Goal: Transaction & Acquisition: Purchase product/service

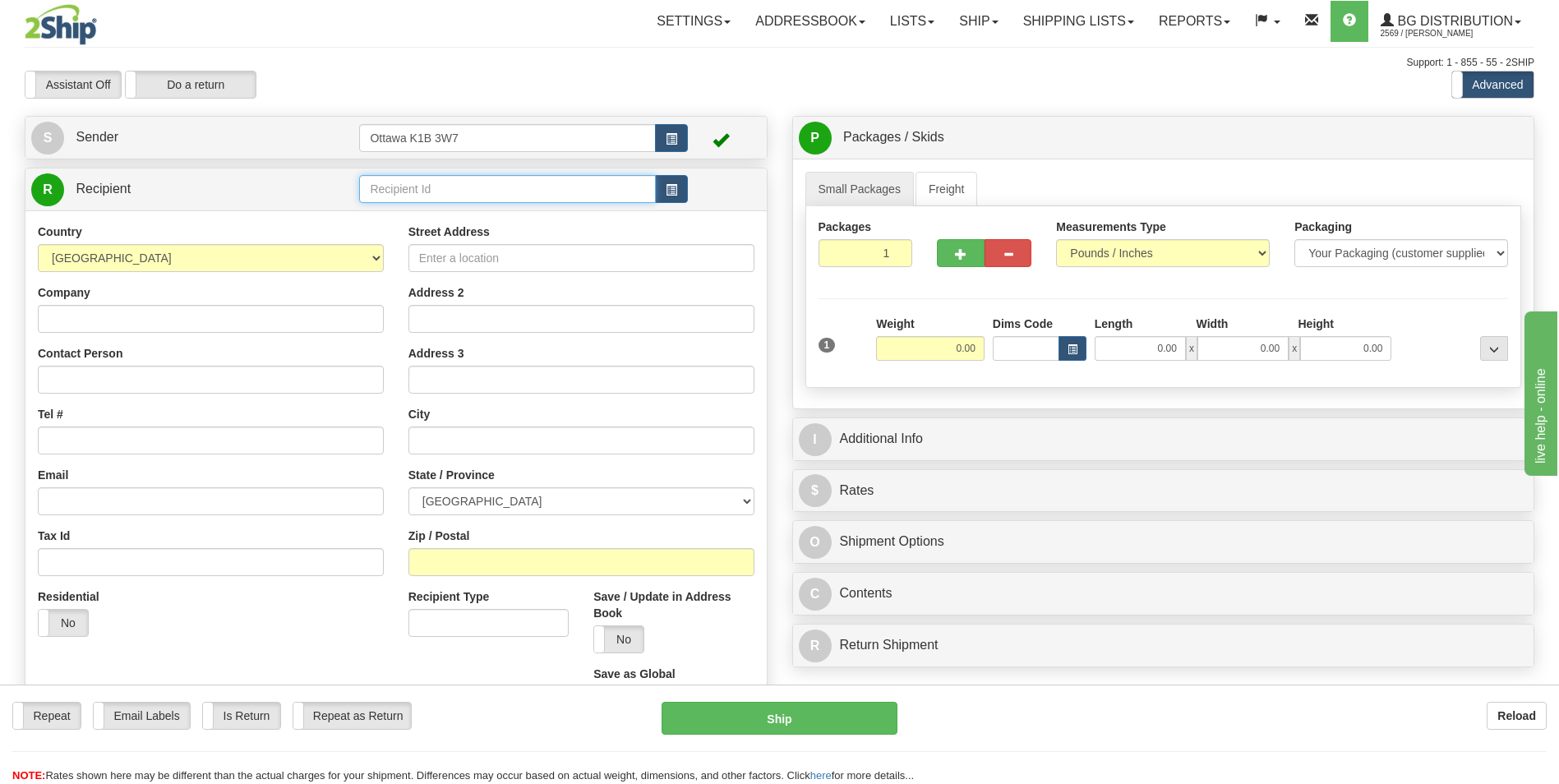
click at [514, 187] on input "text" at bounding box center [506, 189] width 296 height 28
click at [1061, 28] on link "Shipping lists" at bounding box center [1078, 22] width 135 height 41
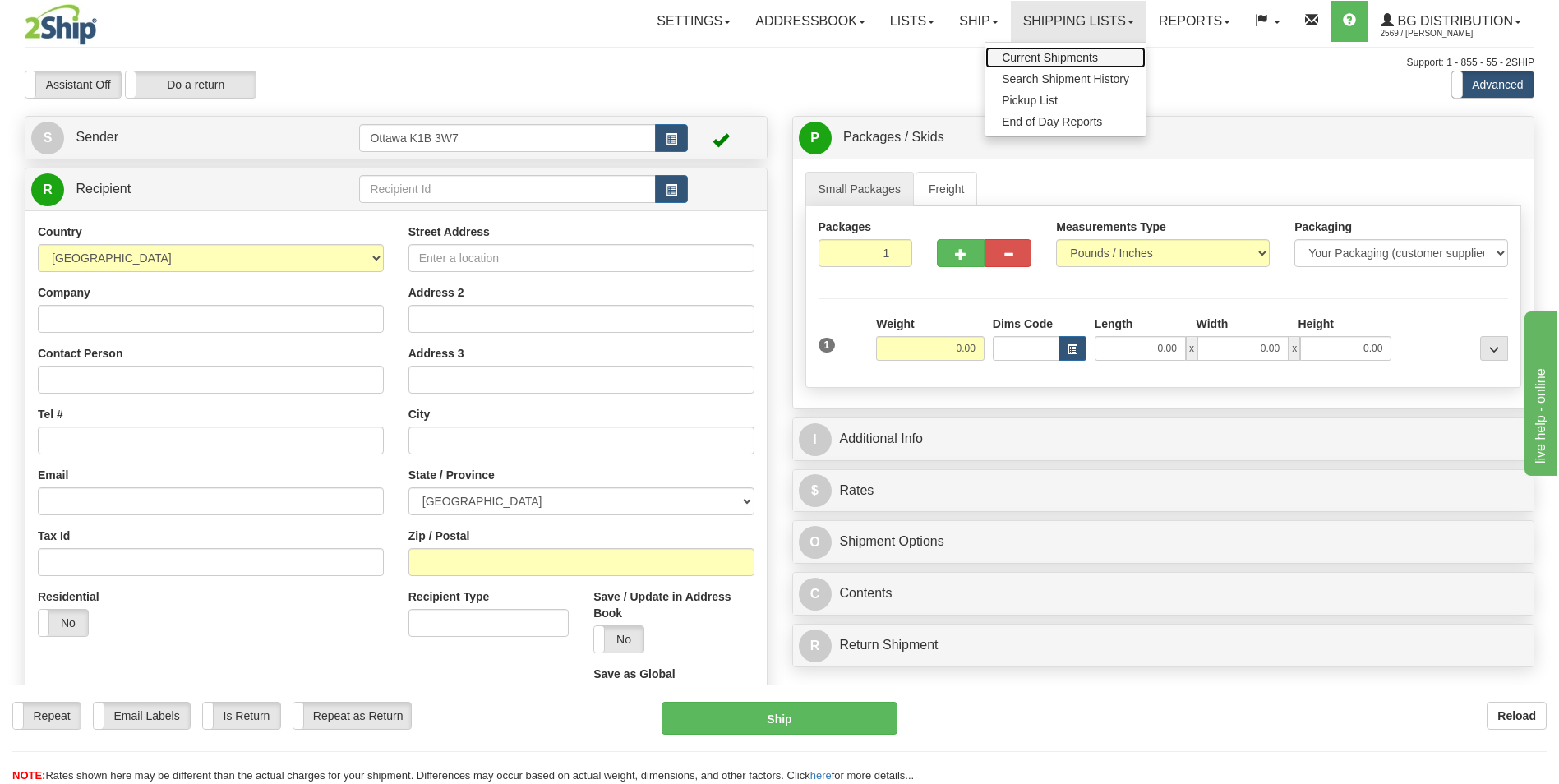
click at [1040, 59] on span "Current Shipments" at bounding box center [1049, 57] width 96 height 13
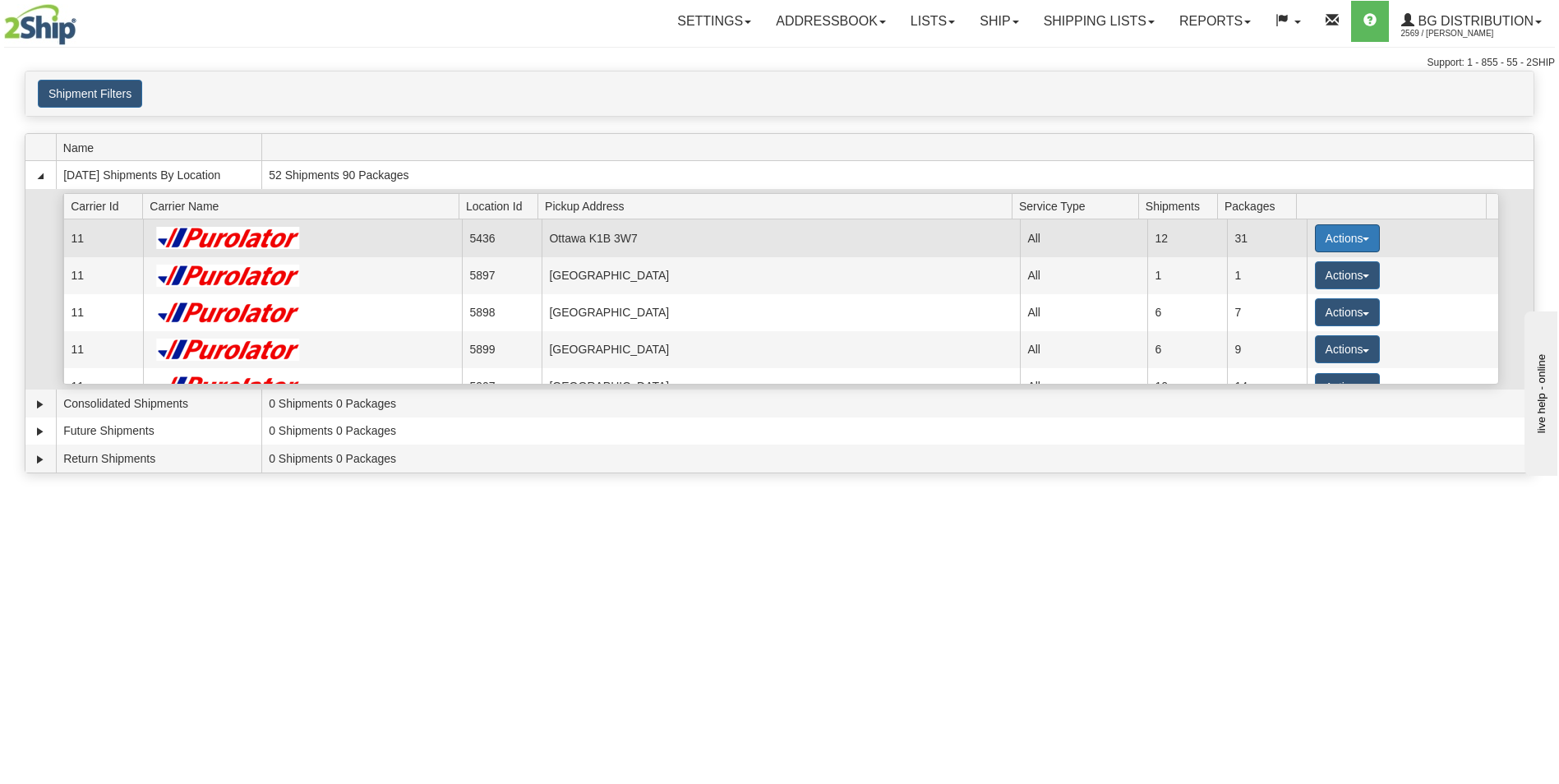
click at [1348, 238] on button "Actions" at bounding box center [1348, 238] width 66 height 28
click at [1302, 269] on span "Details" at bounding box center [1286, 268] width 44 height 11
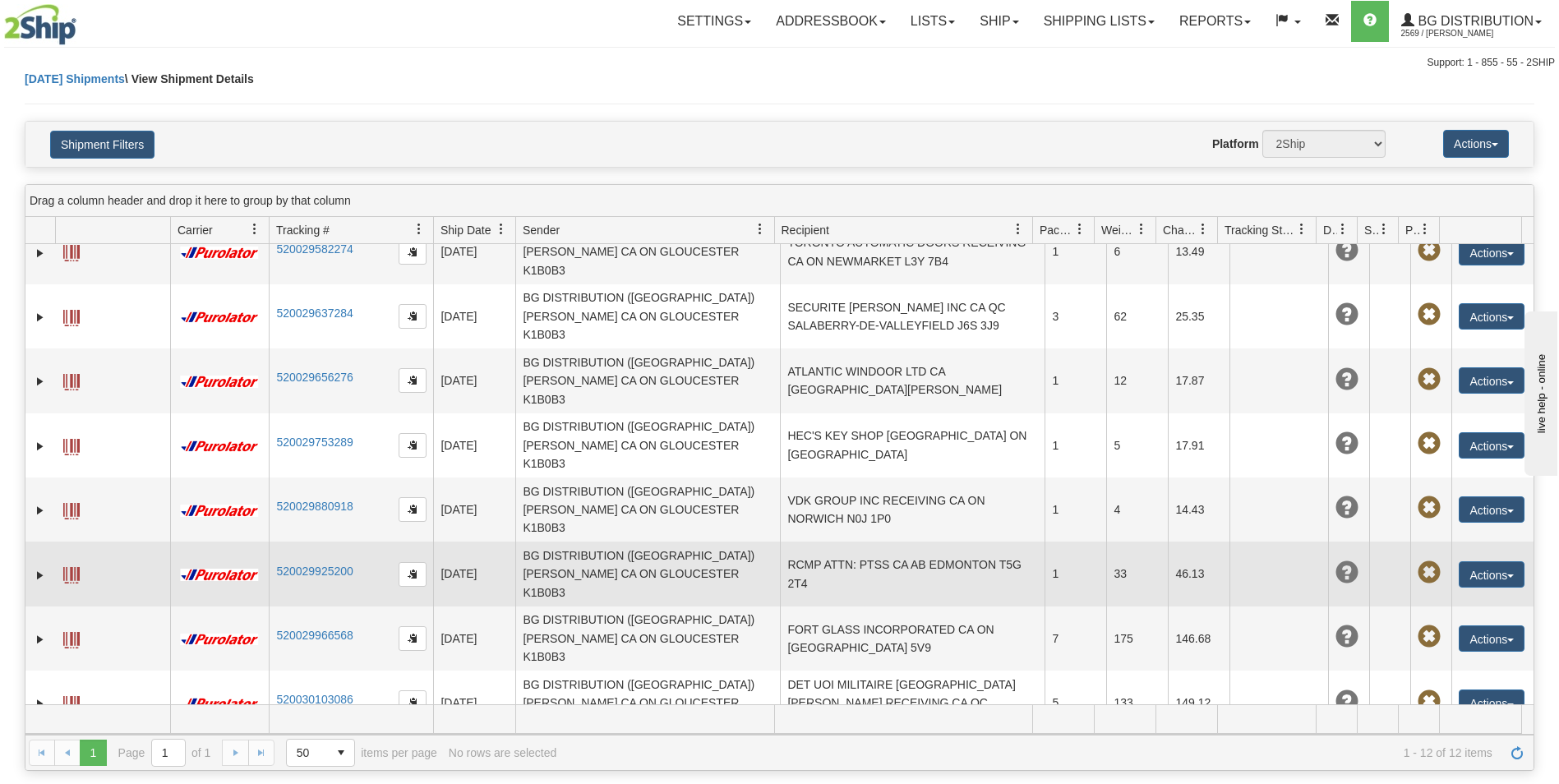
scroll to position [92, 0]
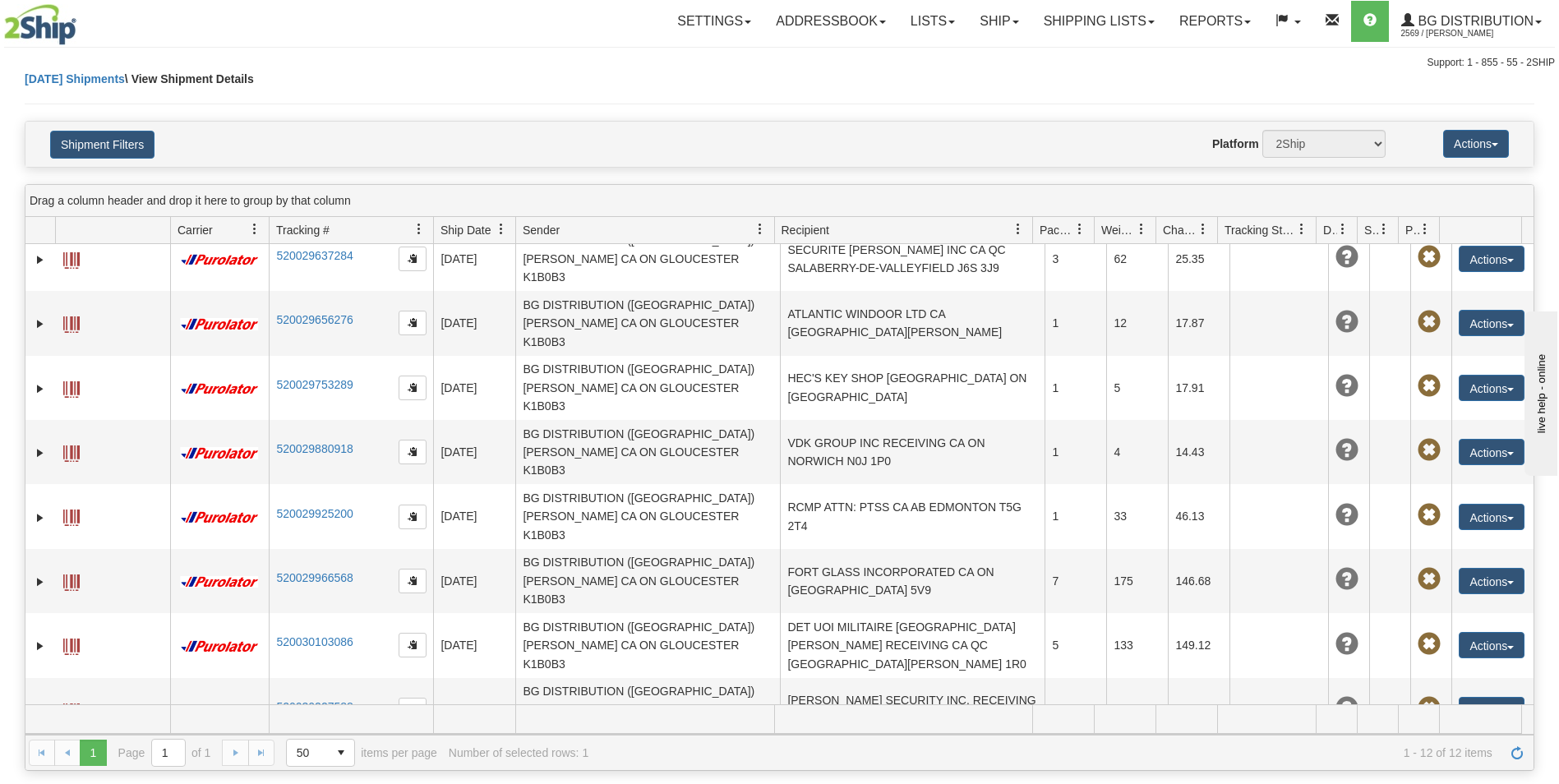
scroll to position [174, 0]
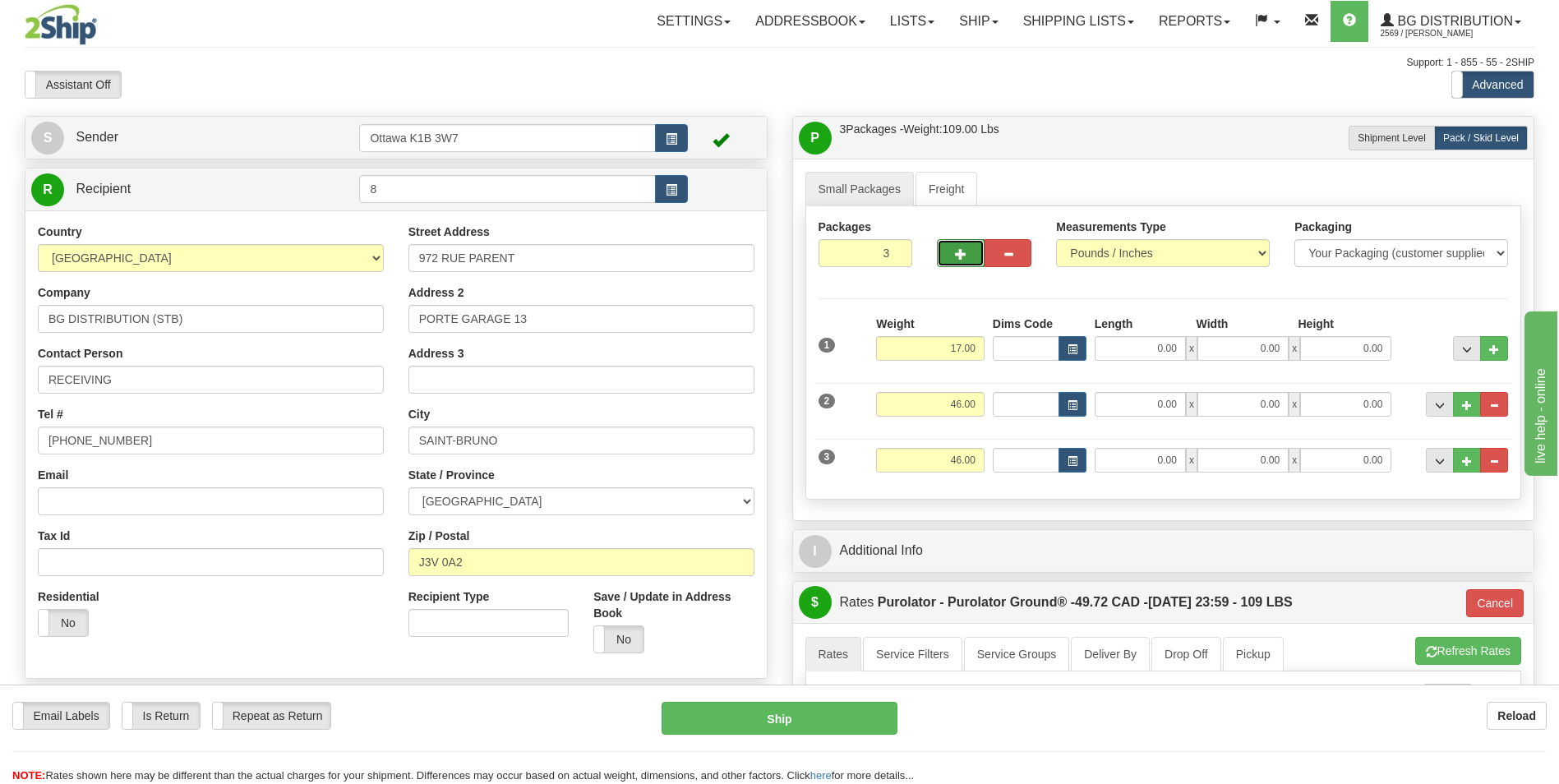
click at [953, 249] on button "button" at bounding box center [960, 253] width 47 height 28
type input "4"
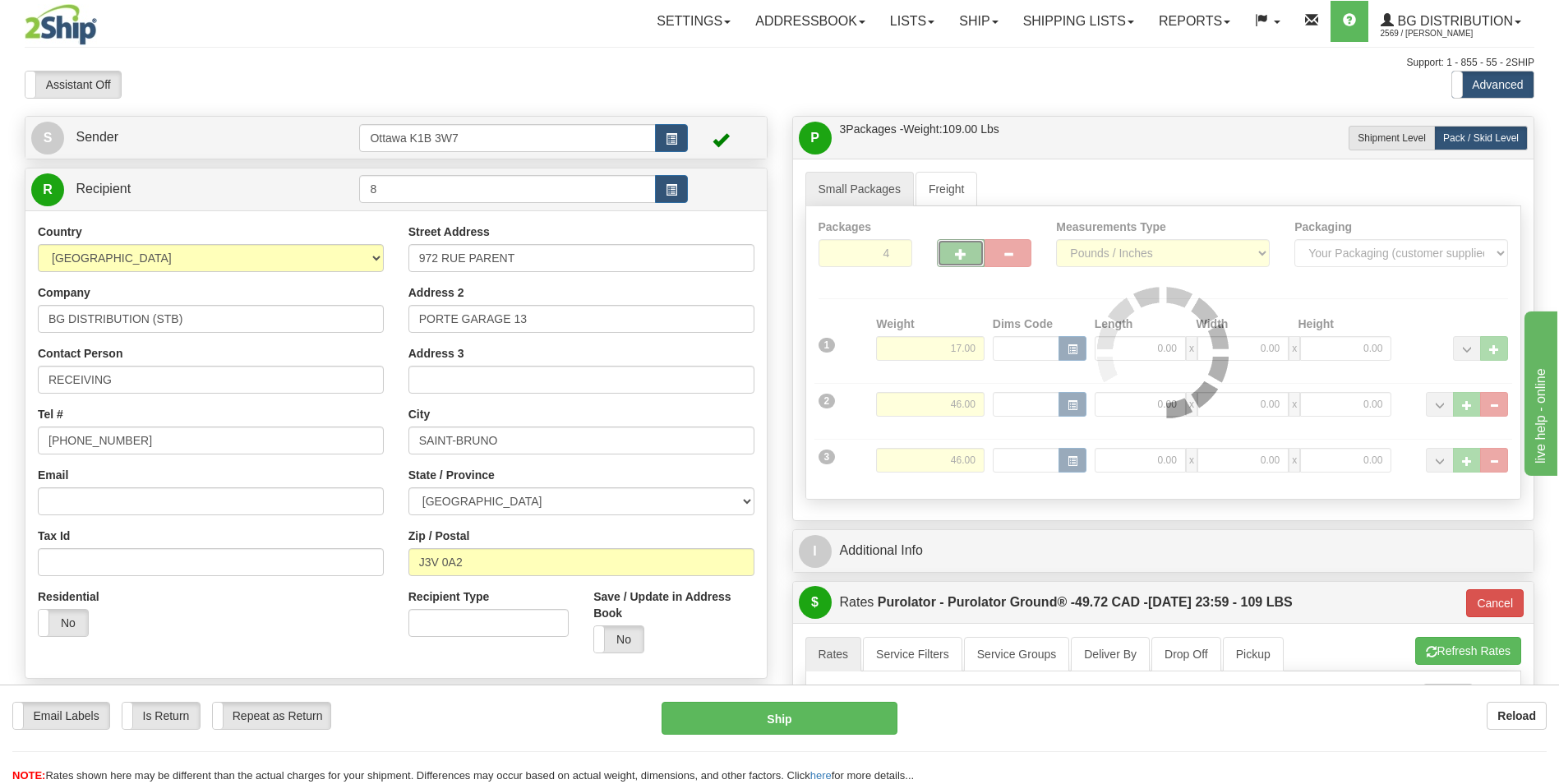
type input "260"
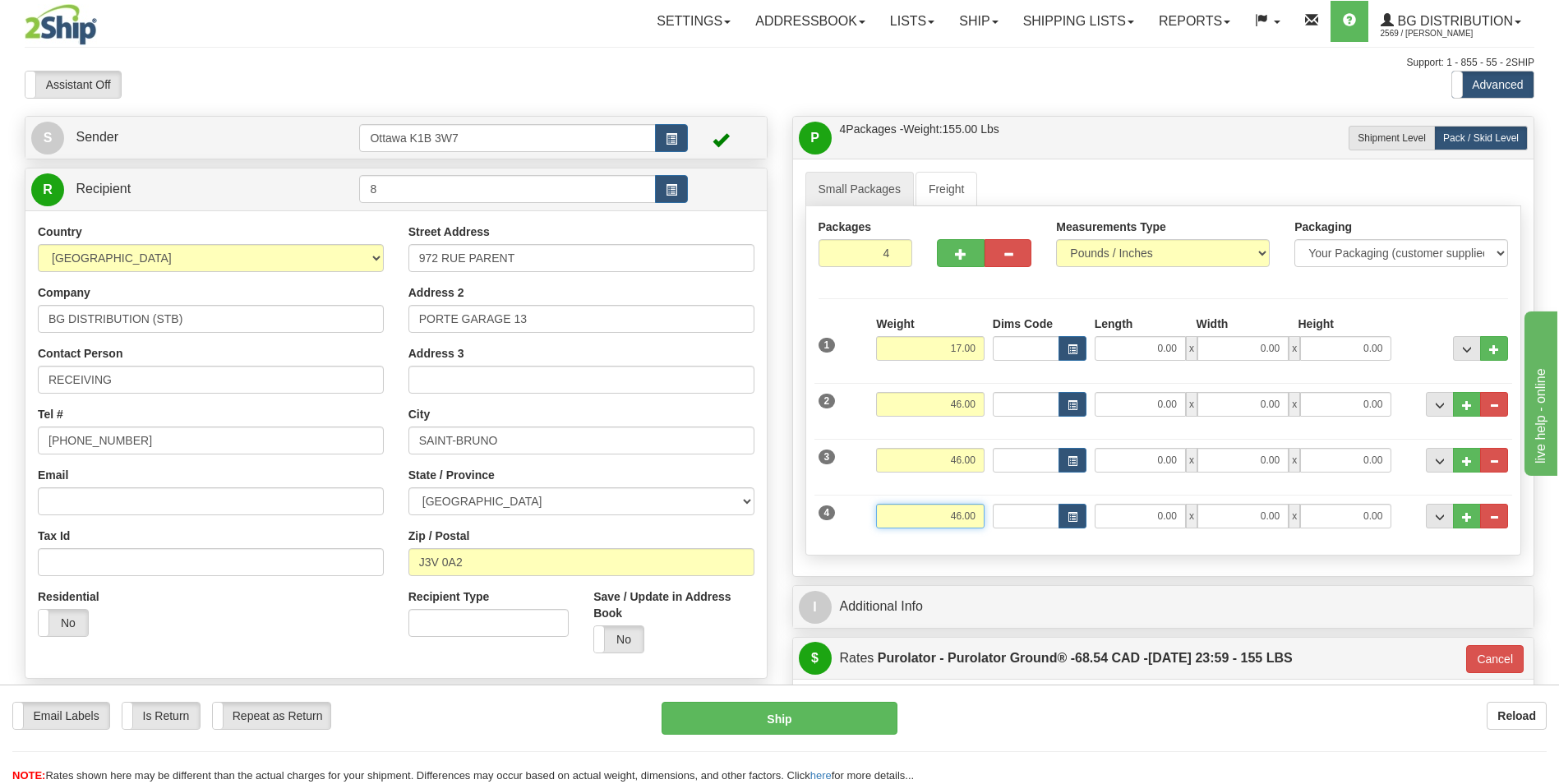
drag, startPoint x: 926, startPoint y: 524, endPoint x: 992, endPoint y: 522, distance: 66.0
click at [992, 522] on div "4 Weight 46.00 Dims Code Length Width Height" at bounding box center [1163, 514] width 698 height 55
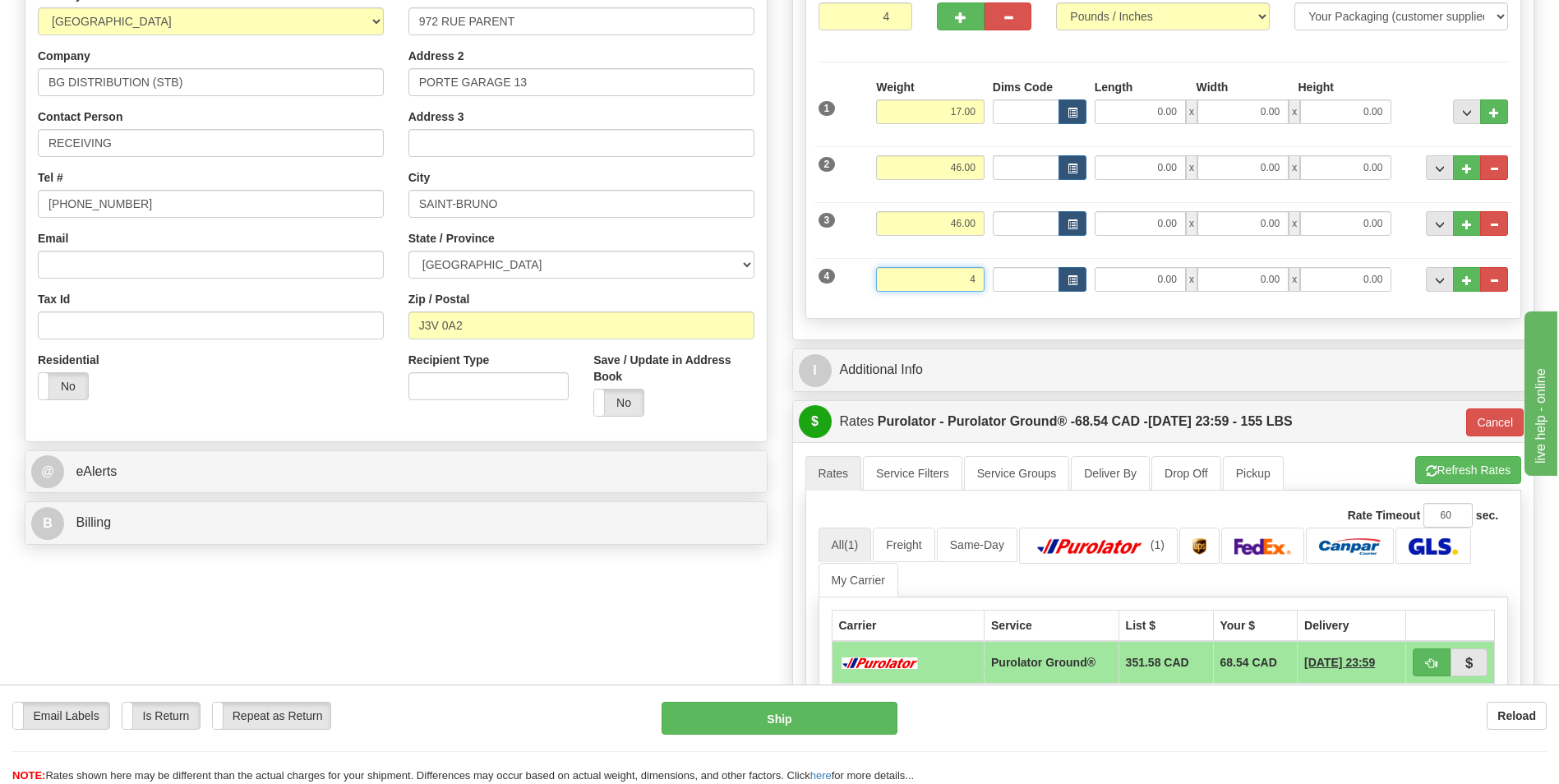
scroll to position [247, 0]
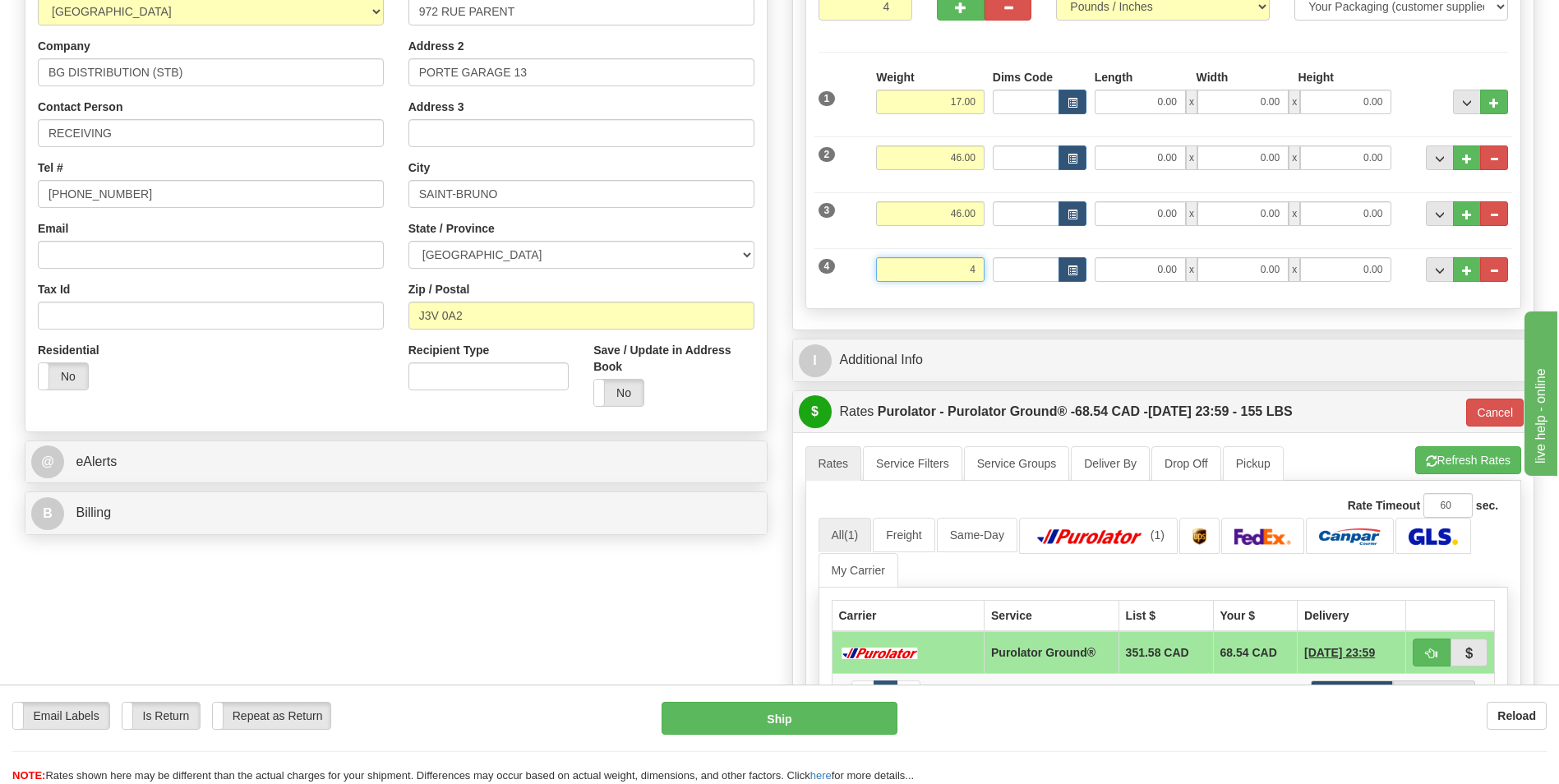
type input "4"
type input "260"
type input "4.00"
click at [543, 616] on div "S Sender Ottawa K1B 3W7" at bounding box center [779, 448] width 1534 height 1158
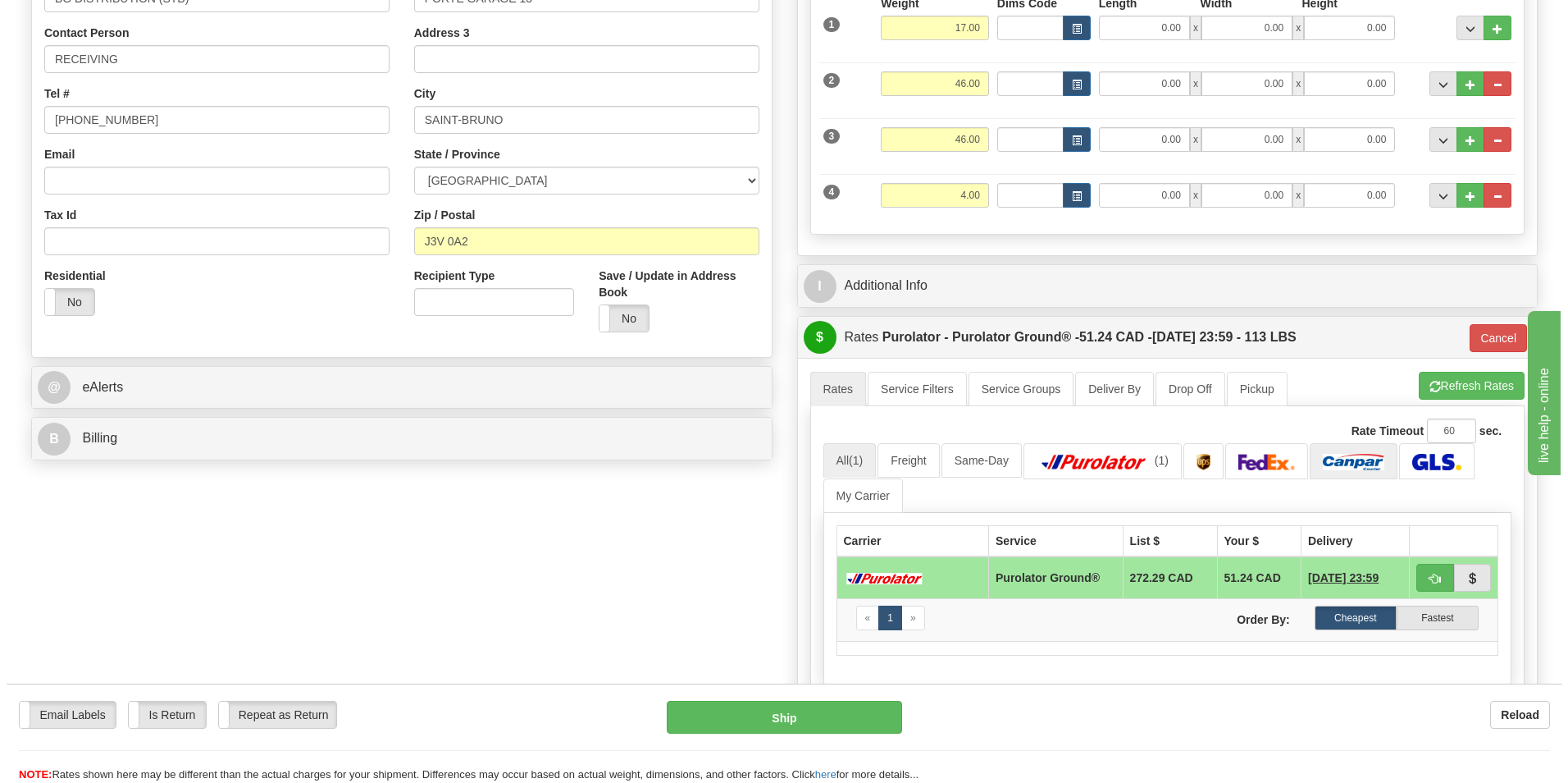
scroll to position [410, 0]
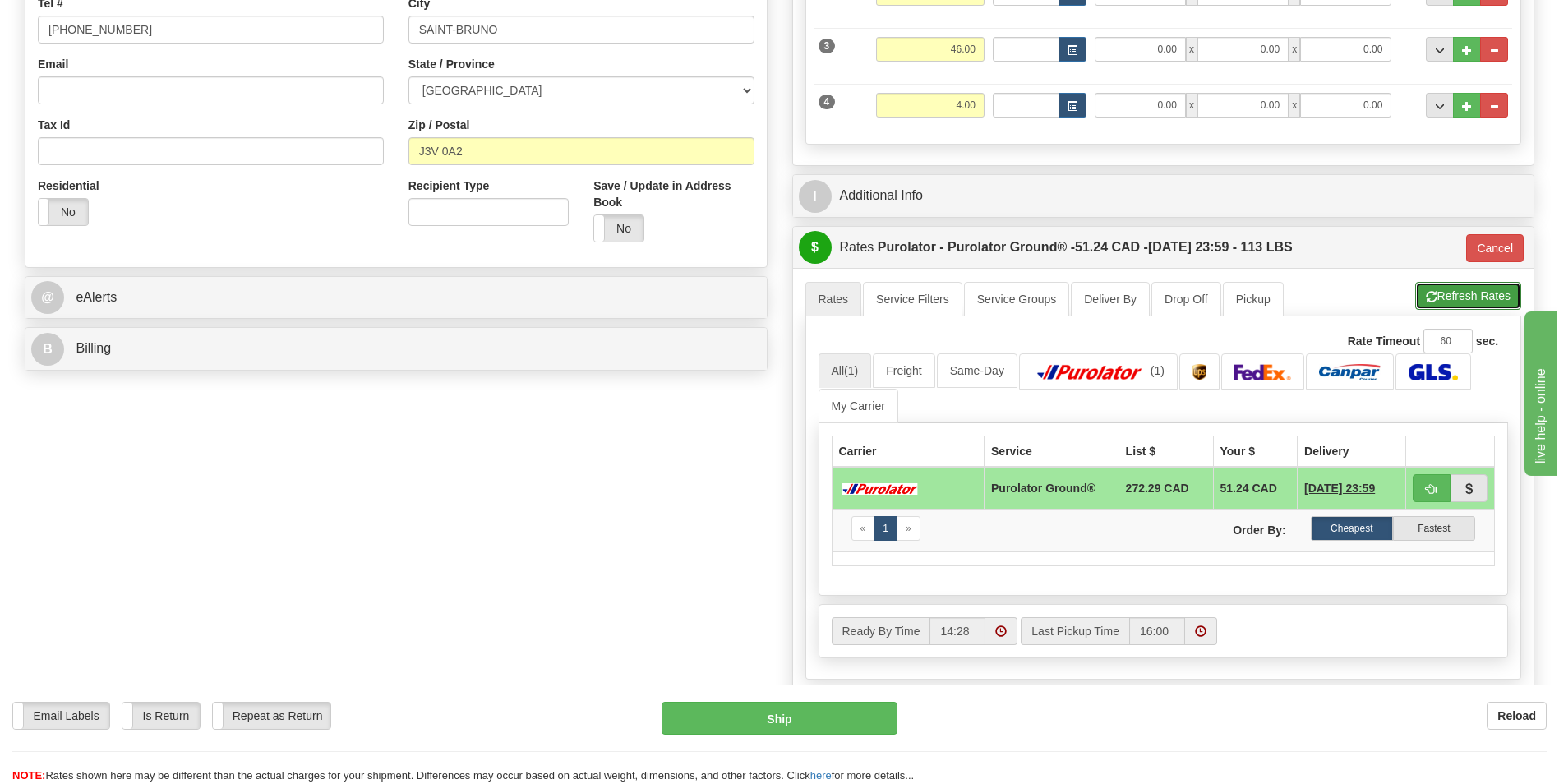
click at [1475, 292] on button "Refresh Rates" at bounding box center [1468, 296] width 106 height 28
type input "260"
click at [833, 705] on button "Ship" at bounding box center [779, 718] width 235 height 33
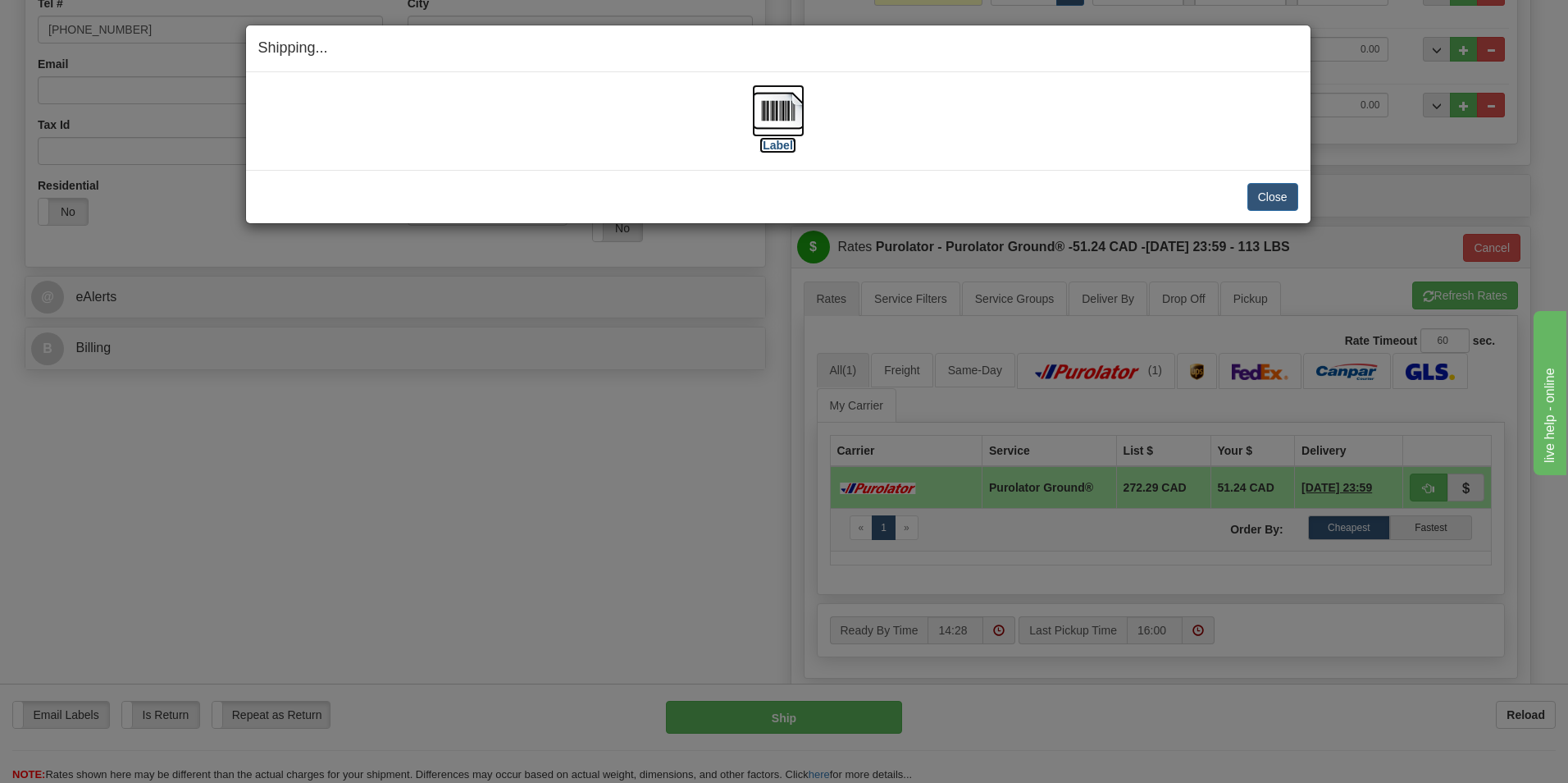
click at [770, 145] on label "[Label]" at bounding box center [778, 145] width 38 height 16
click at [1272, 194] on button "Close" at bounding box center [1273, 196] width 51 height 28
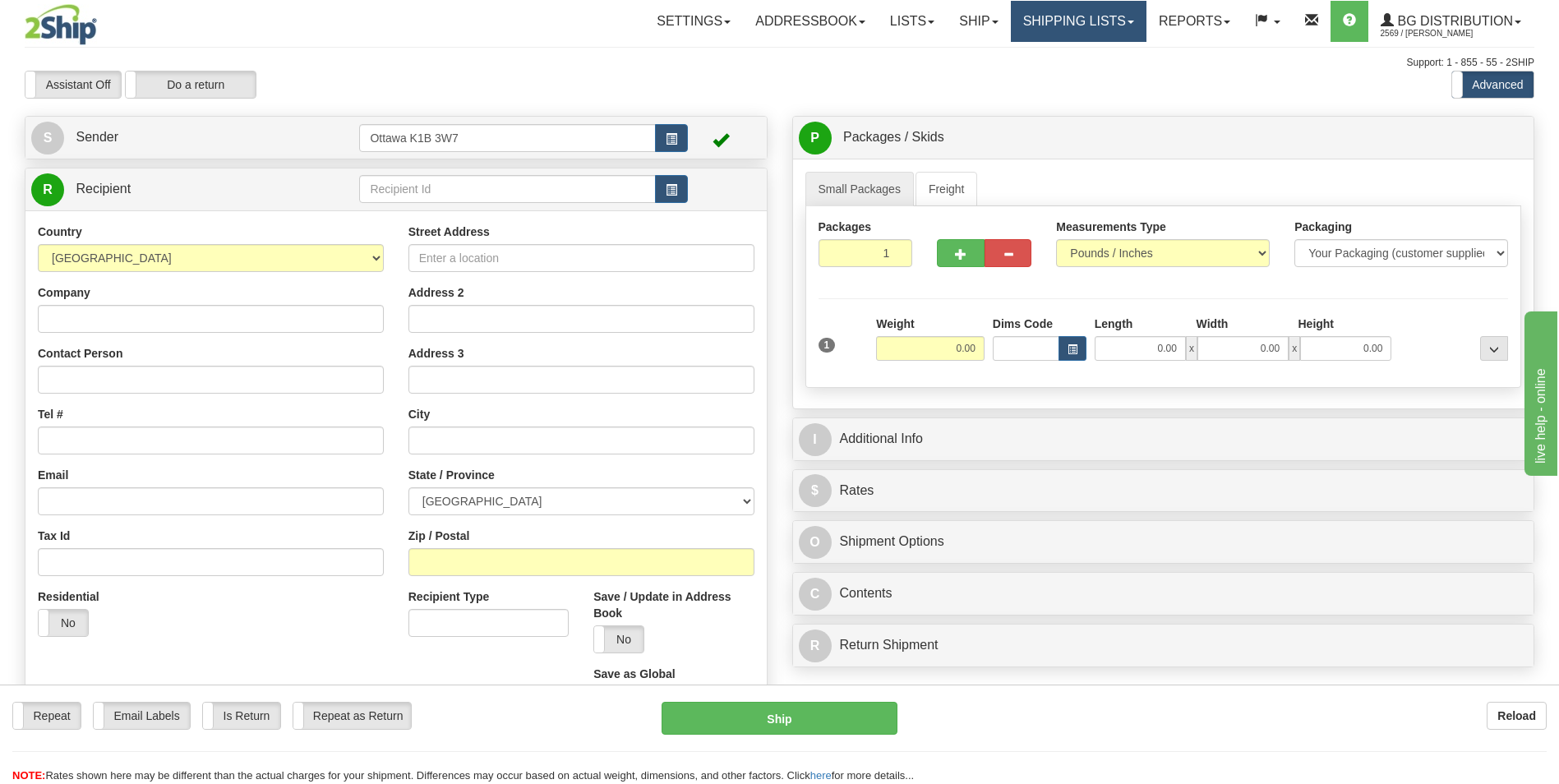
click at [1072, 19] on link "Shipping lists" at bounding box center [1078, 22] width 135 height 41
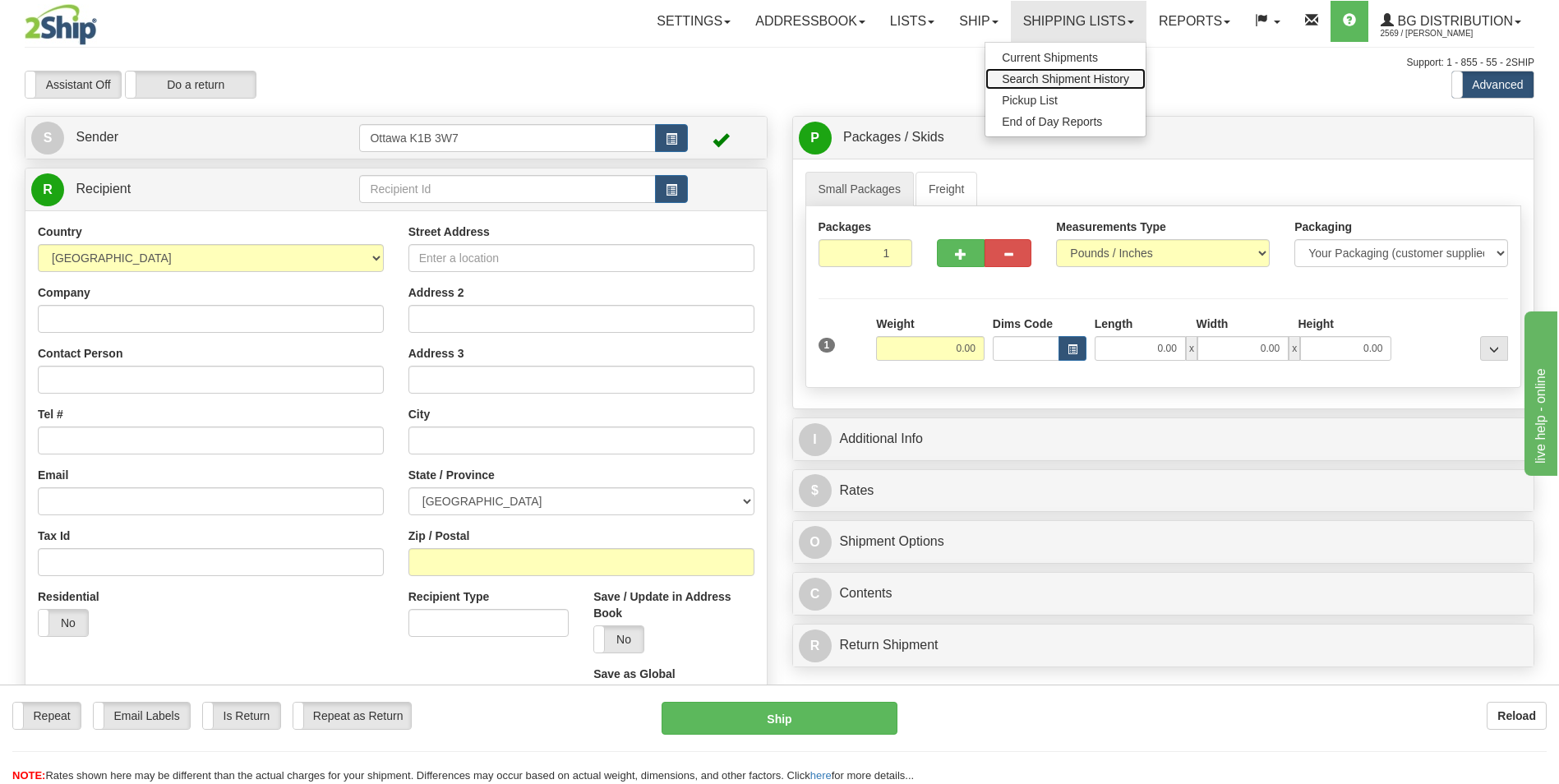
click at [1036, 85] on span "Search Shipment History" at bounding box center [1066, 78] width 128 height 13
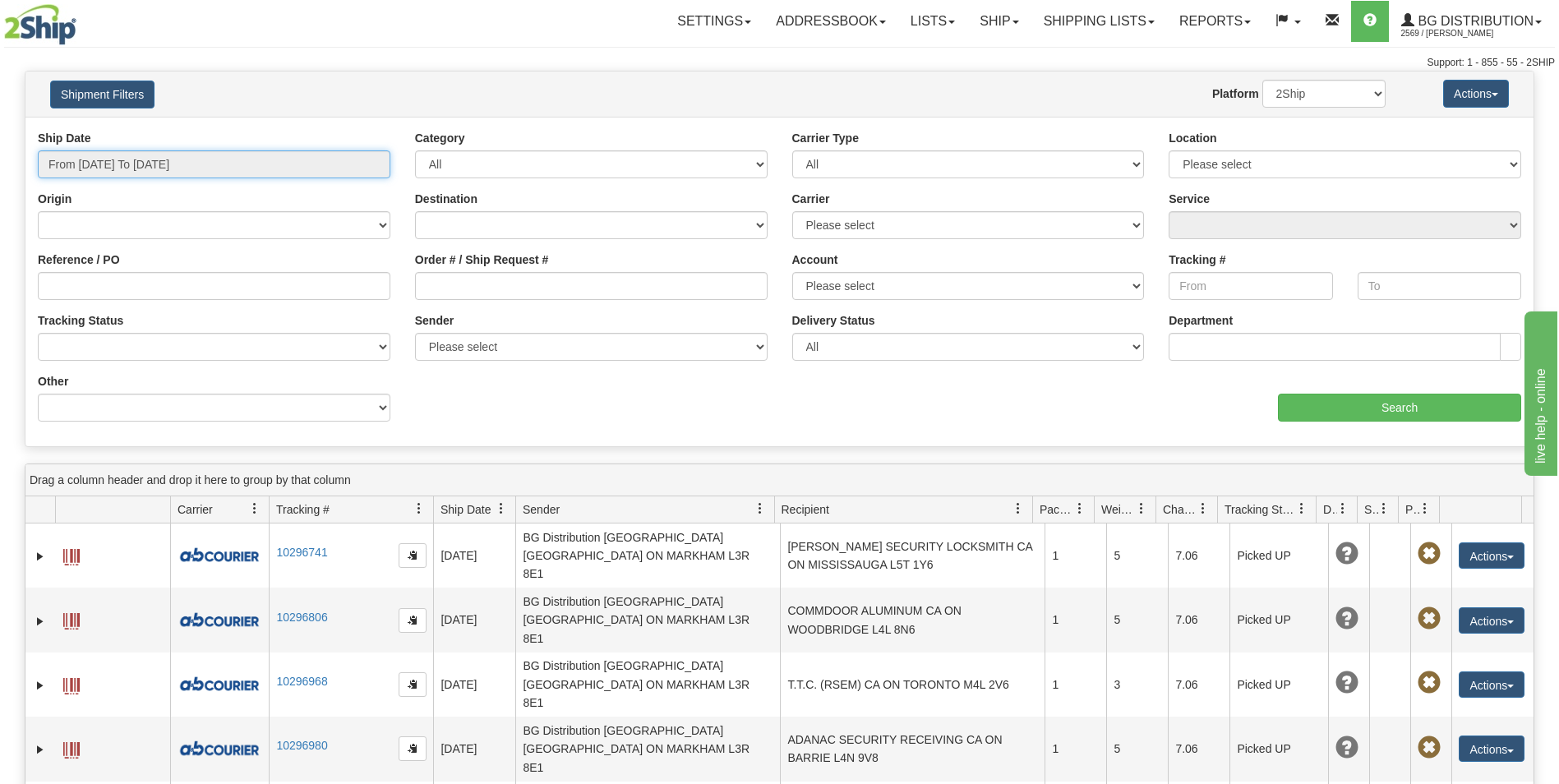
click at [226, 163] on input "From [DATE] To [DATE]" at bounding box center [214, 164] width 353 height 28
click at [223, 112] on div "Shipment Filters Website Agent Nothing selected Client User Platform 2Ship Impo…" at bounding box center [780, 94] width 1508 height 45
click at [227, 161] on input "From 08/27/2025 To 08/28/2025" at bounding box center [214, 164] width 353 height 28
click at [1012, 22] on span at bounding box center [1015, 22] width 7 height 3
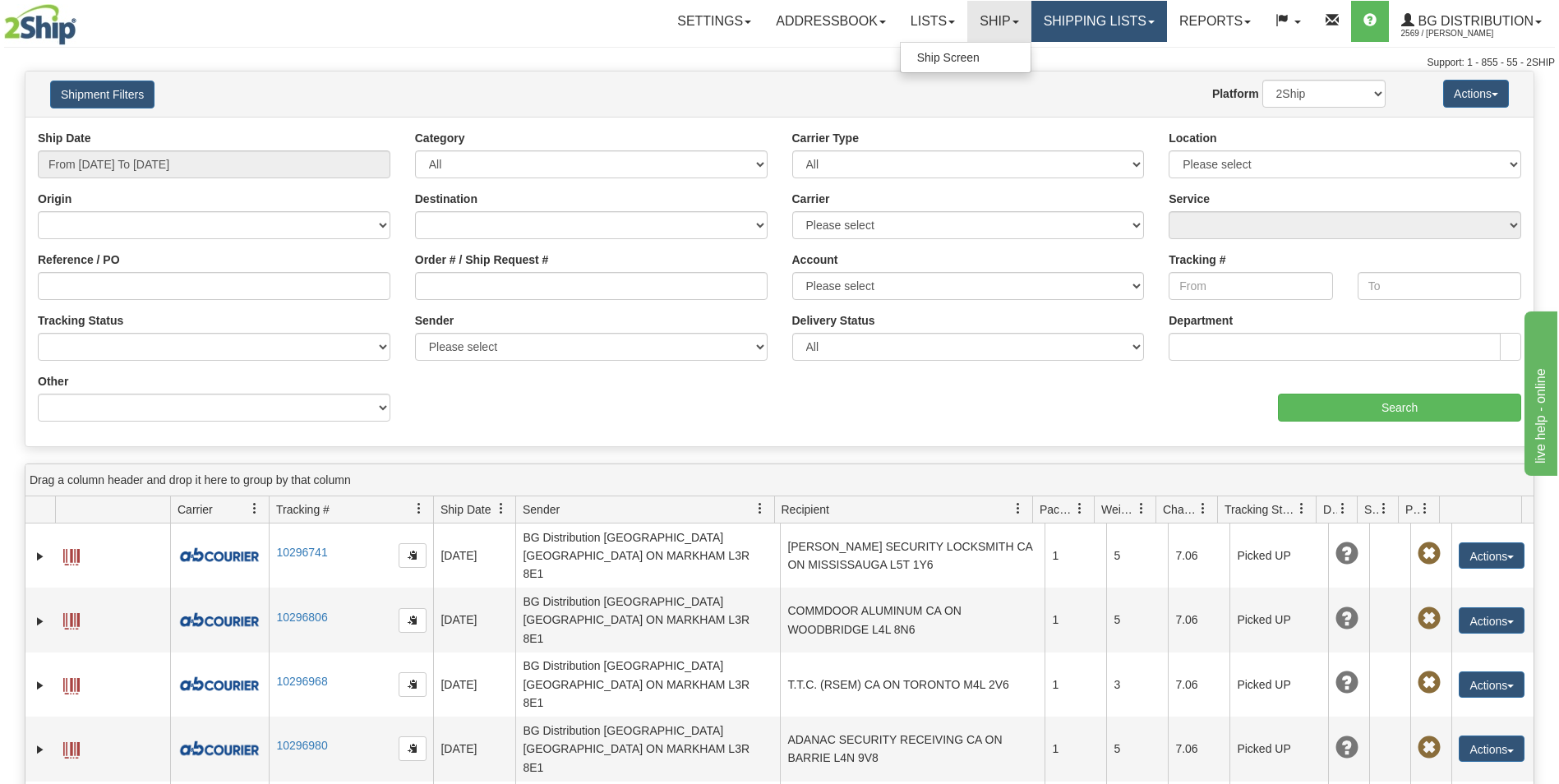
click at [1078, 19] on link "Shipping lists" at bounding box center [1098, 22] width 135 height 41
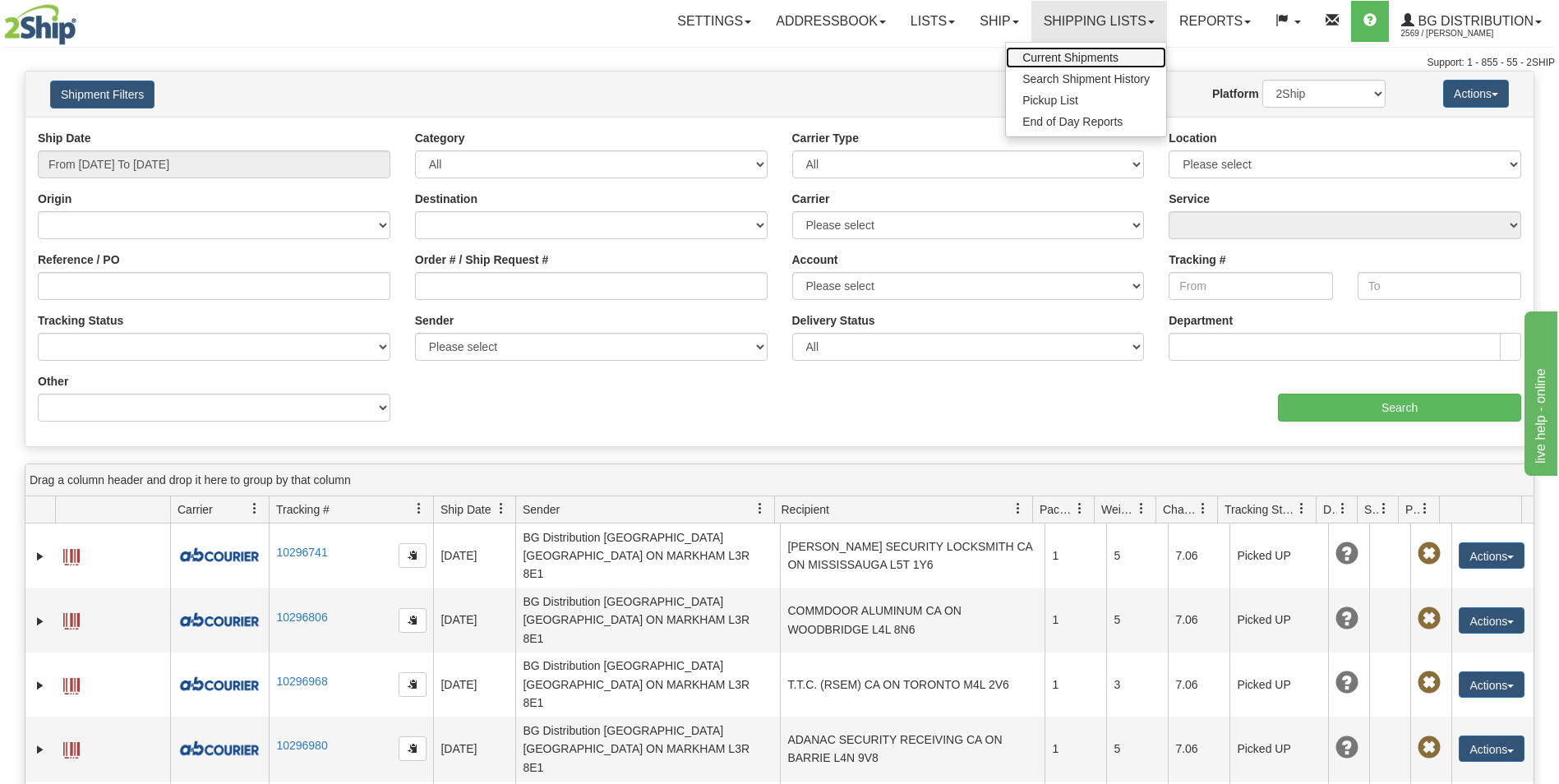
click at [1060, 59] on span "Current Shipments" at bounding box center [1070, 57] width 96 height 13
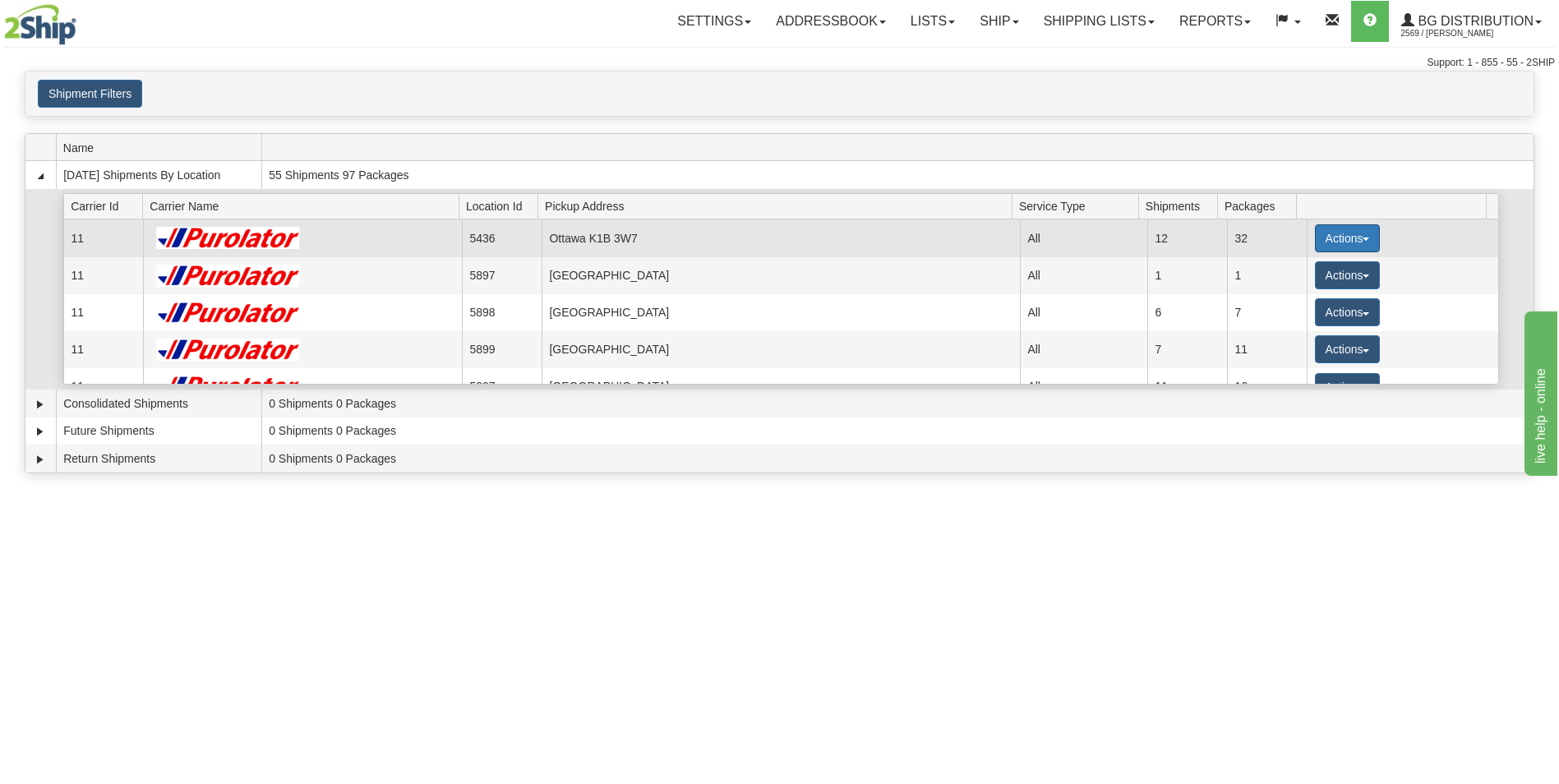
click at [1317, 234] on button "Actions" at bounding box center [1348, 238] width 66 height 28
click at [1305, 268] on span "Details" at bounding box center [1286, 268] width 44 height 11
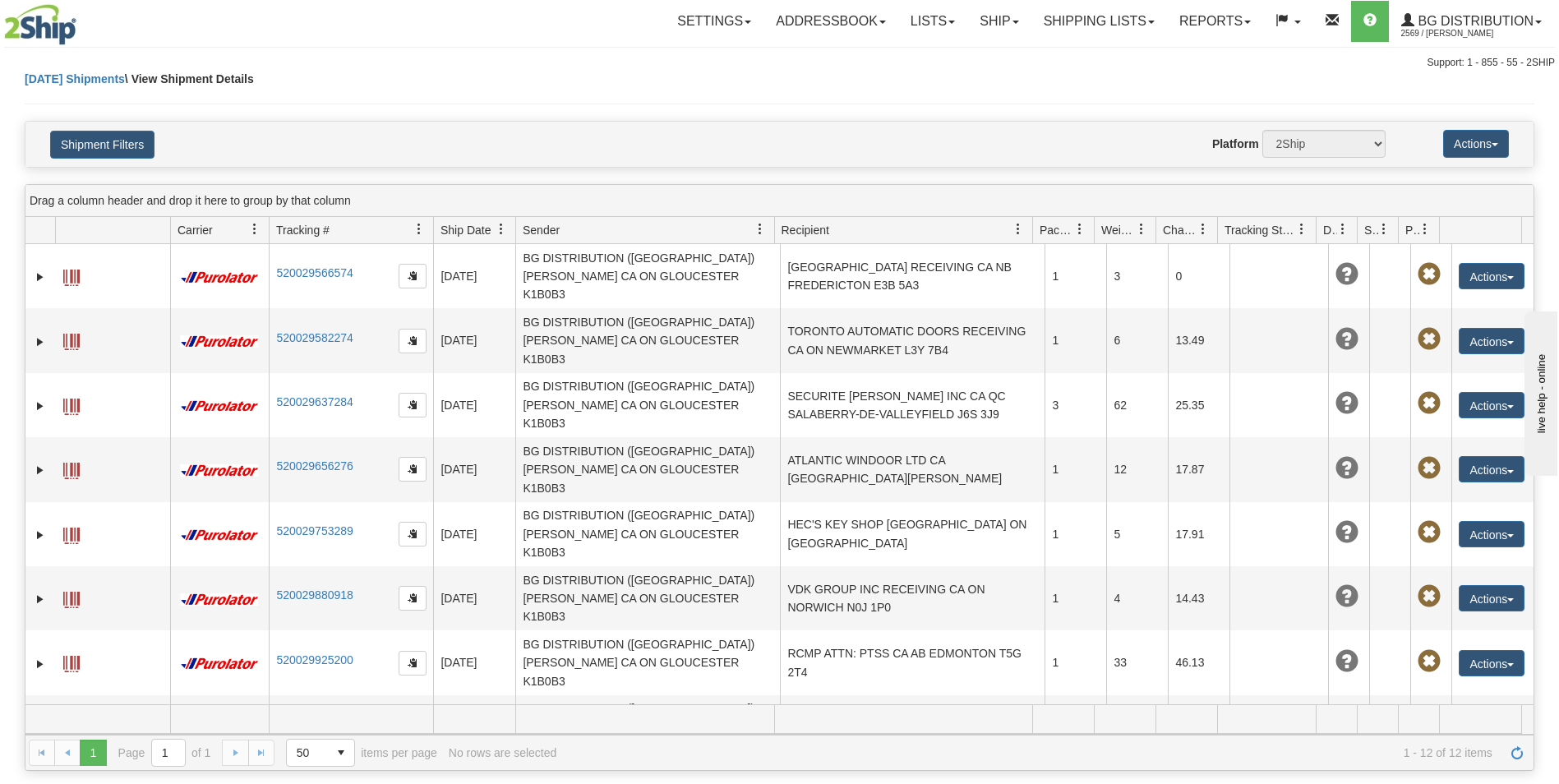
scroll to position [92, 0]
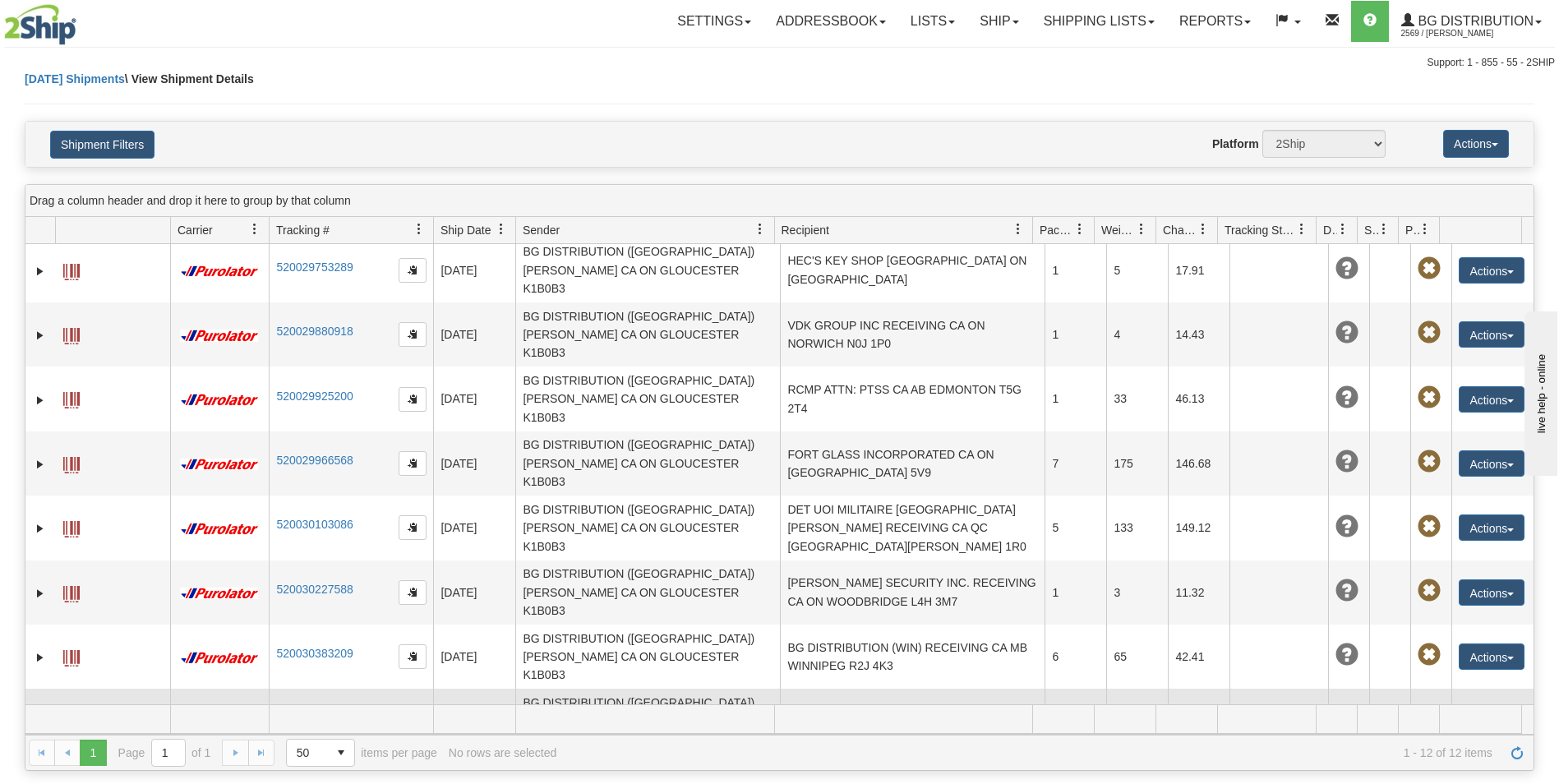
scroll to position [265, 0]
click at [1440, 740] on link "Edit" at bounding box center [1457, 750] width 131 height 22
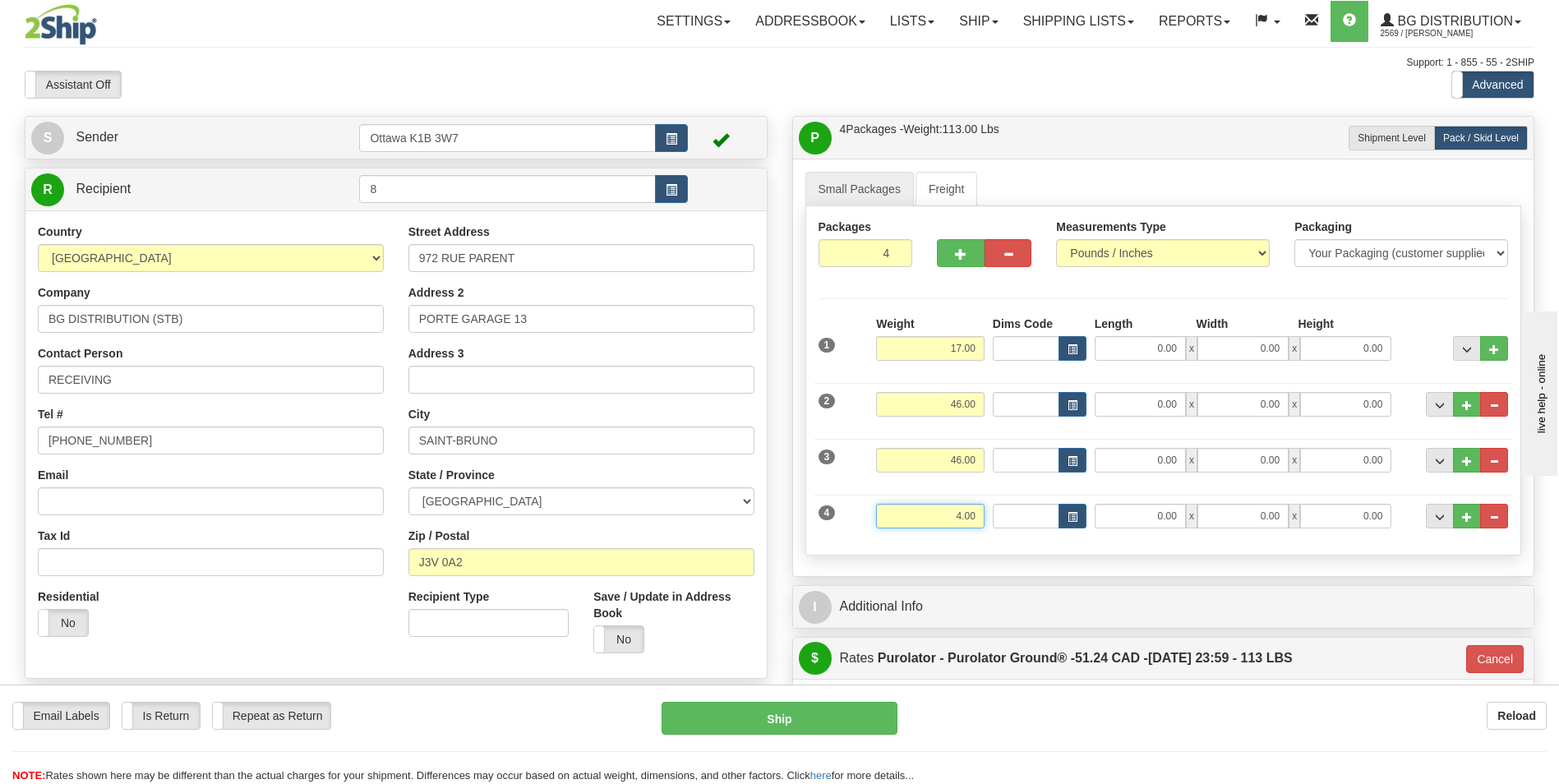
drag, startPoint x: 954, startPoint y: 518, endPoint x: 1000, endPoint y: 512, distance: 46.4
click at [1000, 512] on div "4 Weight 4.00 Dims Code Length Width Height" at bounding box center [1163, 514] width 698 height 55
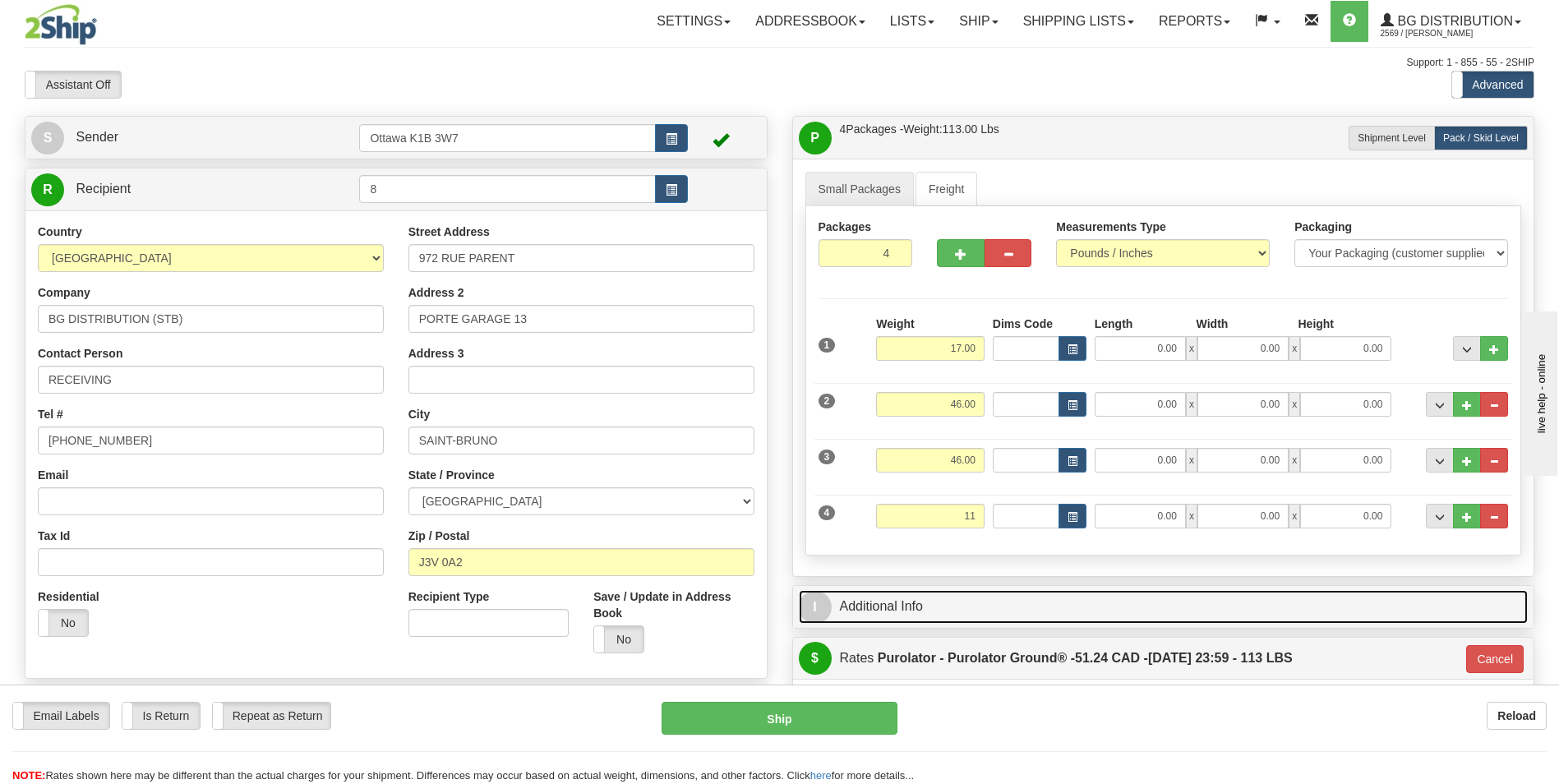
type input "11.00"
click at [1030, 600] on link "I Additional Info" at bounding box center [1164, 606] width 730 height 34
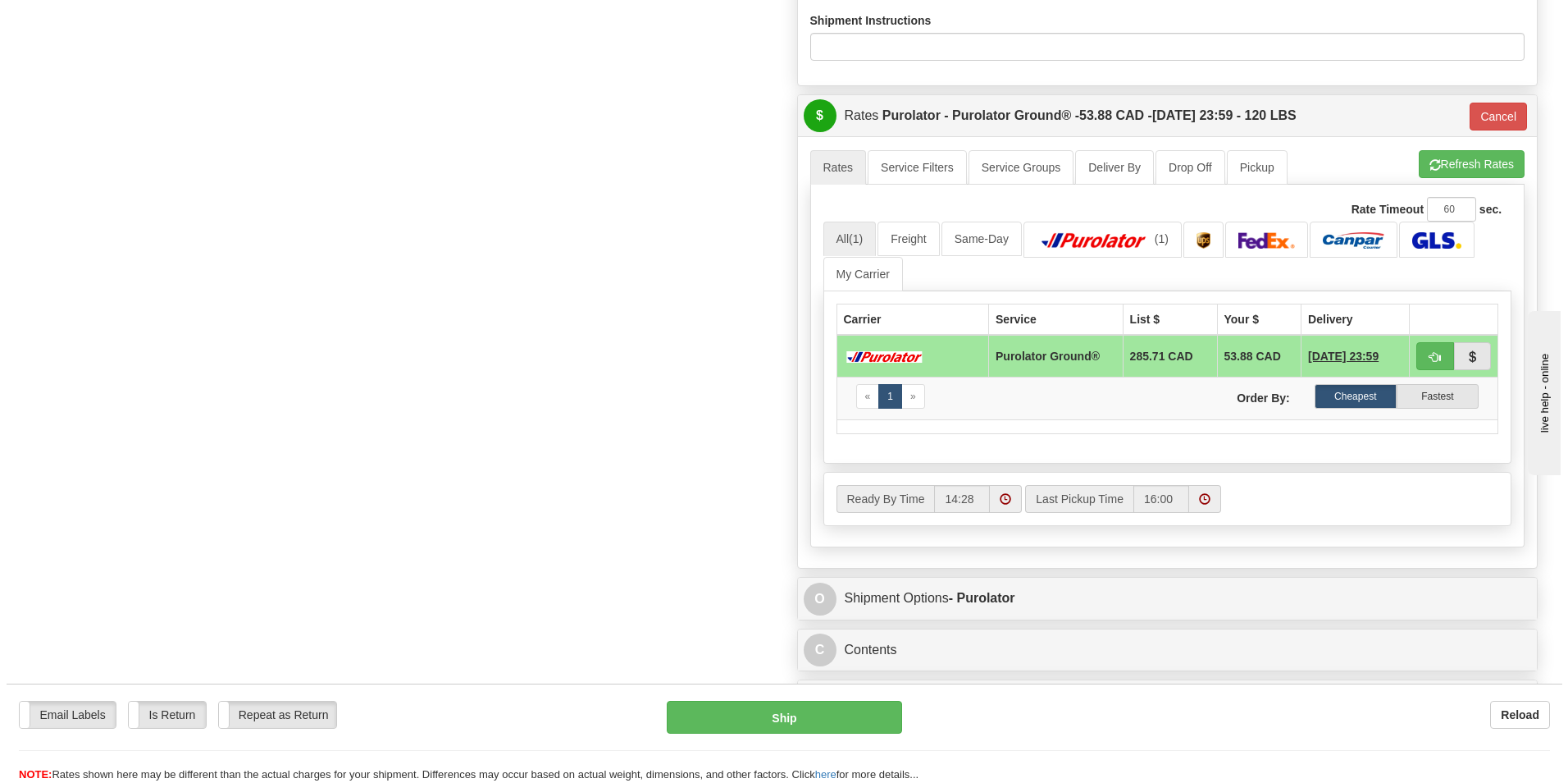
scroll to position [820, 0]
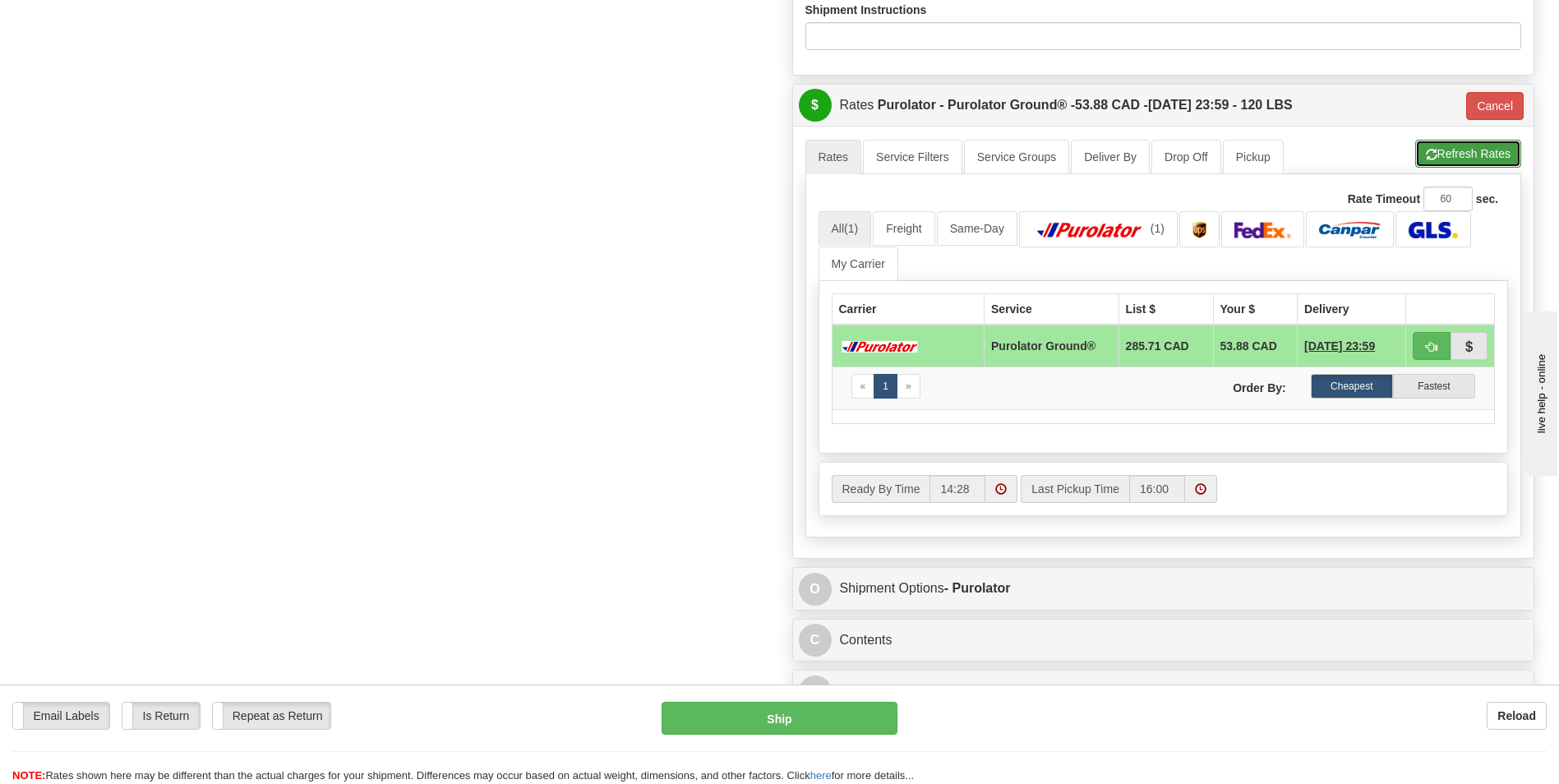
click at [1488, 149] on button "Refresh Rates" at bounding box center [1468, 154] width 106 height 28
type input "260"
click at [819, 716] on button "Ship" at bounding box center [779, 718] width 235 height 33
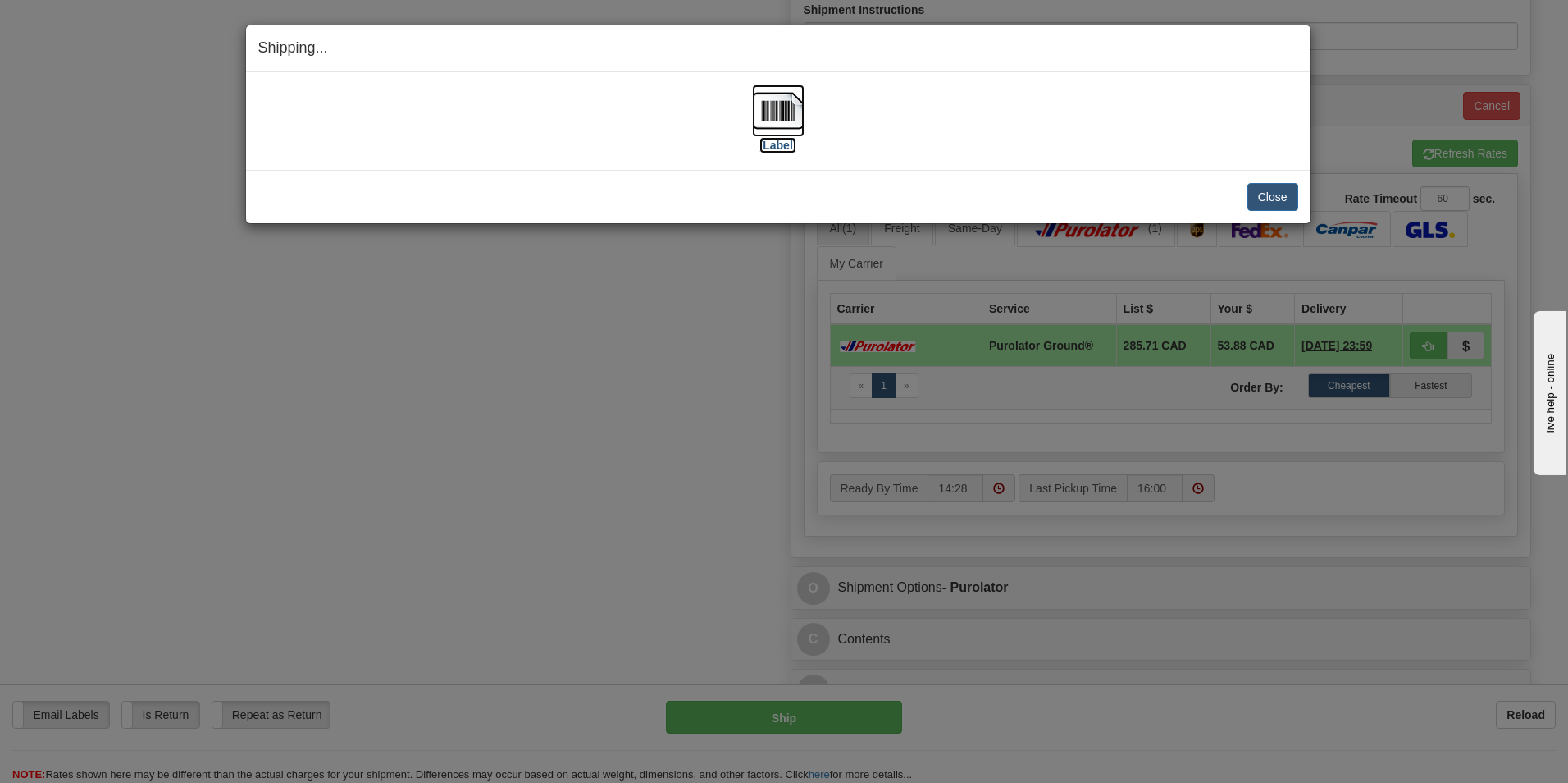
click at [776, 145] on label "[Label]" at bounding box center [778, 145] width 38 height 16
click at [1275, 195] on button "Close" at bounding box center [1273, 196] width 51 height 28
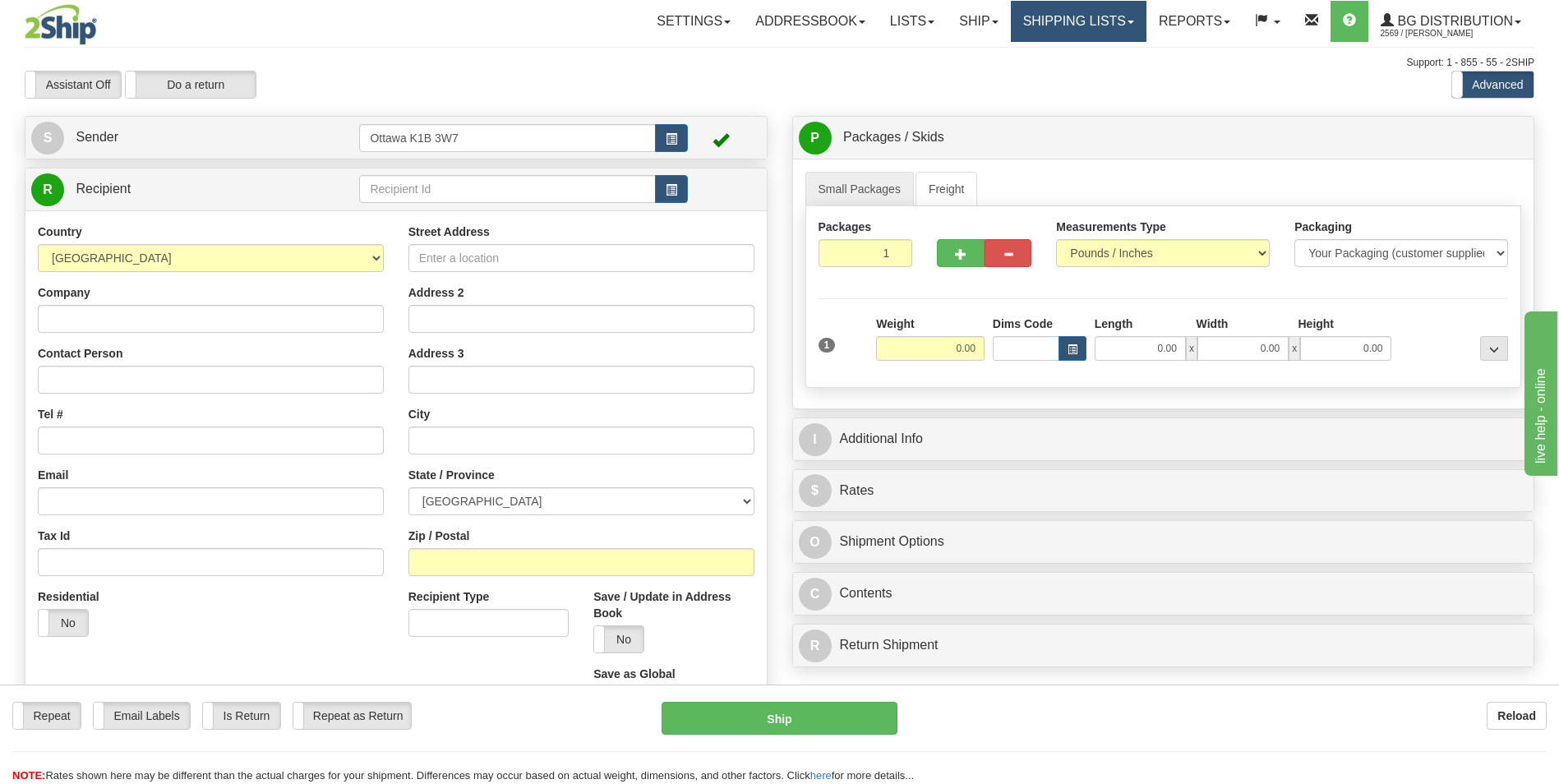
click at [1077, 22] on link "Shipping lists" at bounding box center [1078, 22] width 135 height 41
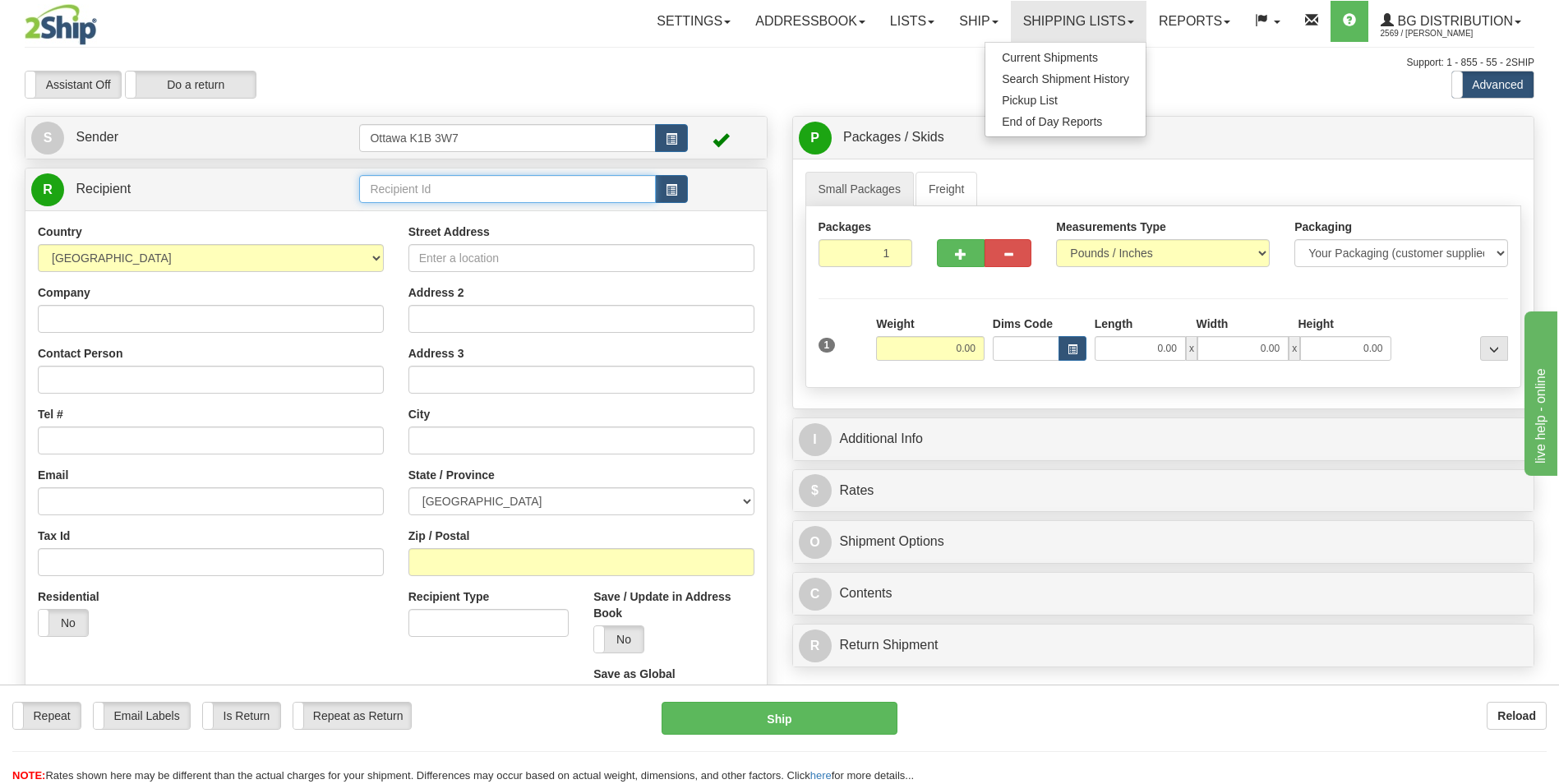
click at [432, 189] on input "text" at bounding box center [506, 189] width 296 height 28
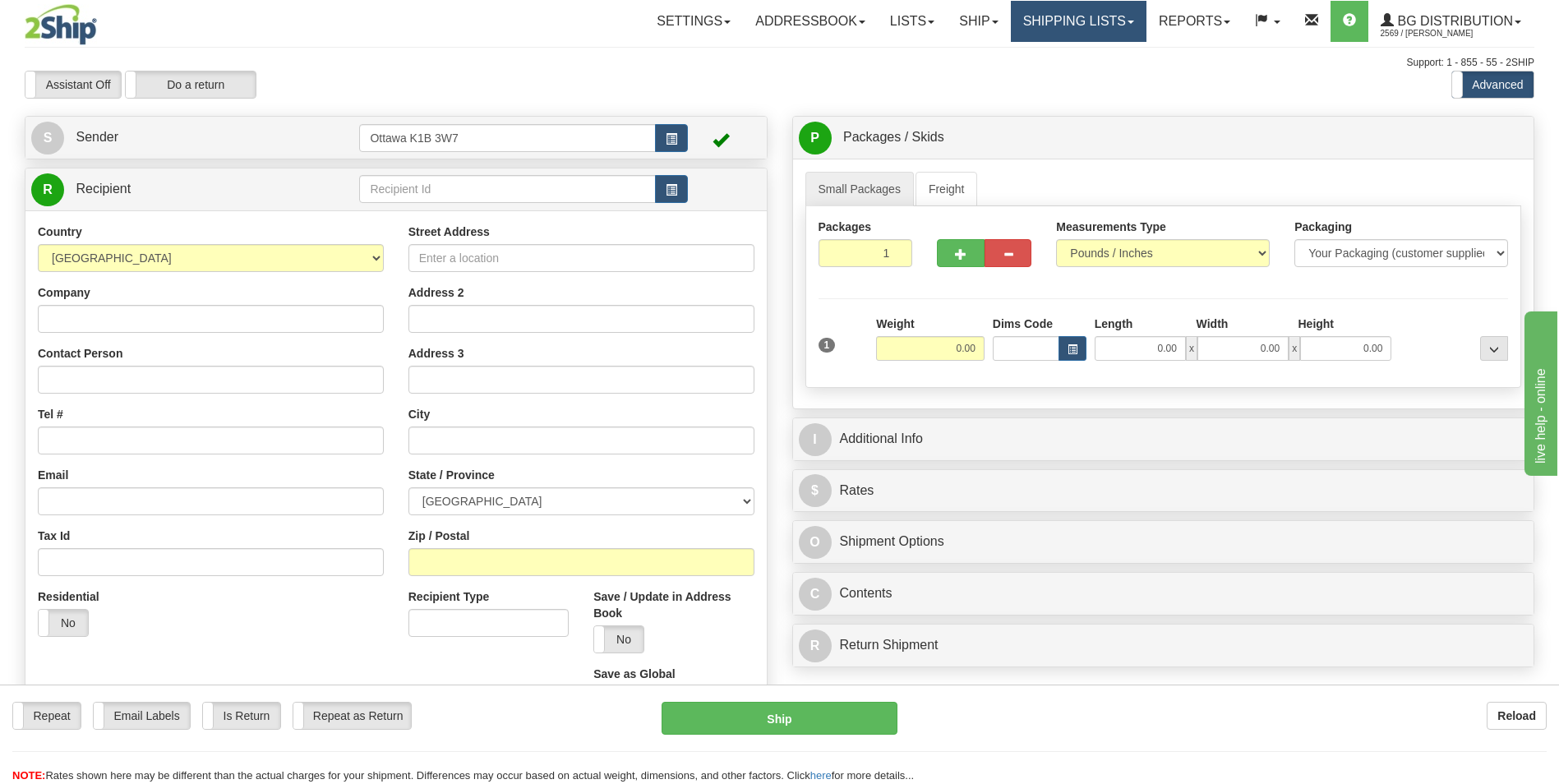
click at [1094, 14] on link "Shipping lists" at bounding box center [1078, 22] width 135 height 41
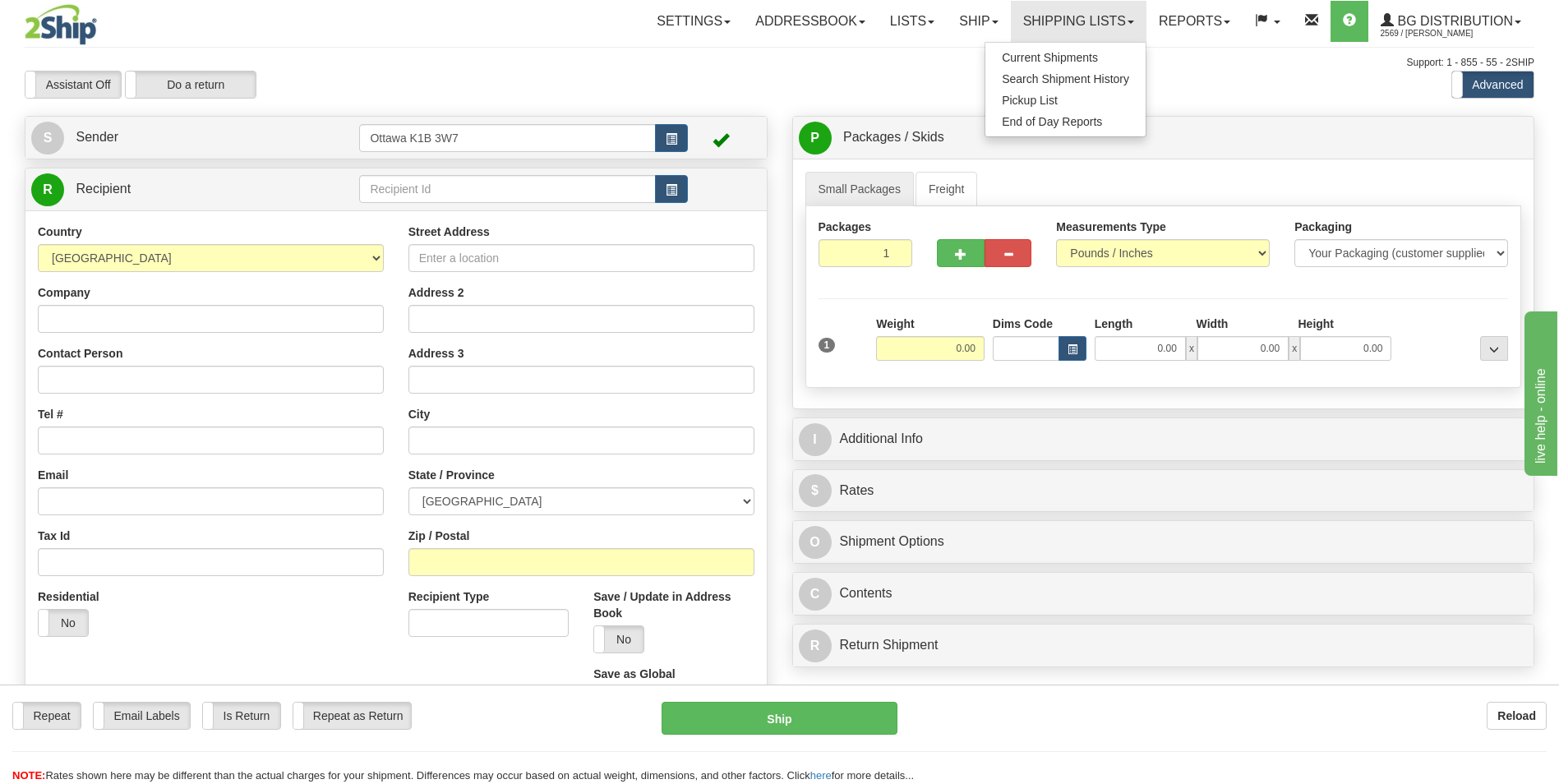
click at [557, 66] on div "Support: 1 - 855 - 55 - 2SHIP" at bounding box center [779, 63] width 1509 height 14
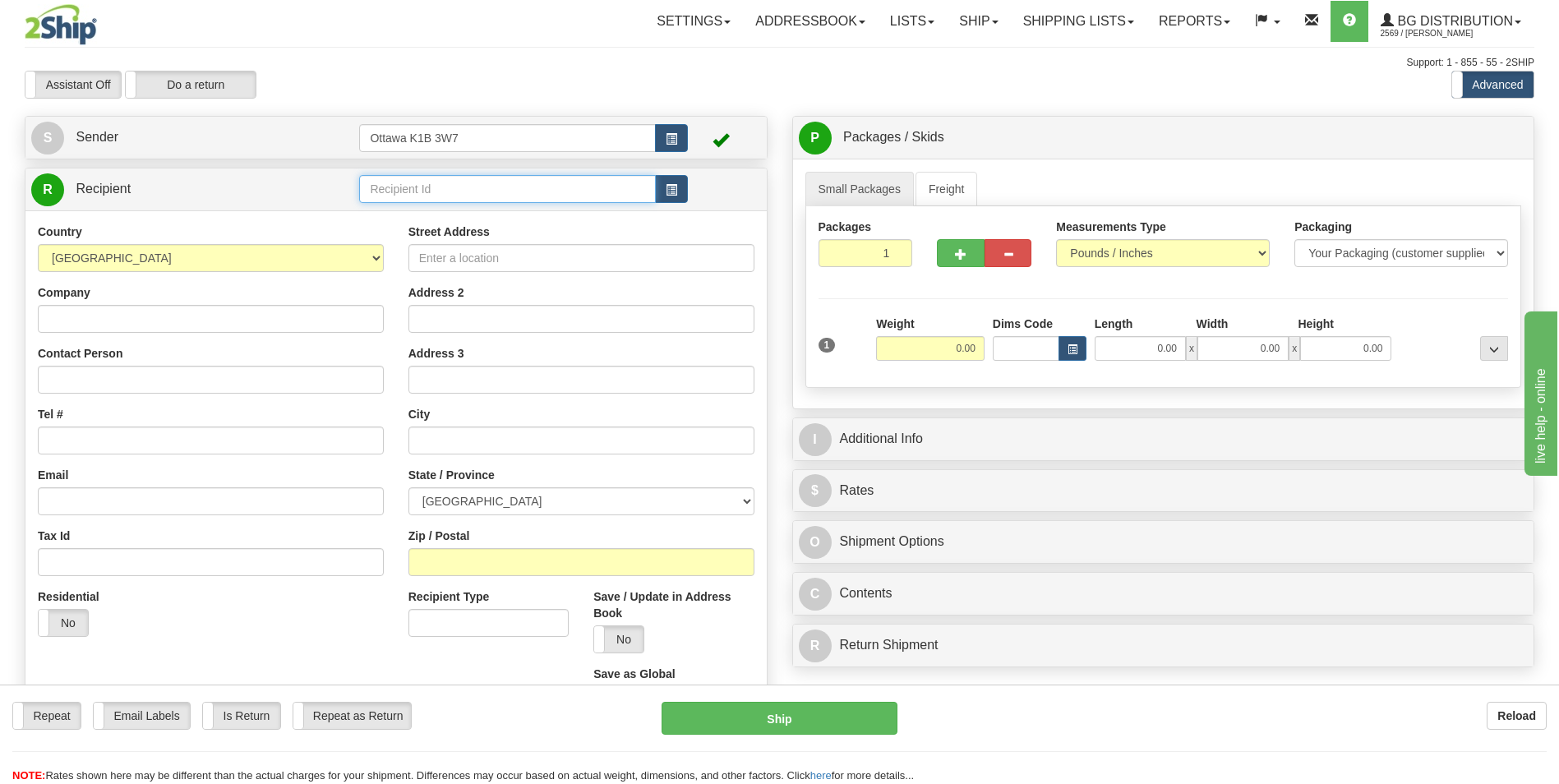
click at [412, 186] on input "text" at bounding box center [506, 189] width 296 height 28
type input "5"
click button "Delete" at bounding box center [0, 0] width 0 height 0
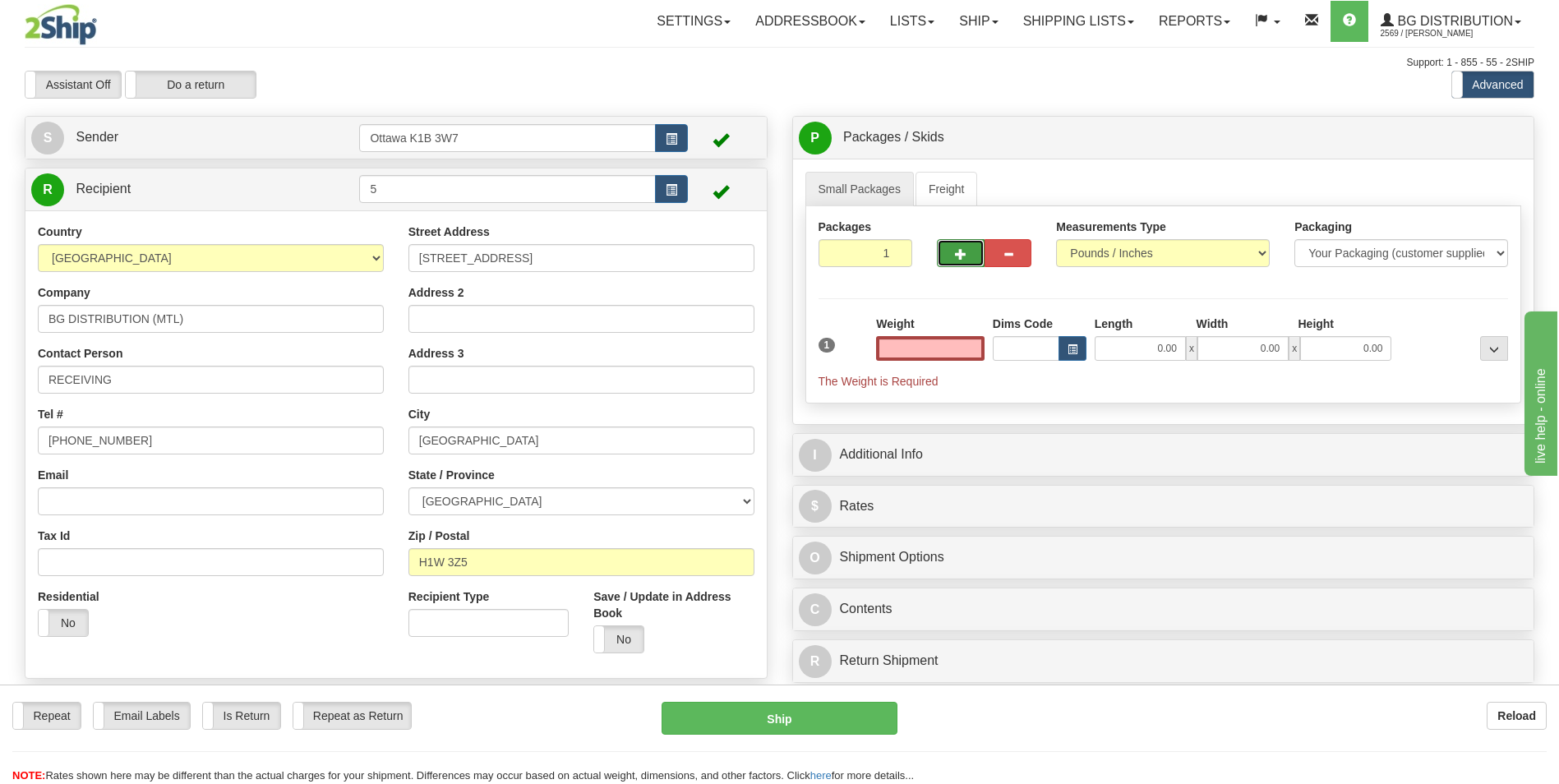
type input "0.00"
click at [963, 252] on span "button" at bounding box center [960, 254] width 11 height 10
type input "2"
click at [1487, 147] on label "Pack / Skid Level Pack.." at bounding box center [1480, 138] width 94 height 25
radio input "true"
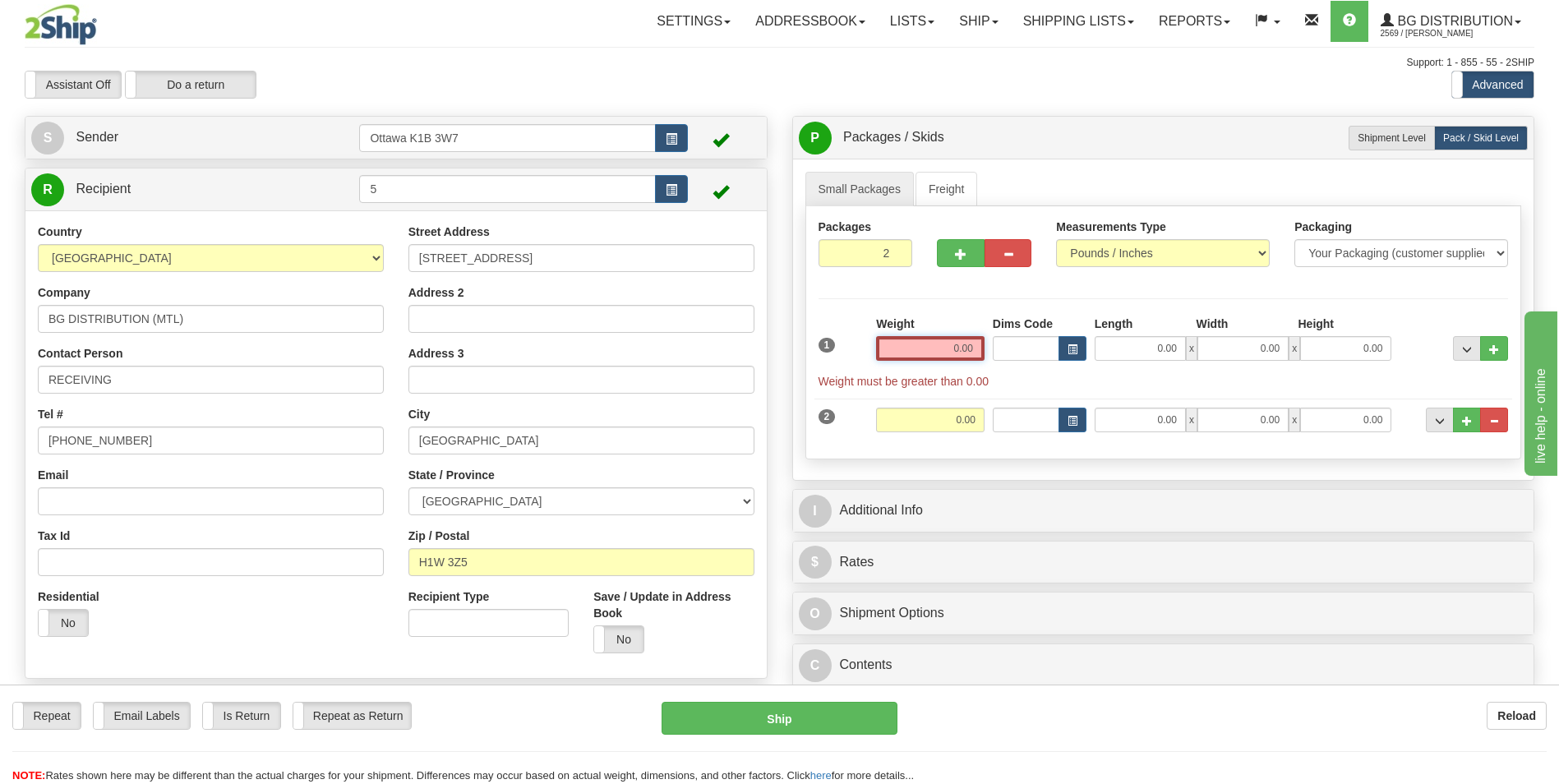
click at [929, 352] on input "0.00" at bounding box center [930, 348] width 109 height 25
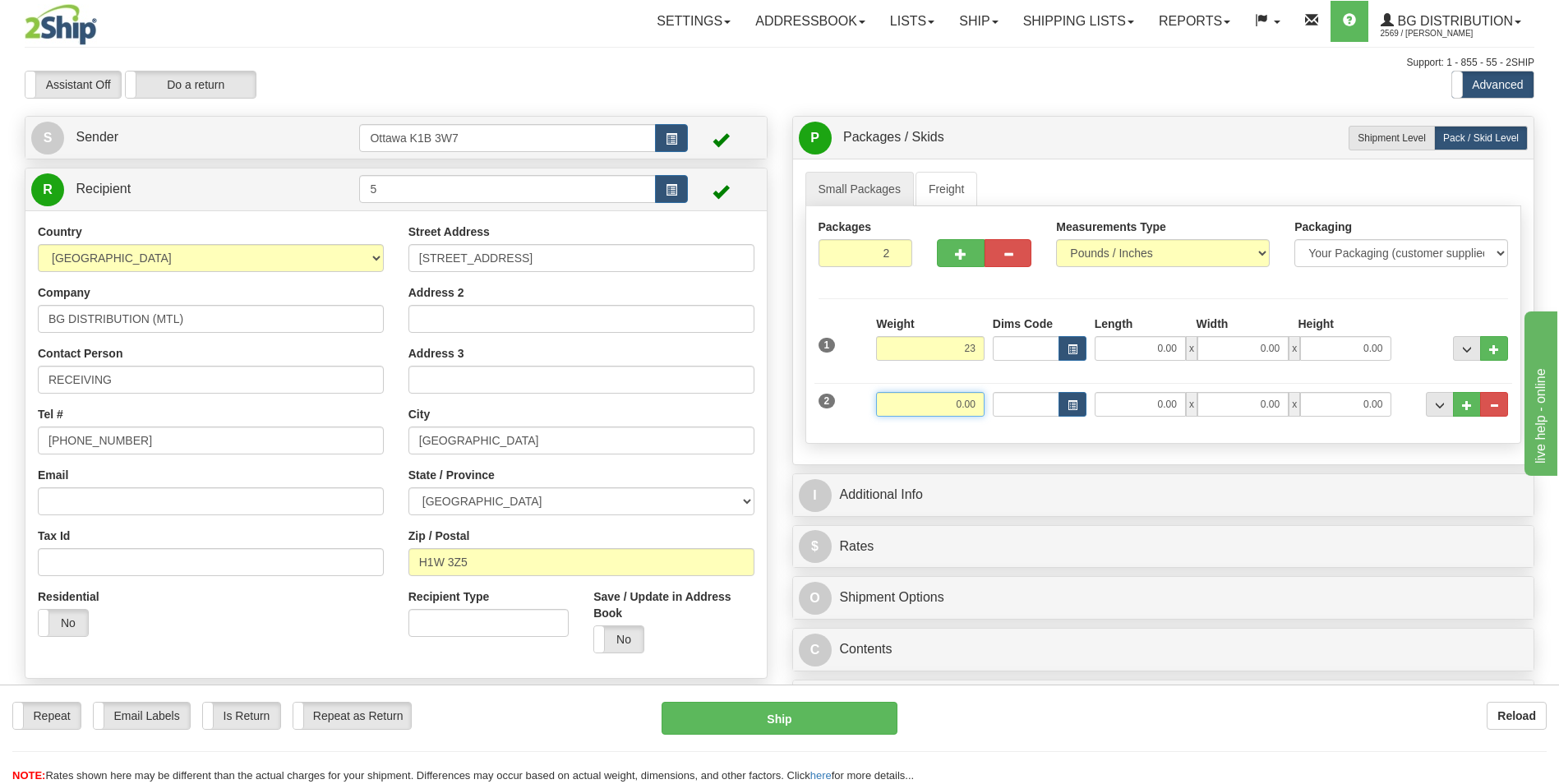
type input "23.00"
click at [965, 406] on input "0.00" at bounding box center [930, 404] width 109 height 25
type input "46.00"
drag, startPoint x: 1078, startPoint y: 87, endPoint x: 1081, endPoint y: 155, distance: 68.1
click at [1078, 87] on div "Assistant On Assistant Off Do a return Do a return Previous Next Standard Advan…" at bounding box center [779, 85] width 1534 height 28
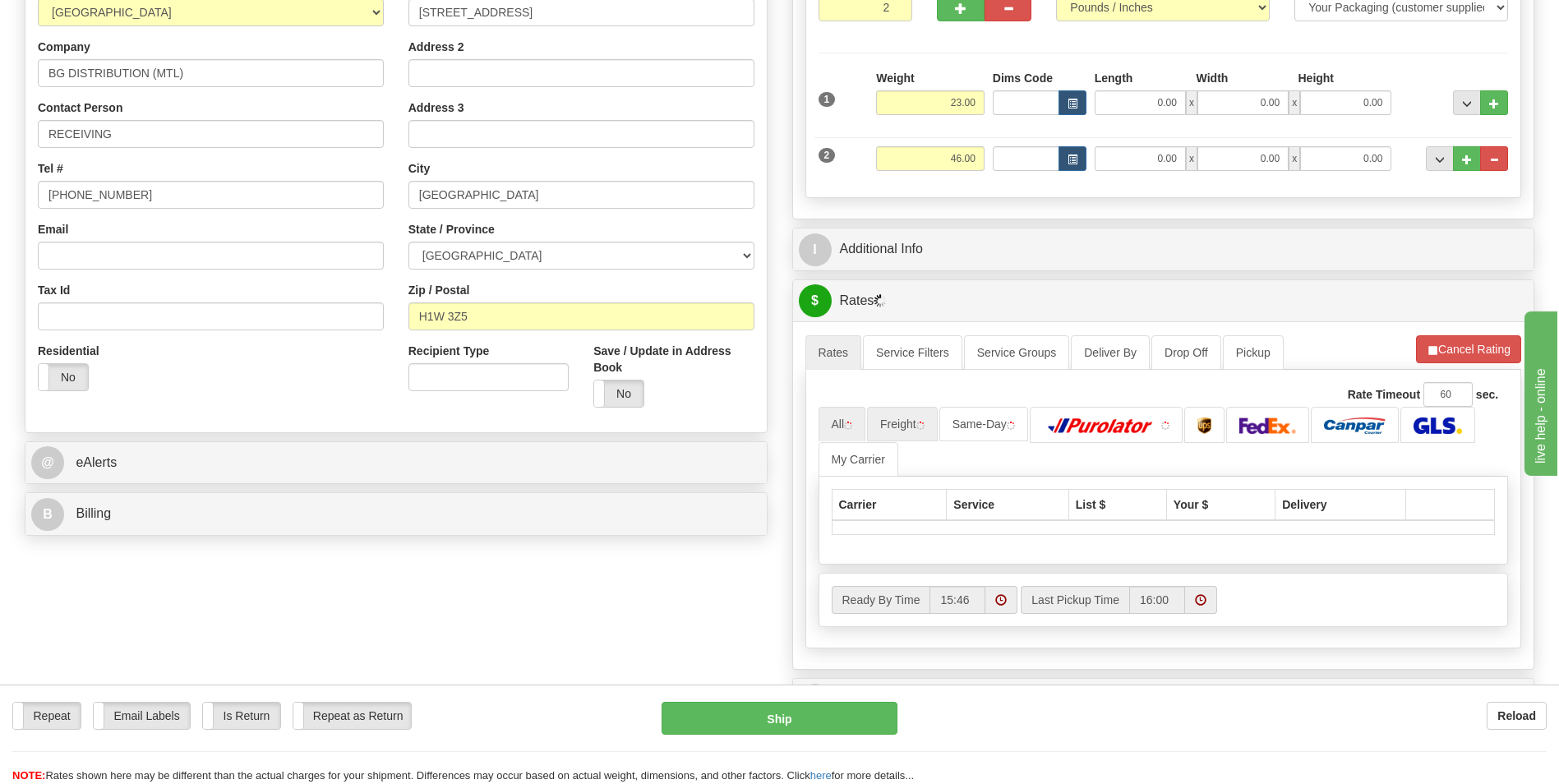
scroll to position [247, 0]
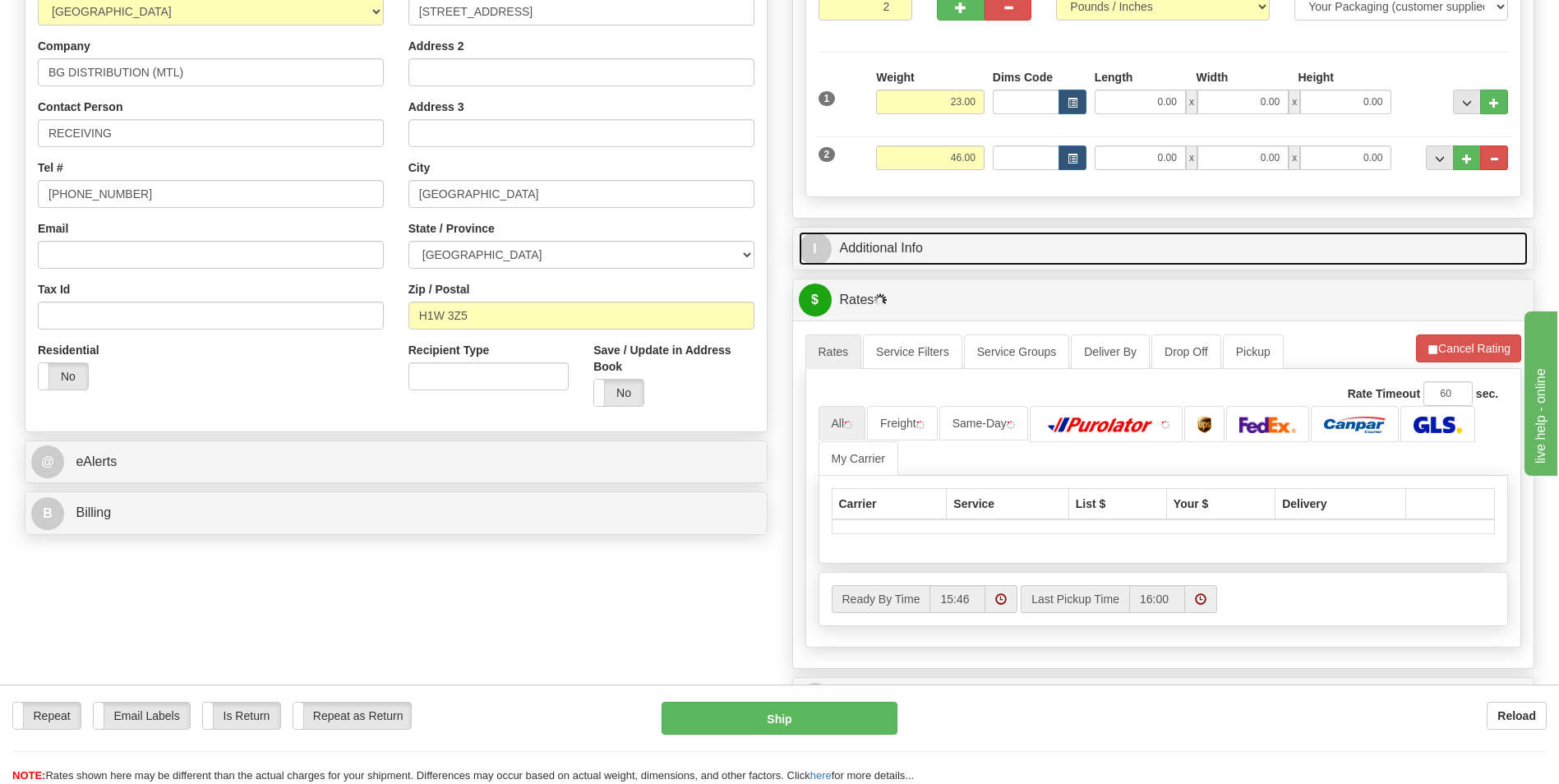
click at [932, 248] on link "I Additional Info" at bounding box center [1164, 248] width 730 height 34
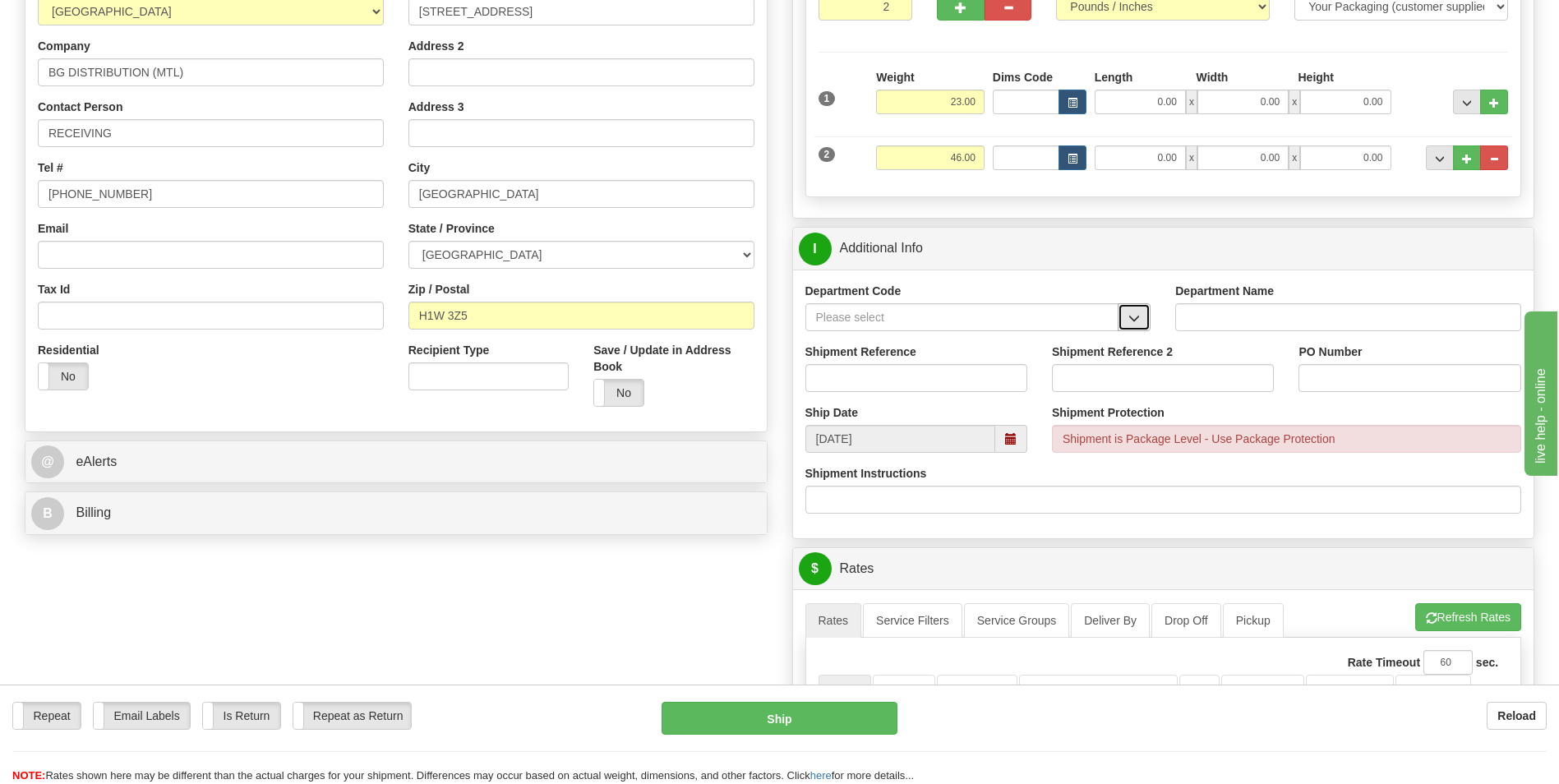
click at [1136, 317] on span "button" at bounding box center [1134, 318] width 11 height 10
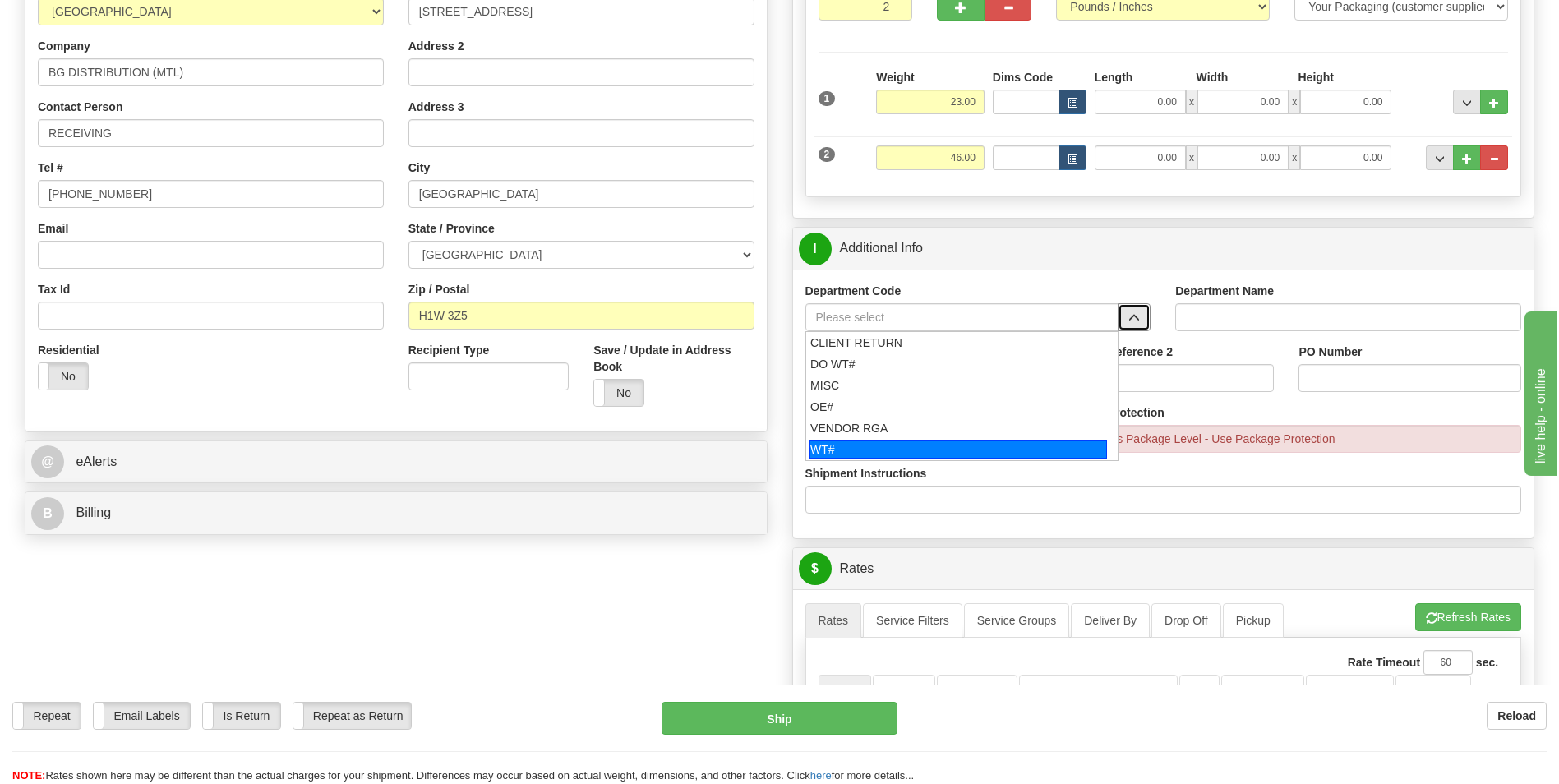
click at [865, 454] on div "WT#" at bounding box center [958, 448] width 298 height 18
type input "WT#"
type input "WAREHOUSE TRANSFERS"
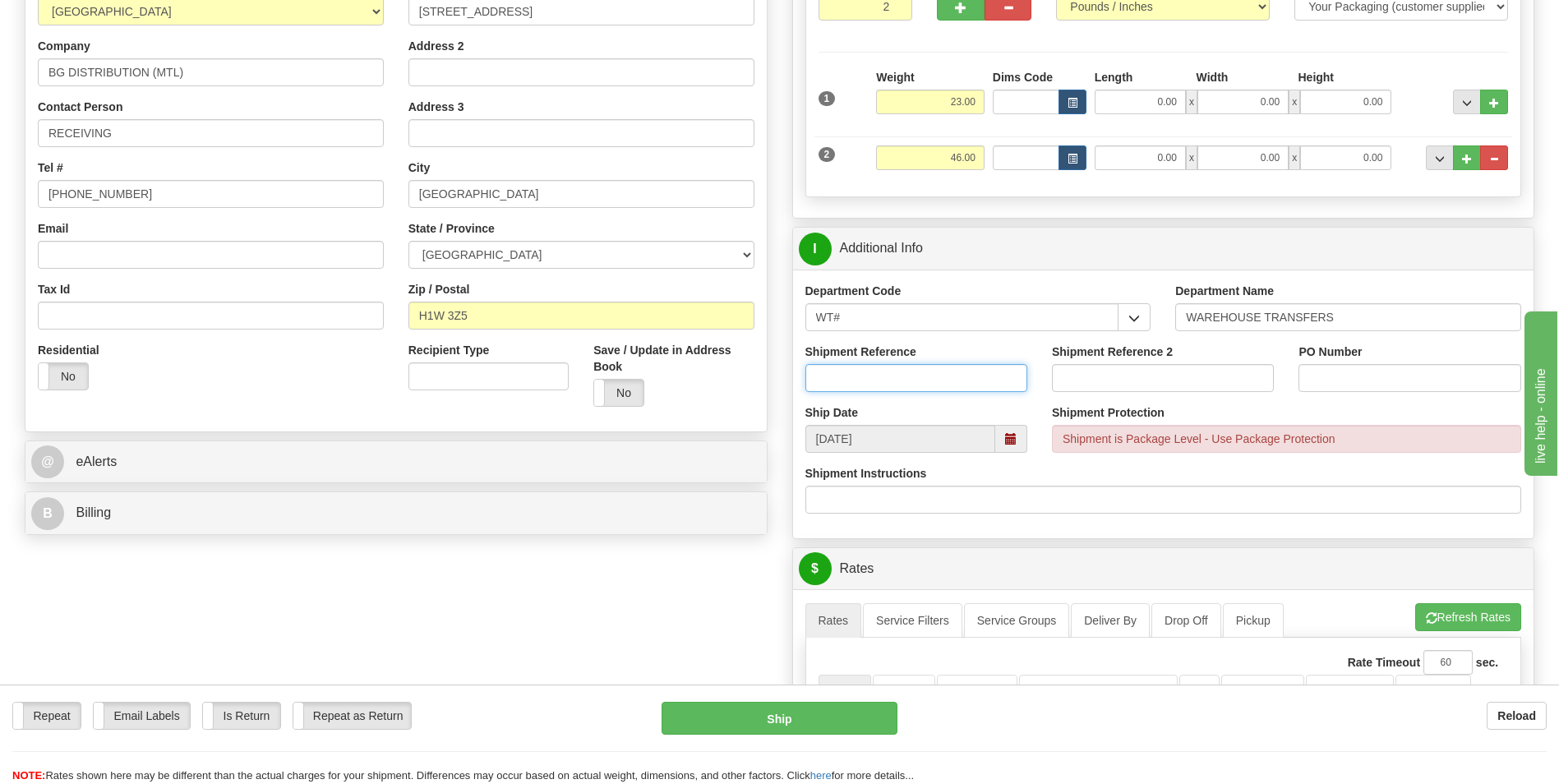
click at [858, 376] on input "Shipment Reference" at bounding box center [915, 378] width 222 height 28
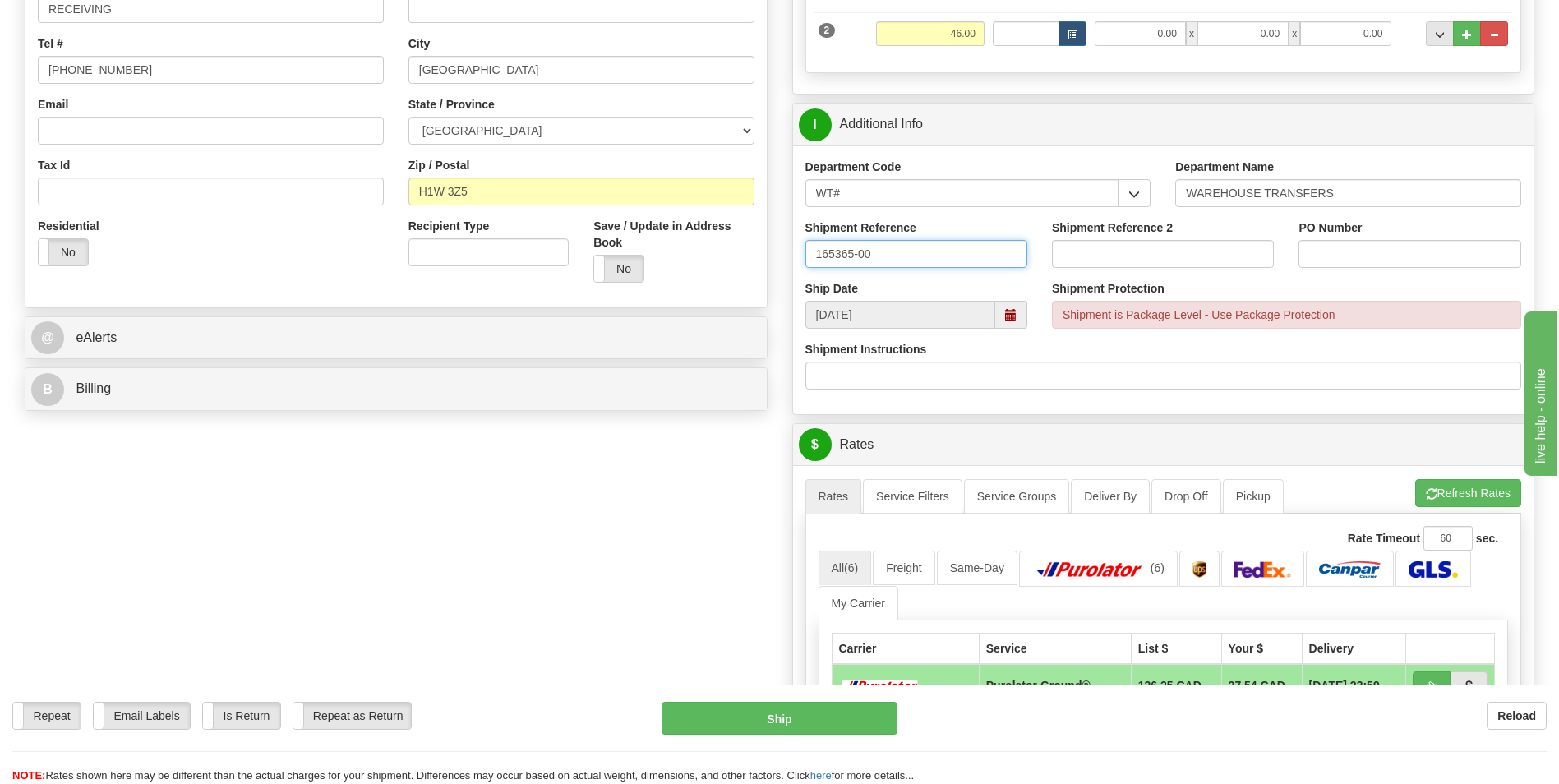
scroll to position [411, 0]
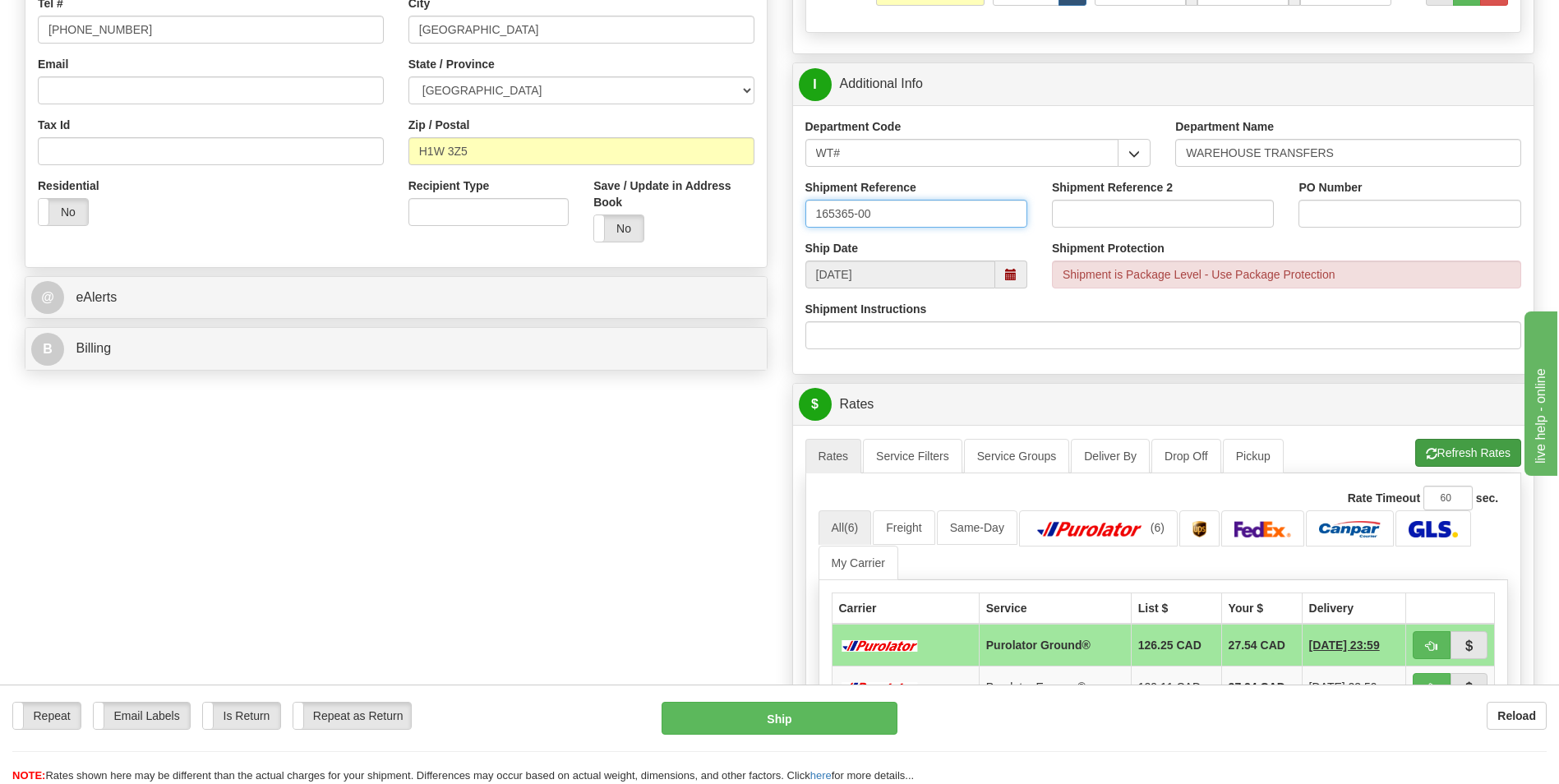
type input "165365-00"
click at [1488, 458] on button "Refresh Rates" at bounding box center [1468, 453] width 106 height 28
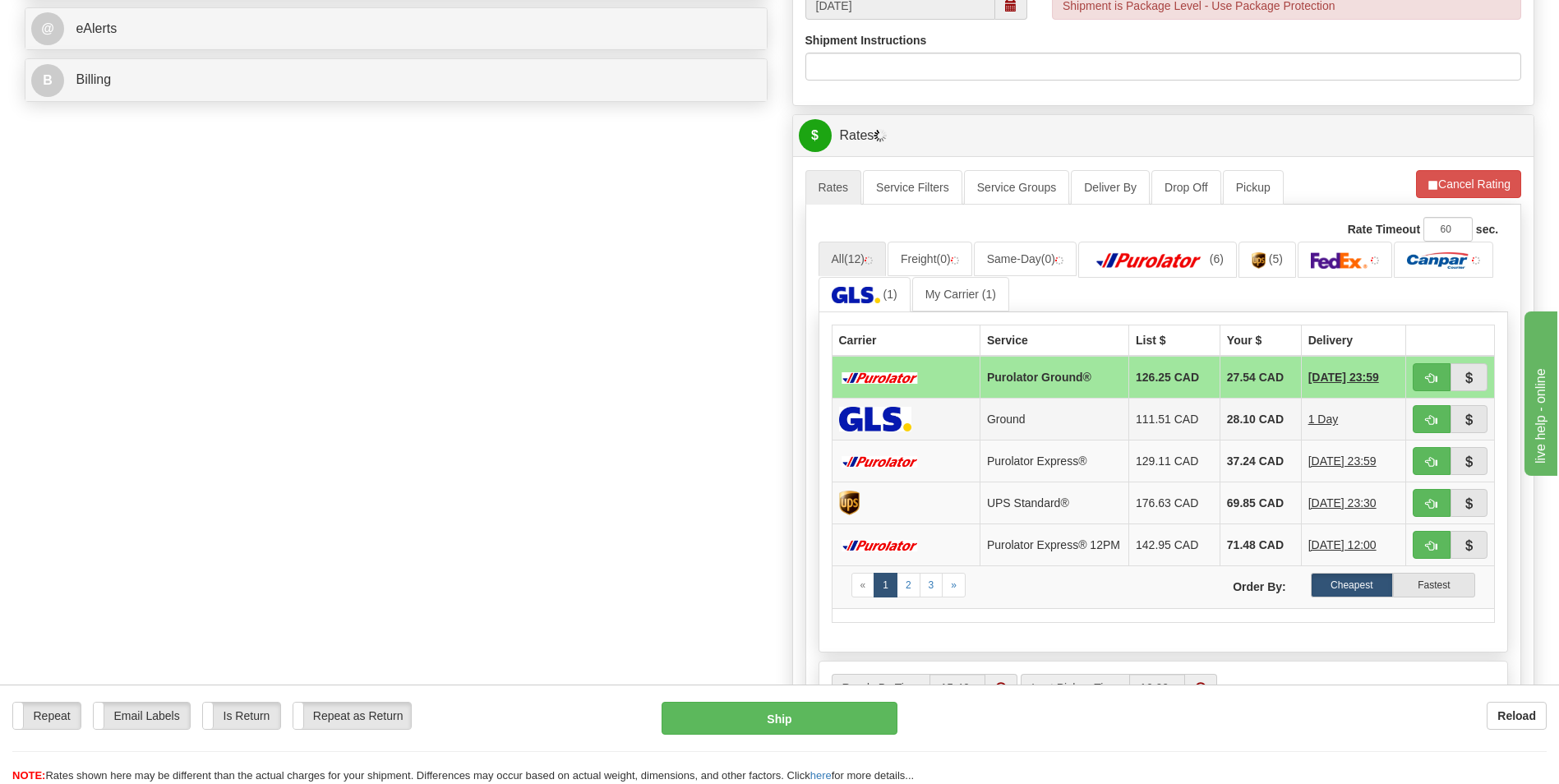
scroll to position [739, 0]
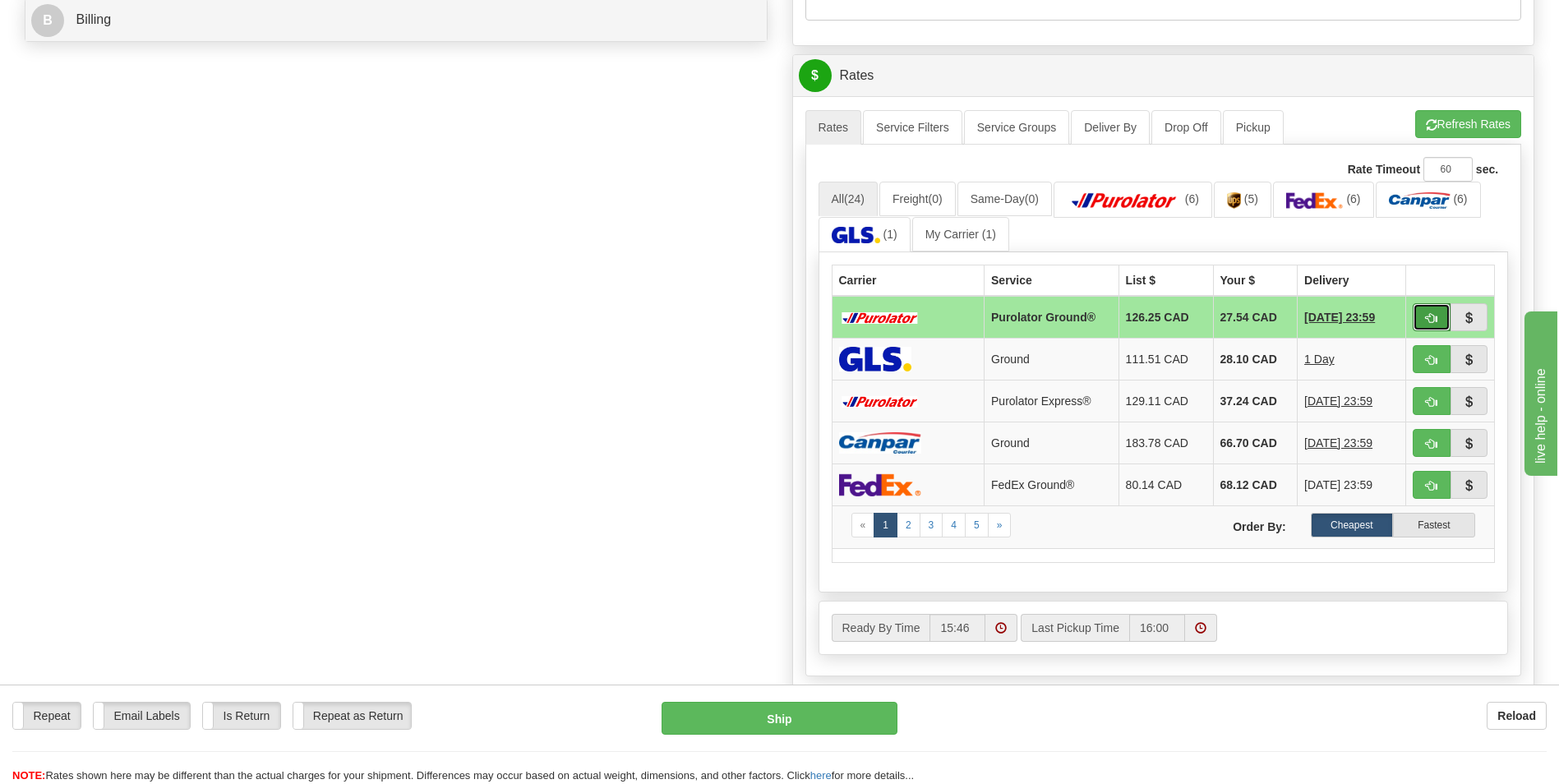
click at [1431, 321] on span "button" at bounding box center [1430, 318] width 11 height 10
type input "260"
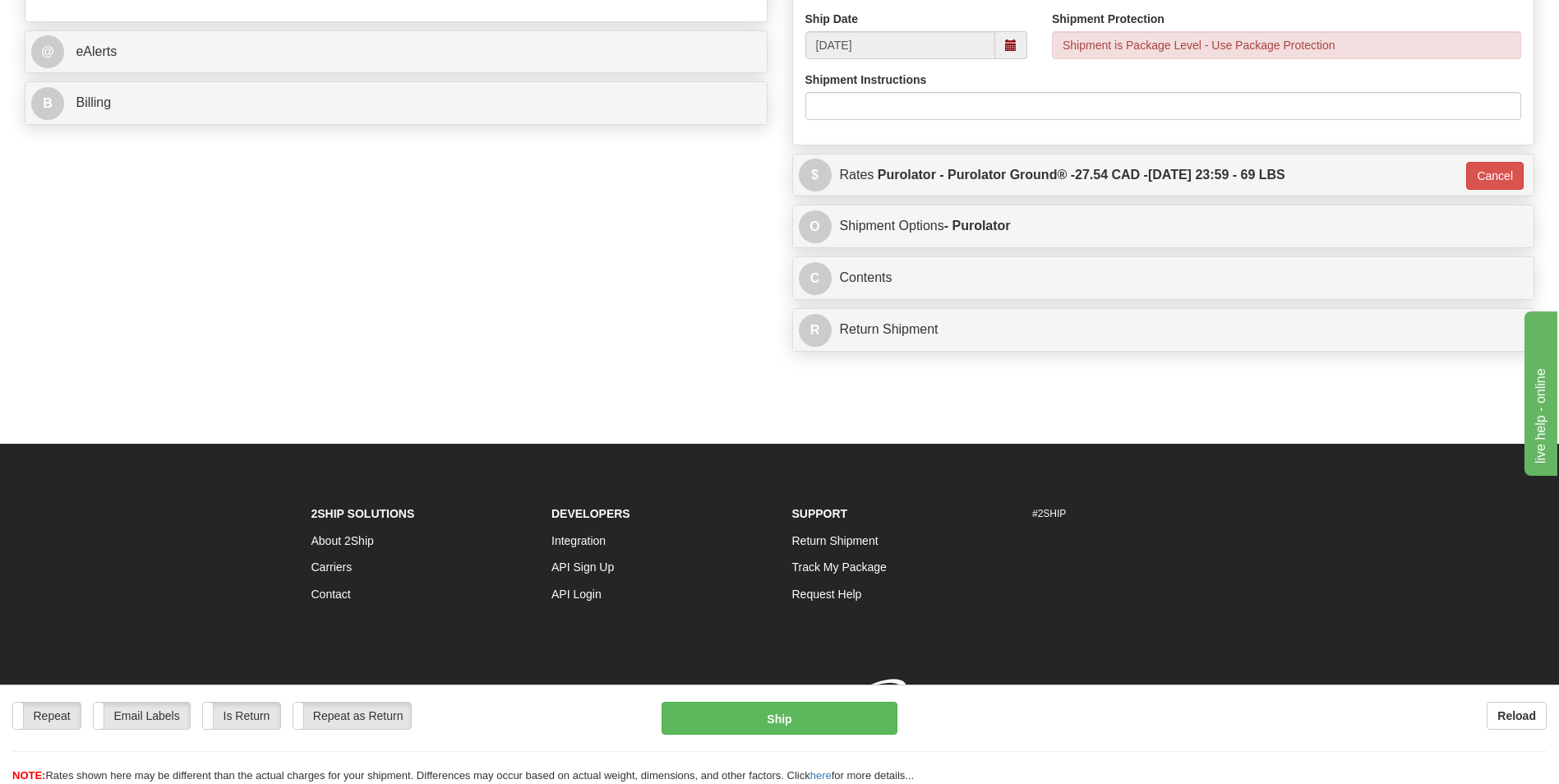
scroll to position [681, 0]
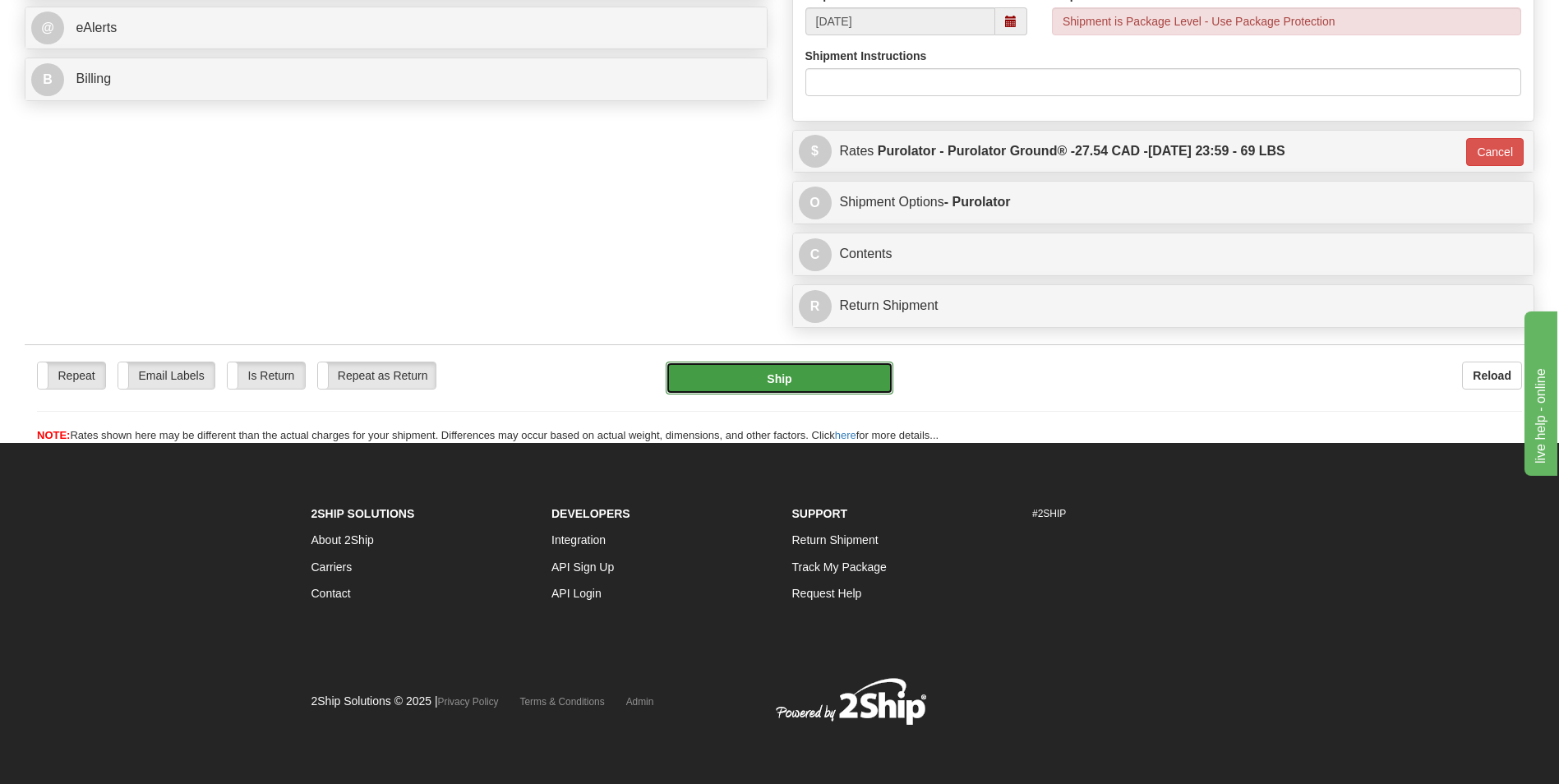
click at [752, 369] on button "Ship" at bounding box center [778, 378] width 227 height 33
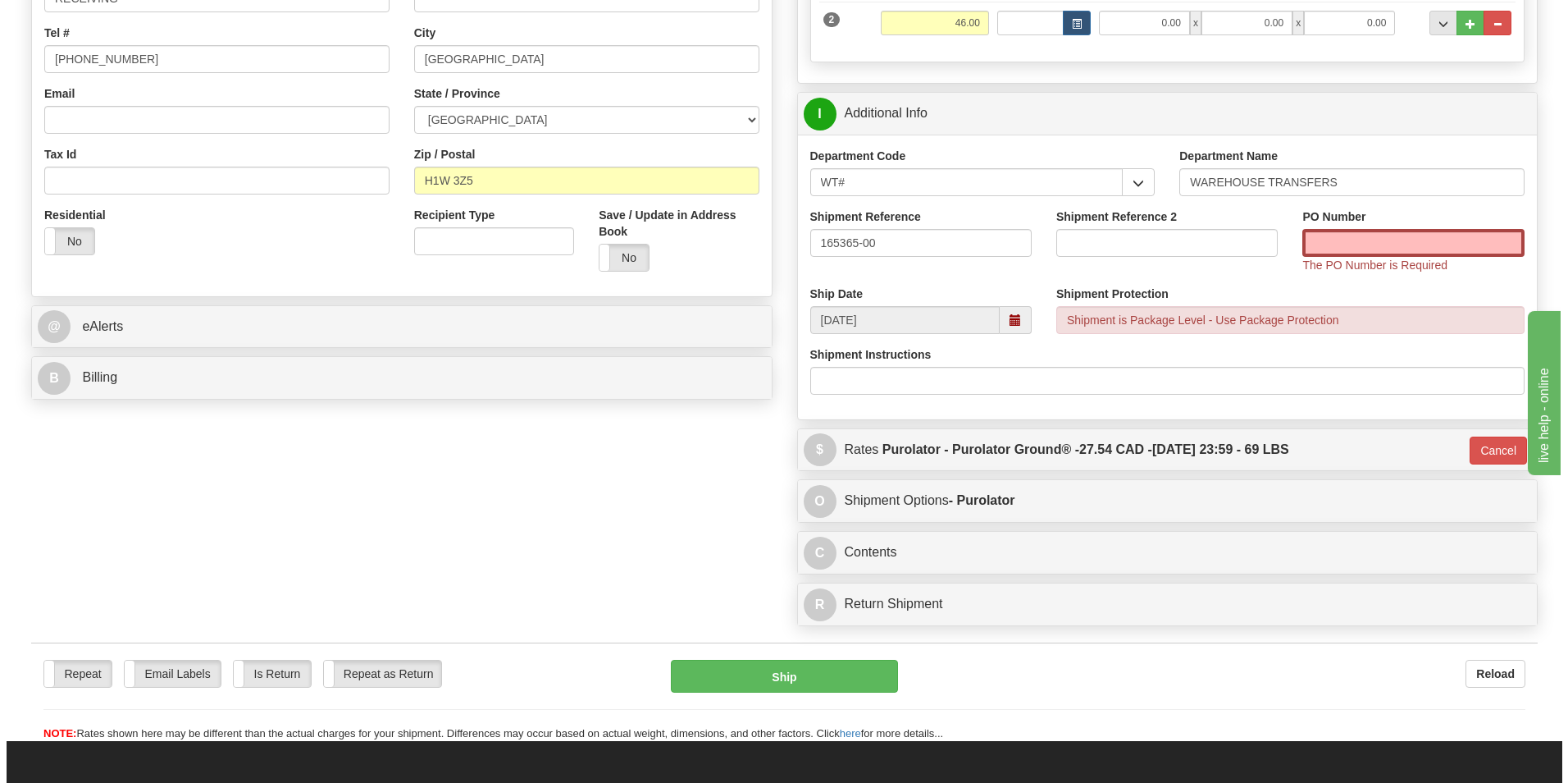
scroll to position [433, 0]
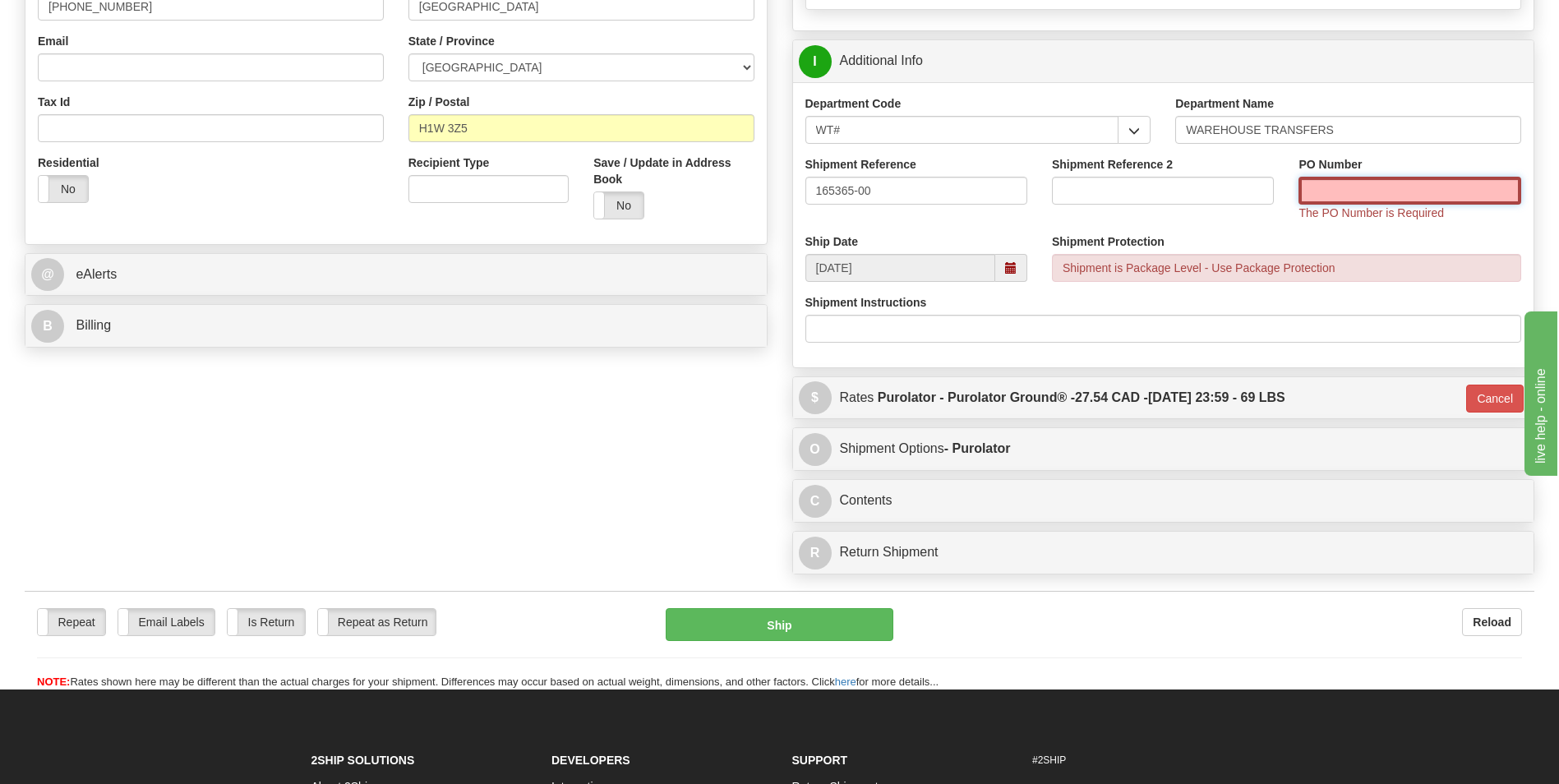
click at [1399, 194] on input "PO Number" at bounding box center [1409, 191] width 222 height 28
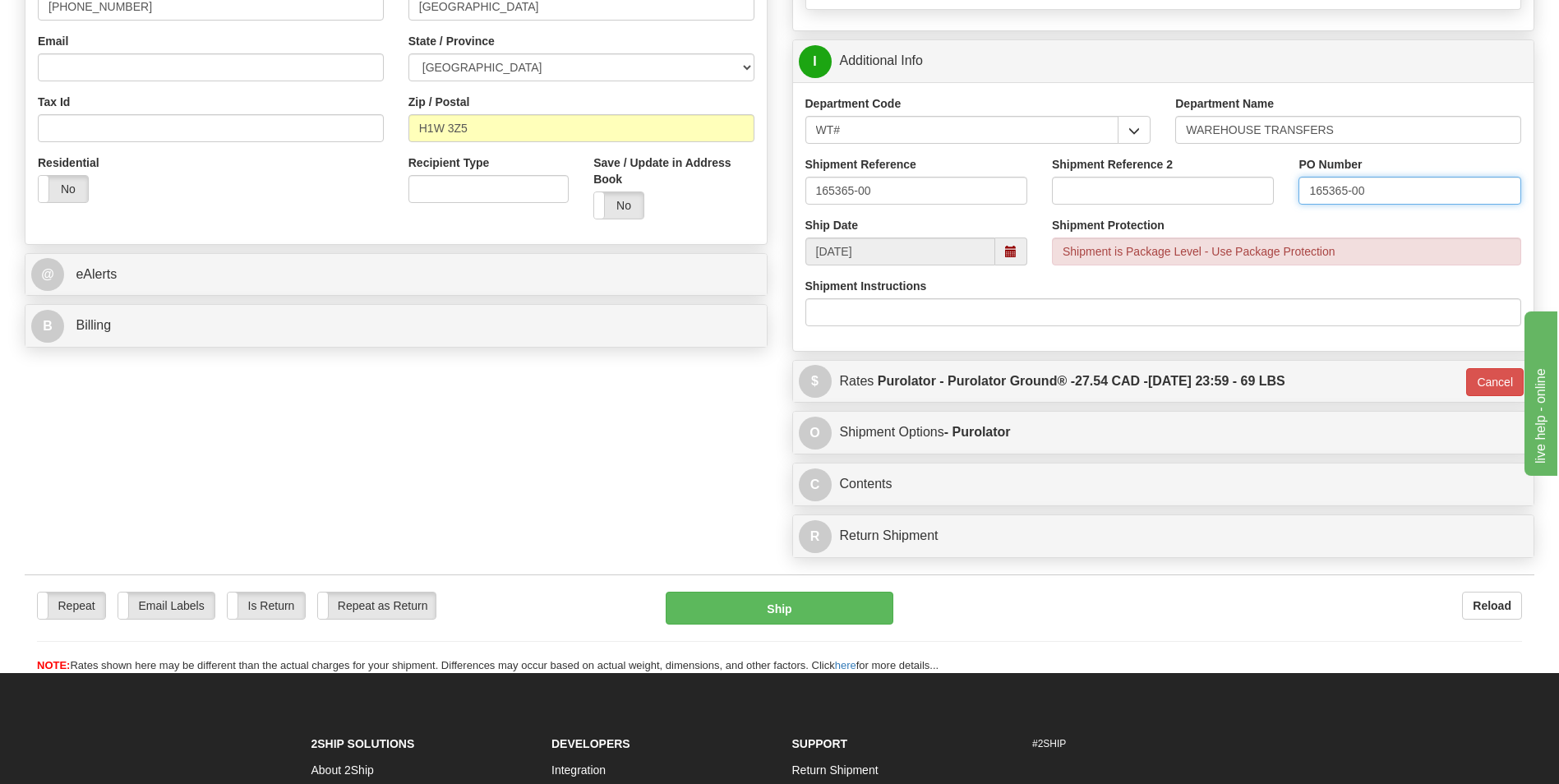
type input "165365-00"
drag, startPoint x: 569, startPoint y: 473, endPoint x: 702, endPoint y: 595, distance: 180.5
click at [569, 472] on div "Create a label for the return Create Pickup Without Label S" at bounding box center [779, 123] width 1534 height 884
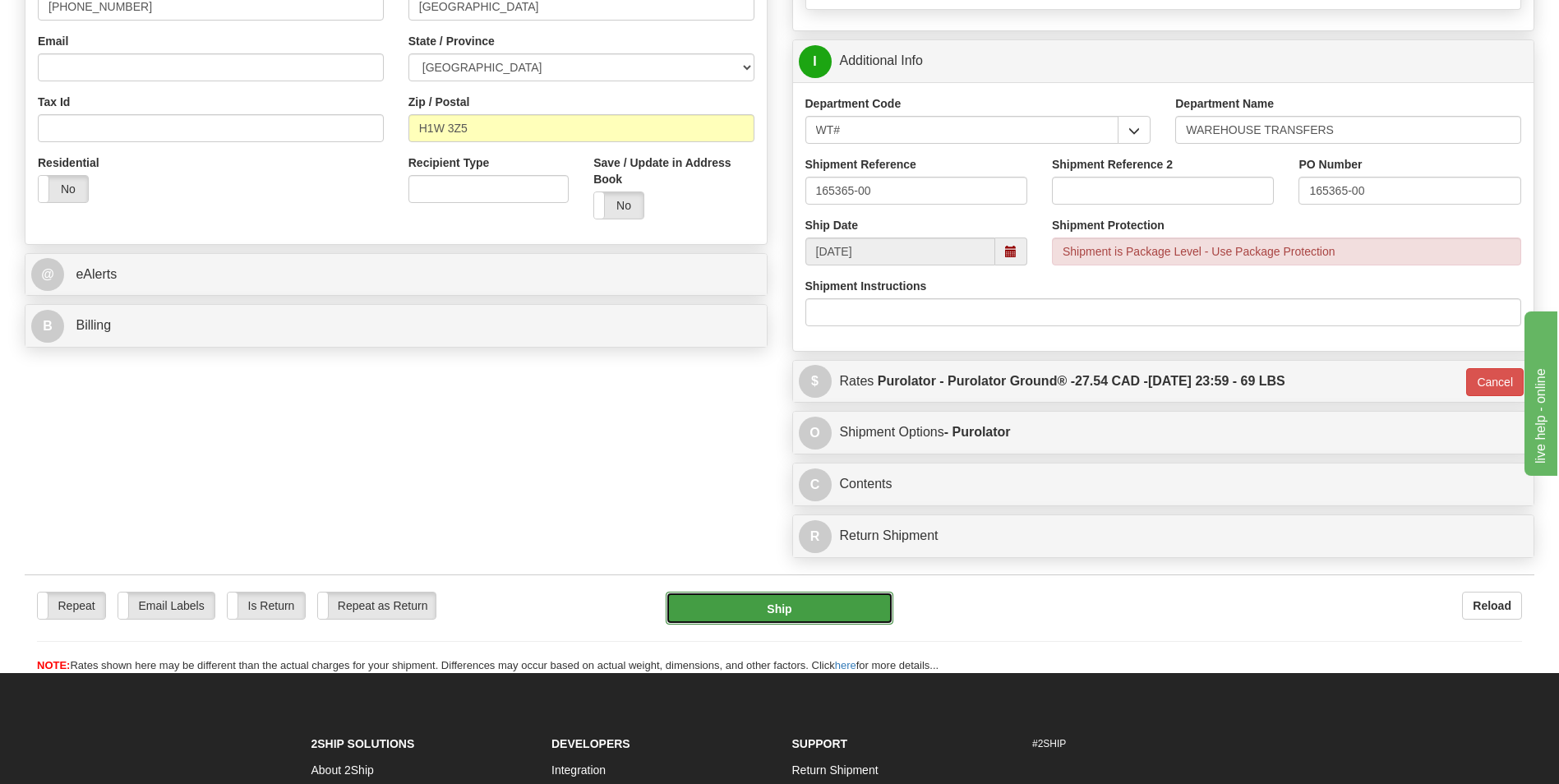
click at [761, 599] on button "Ship" at bounding box center [778, 608] width 227 height 33
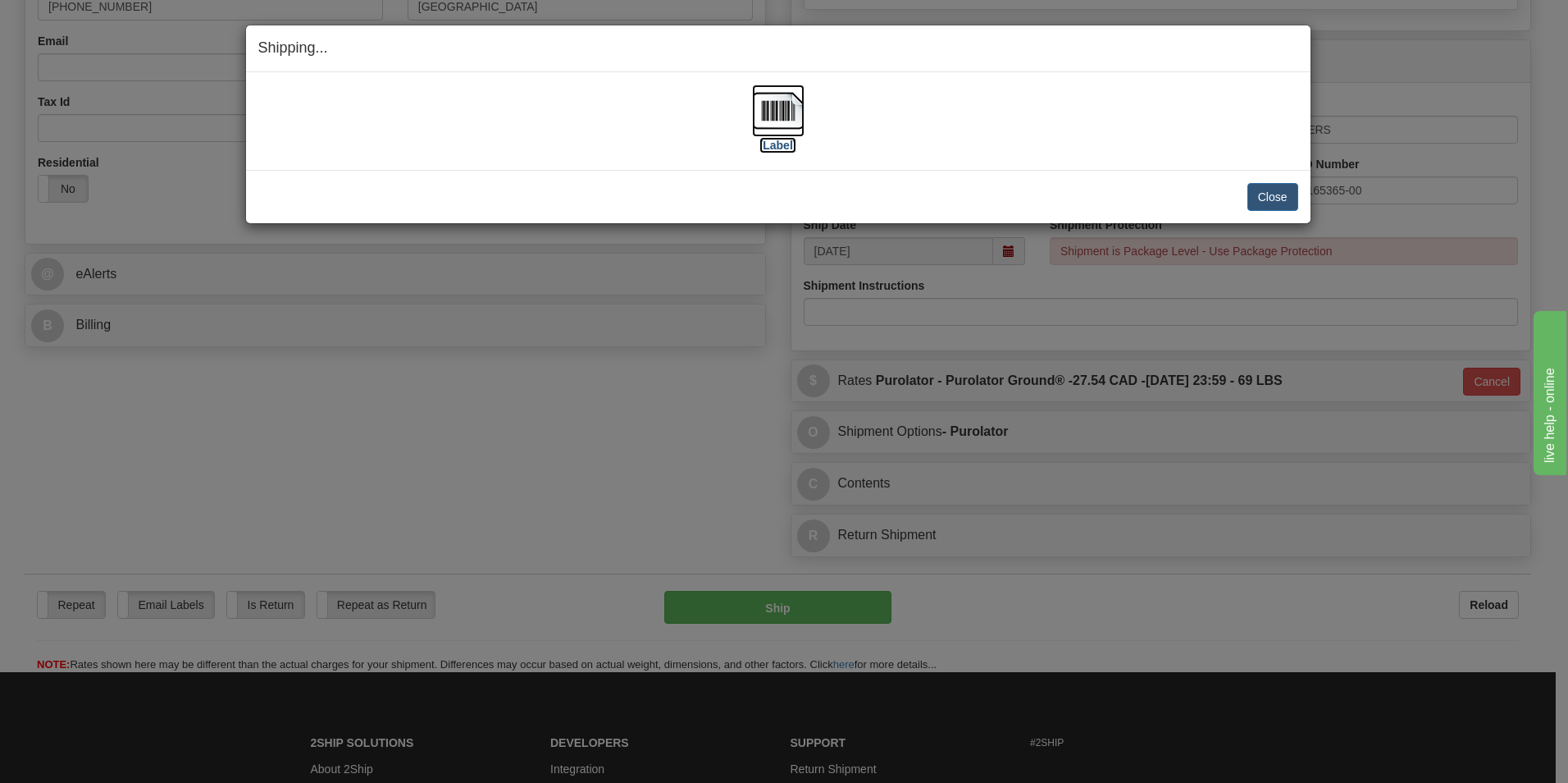
click at [784, 141] on label "[Label]" at bounding box center [778, 145] width 38 height 16
click at [1286, 191] on button "Close" at bounding box center [1273, 196] width 51 height 28
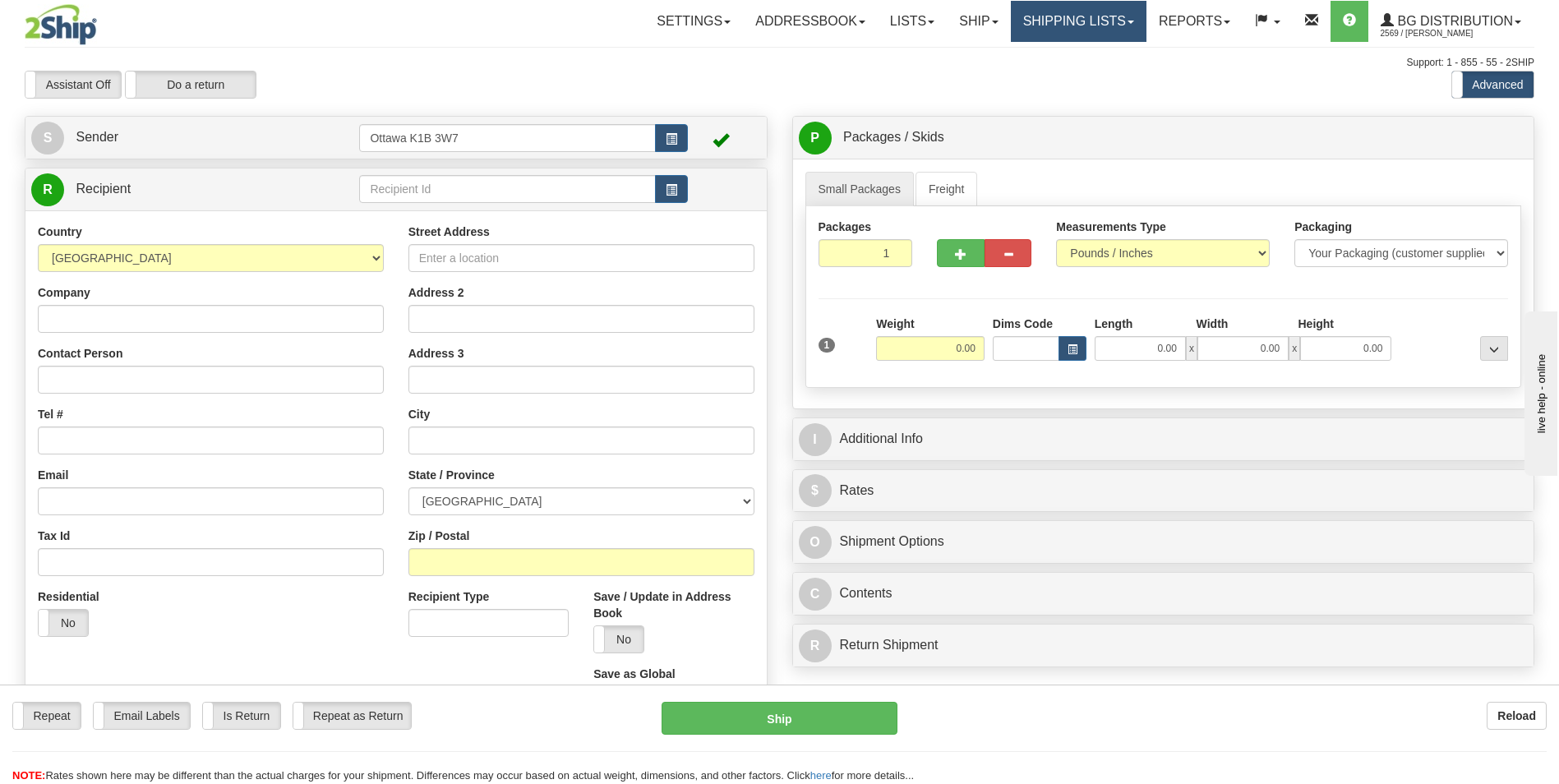
click at [1110, 20] on link "Shipping lists" at bounding box center [1078, 22] width 135 height 41
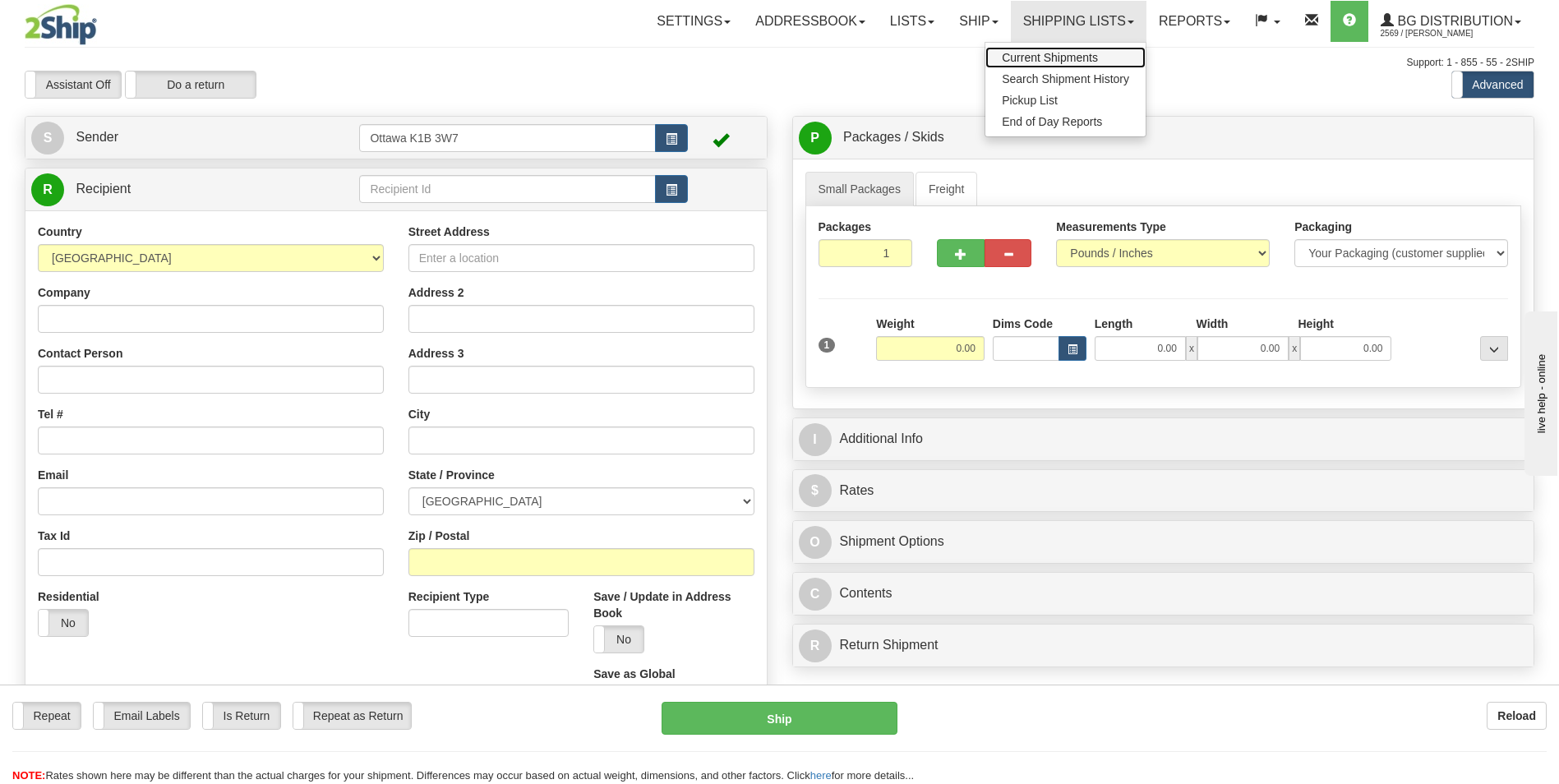
click at [1055, 51] on span "Current Shipments" at bounding box center [1049, 57] width 96 height 13
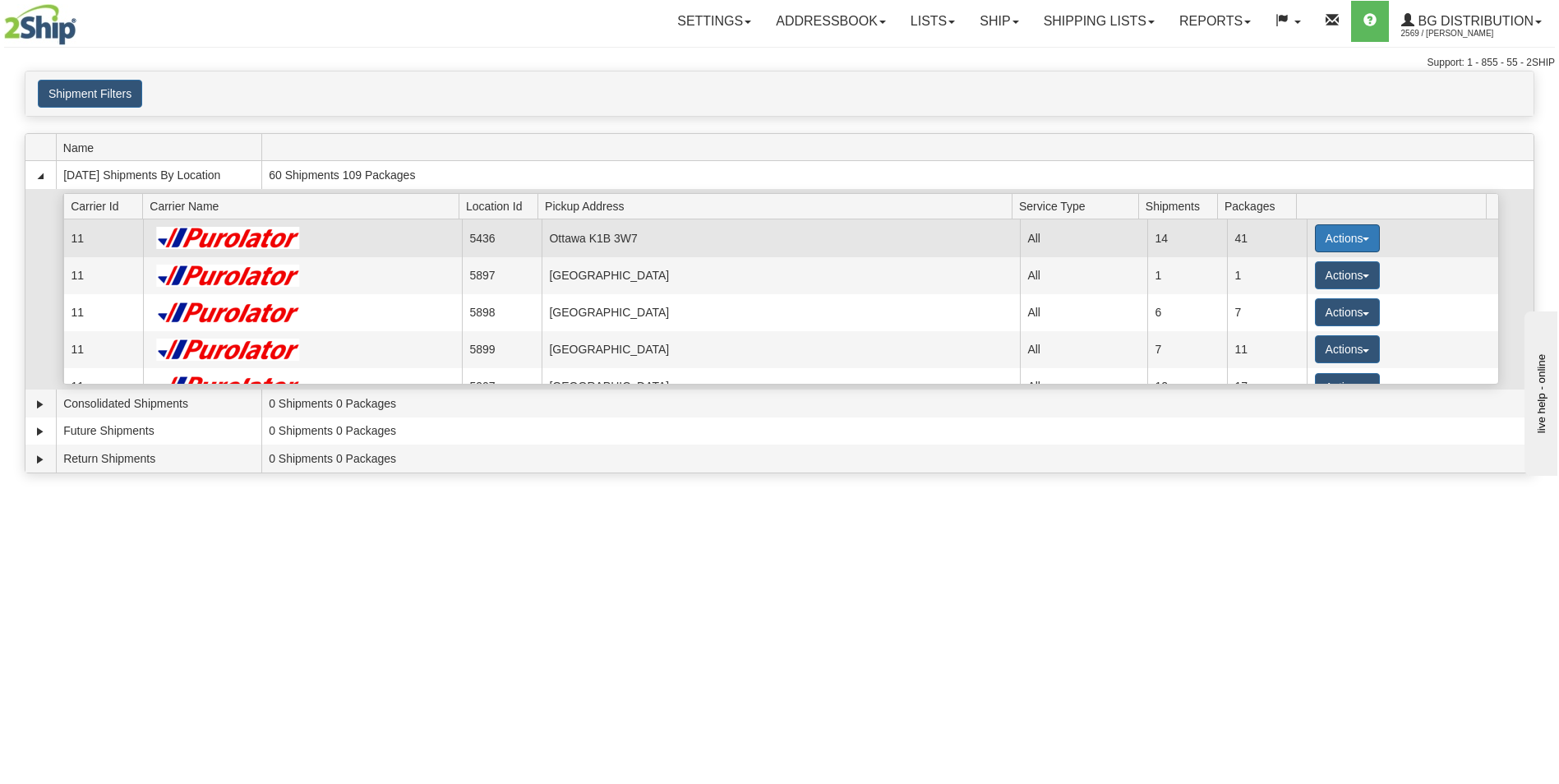
click at [1335, 236] on button "Actions" at bounding box center [1348, 238] width 66 height 28
click at [1298, 272] on span "Details" at bounding box center [1286, 268] width 44 height 11
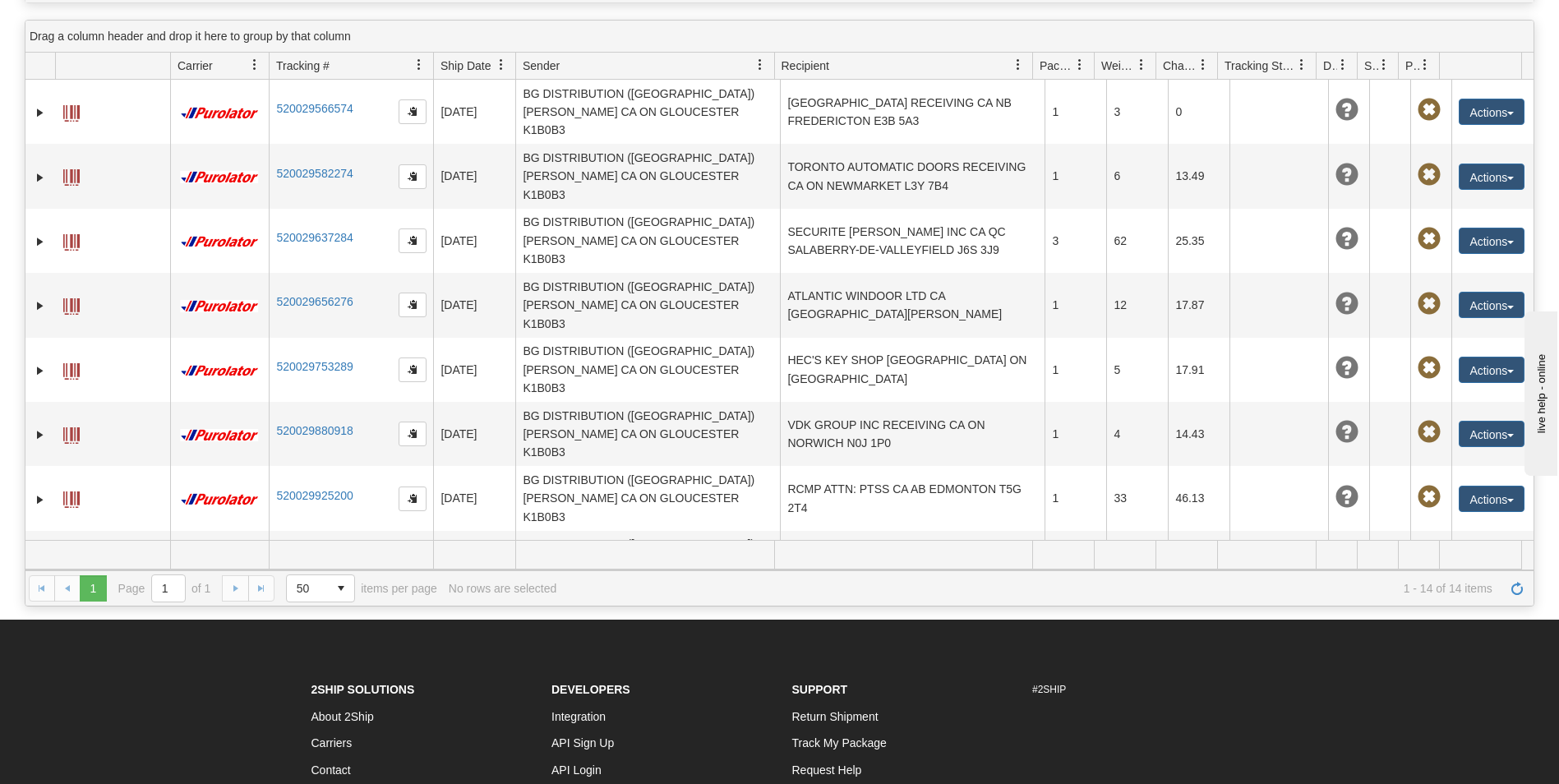
click at [1473, 613] on button "Actions" at bounding box center [1491, 626] width 66 height 26
click at [1443, 646] on link "Edit" at bounding box center [1457, 656] width 131 height 22
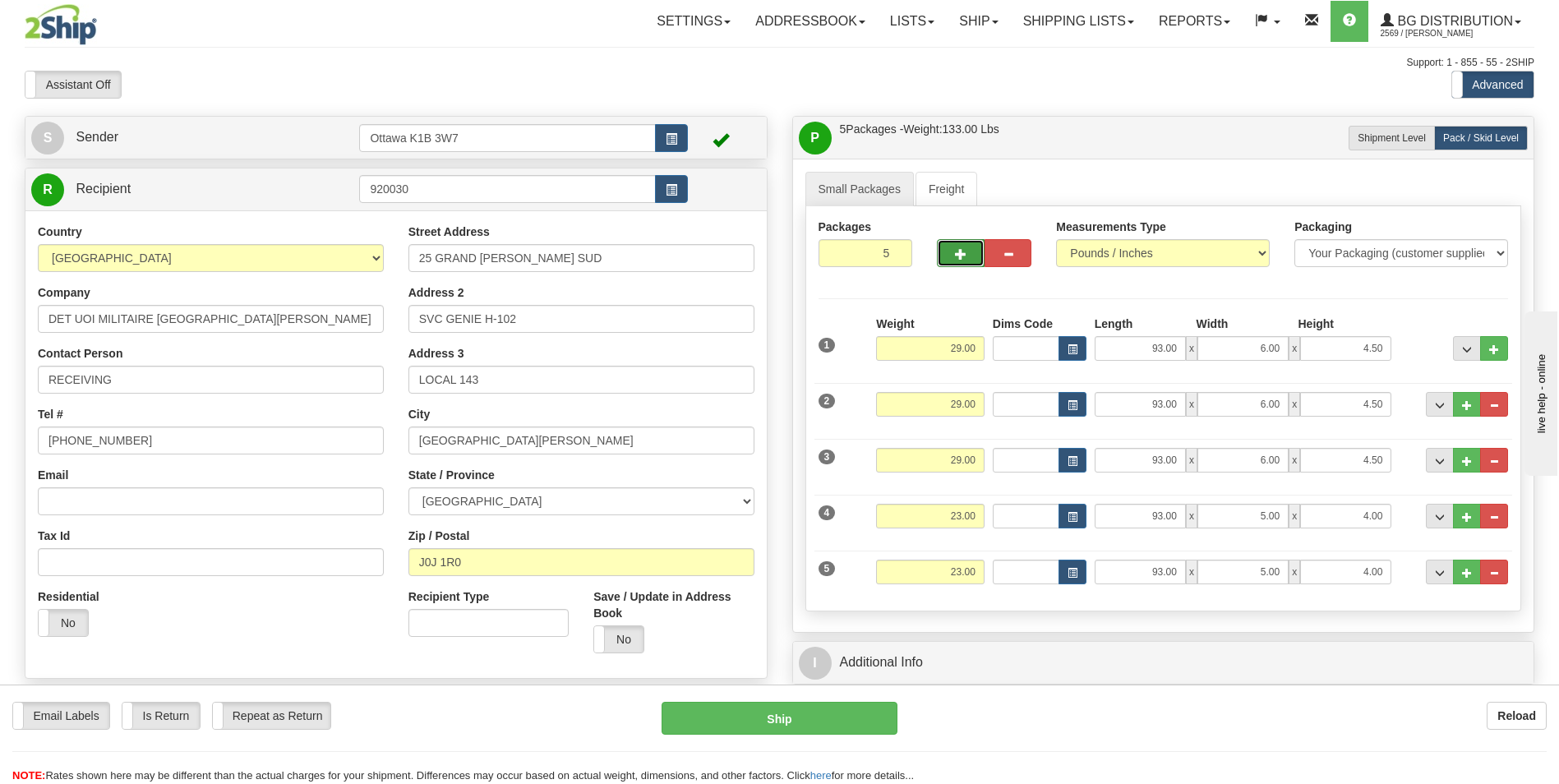
click at [961, 249] on span "button" at bounding box center [960, 254] width 11 height 10
type input "6"
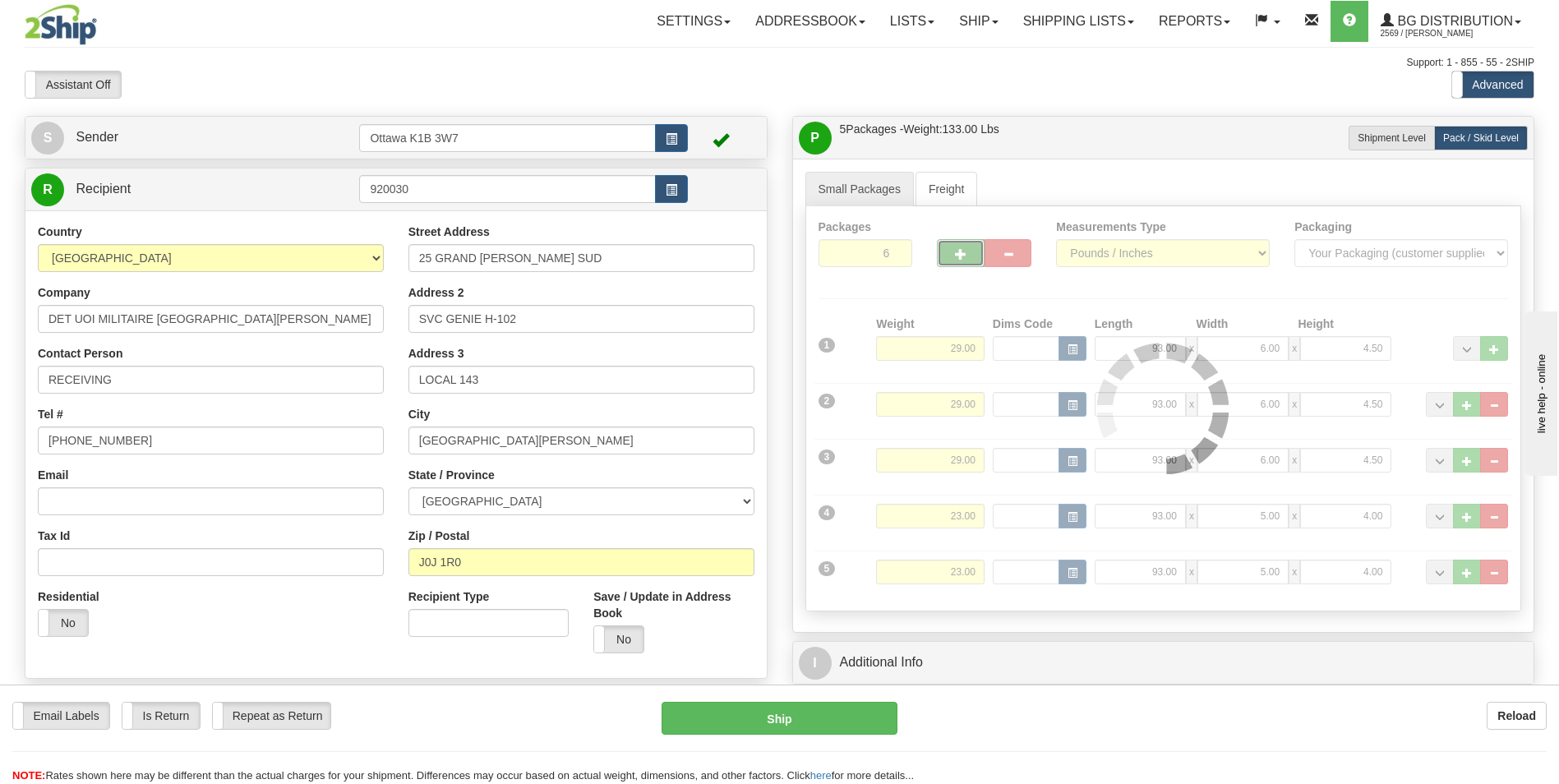
type input "260"
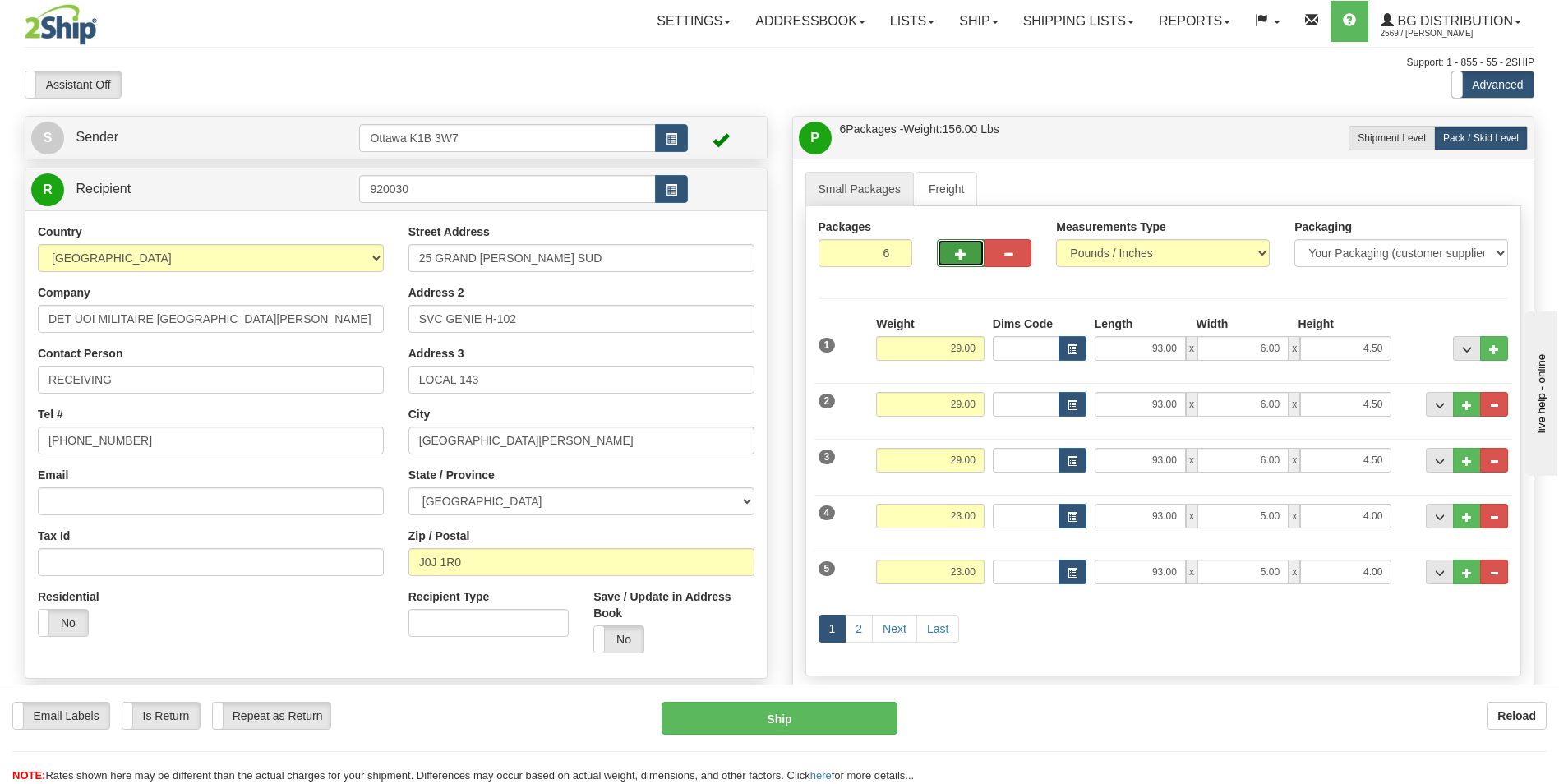
click at [960, 257] on span "button" at bounding box center [960, 254] width 11 height 10
type input "7"
type input "260"
drag, startPoint x: 1317, startPoint y: 519, endPoint x: 1326, endPoint y: 519, distance: 9.0
click at [1326, 519] on div "93.00 x 5.00 x 4.00" at bounding box center [1243, 516] width 298 height 25
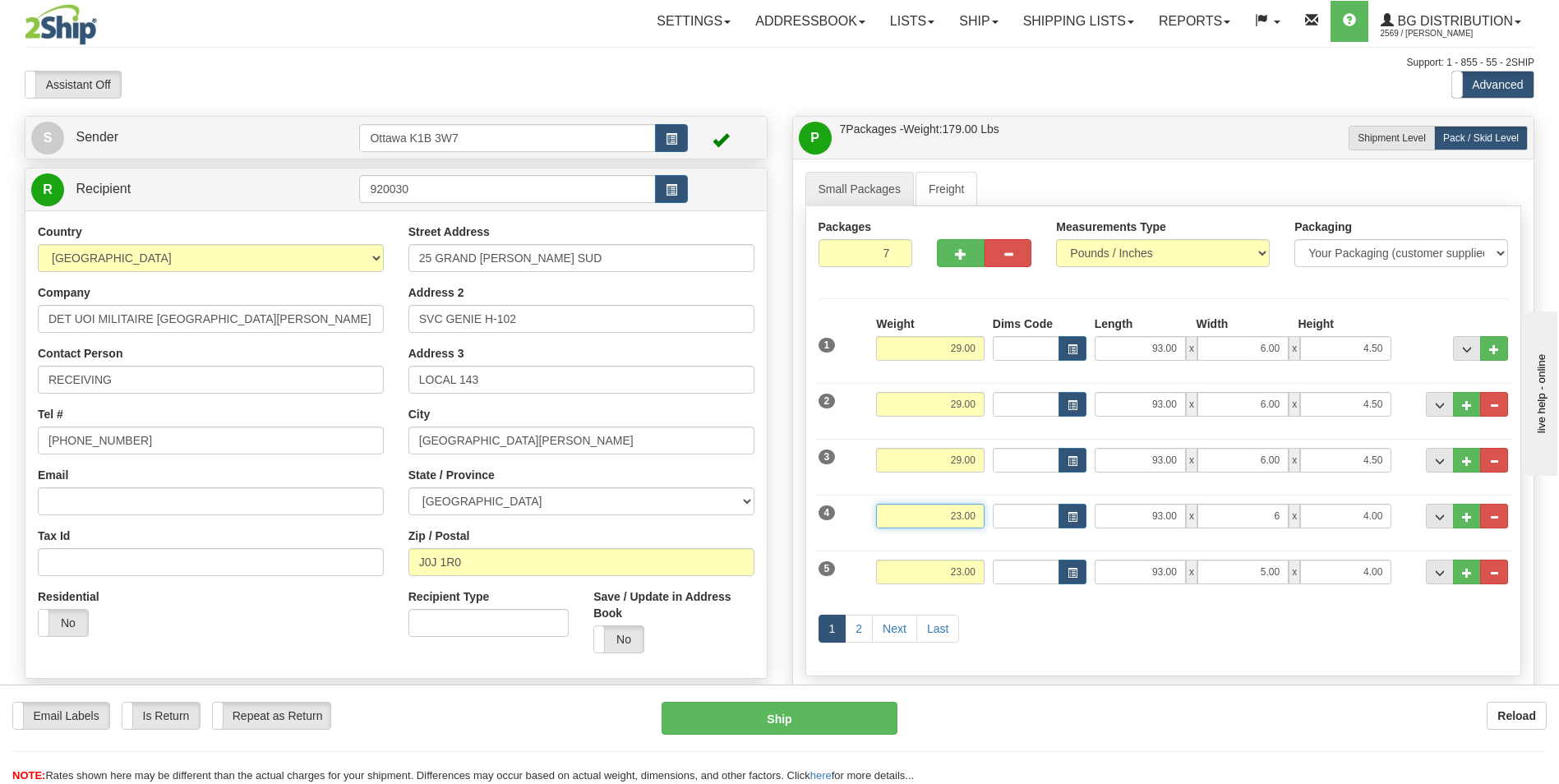
type input "6.00"
drag, startPoint x: 939, startPoint y: 515, endPoint x: 997, endPoint y: 513, distance: 58.0
click at [996, 513] on div "4 Weight 23.00 Dims Code Length Width Height" at bounding box center [1163, 514] width 698 height 55
type input "29"
type input "260"
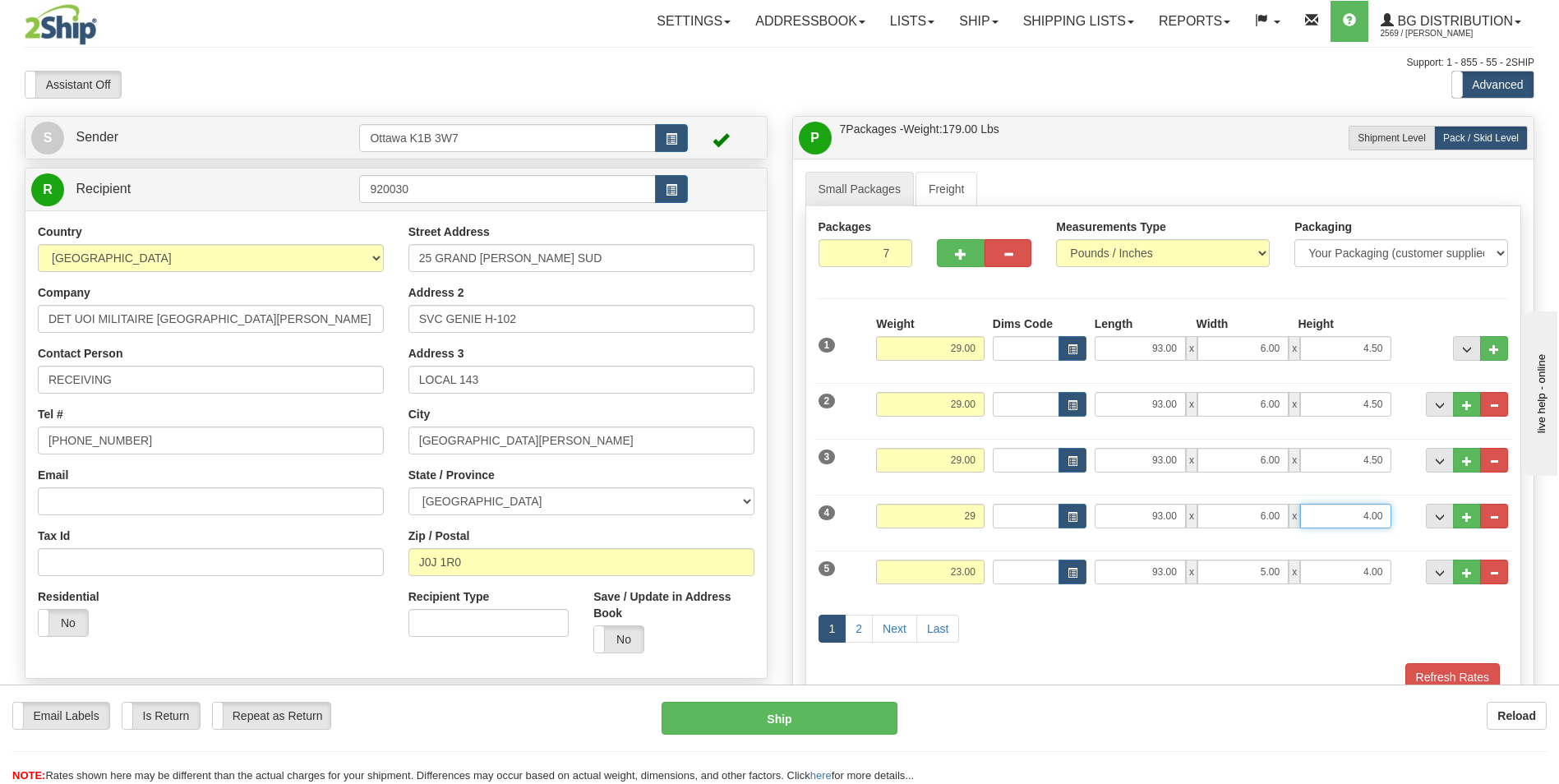
type input "29.00"
drag, startPoint x: 1356, startPoint y: 516, endPoint x: 1420, endPoint y: 510, distance: 64.3
click at [1420, 510] on div "4 Weight 29.00 Dims Code Length Width Height" at bounding box center [1163, 514] width 698 height 55
type input "4.50"
drag, startPoint x: 921, startPoint y: 574, endPoint x: 1118, endPoint y: 575, distance: 197.0
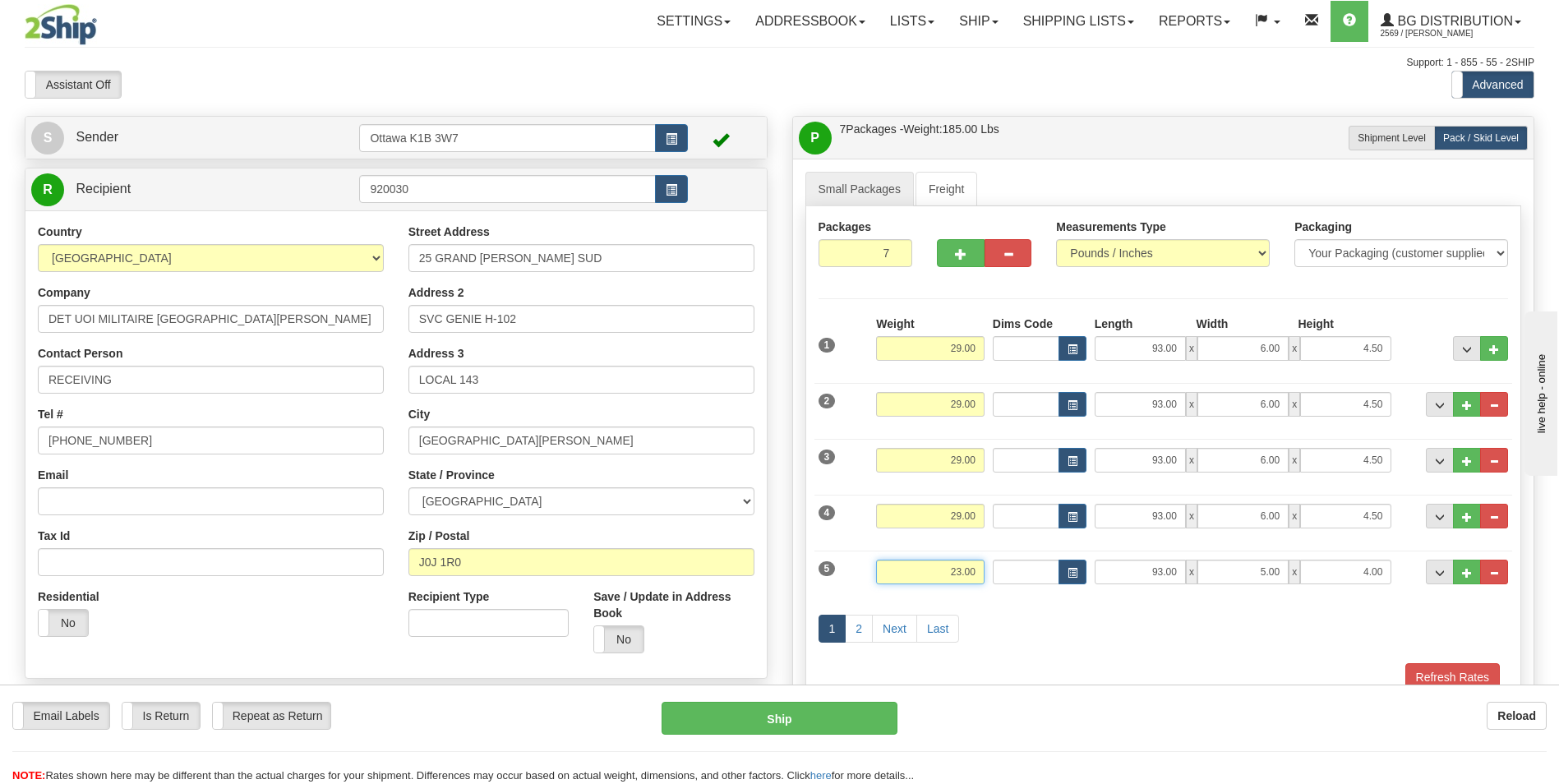
click at [1118, 575] on div "5 Weight 23.00 Dims Code Length Width Height" at bounding box center [1163, 570] width 698 height 55
type input "29"
type input "260"
type input "29.00"
drag, startPoint x: 1298, startPoint y: 574, endPoint x: 1420, endPoint y: 571, distance: 122.0
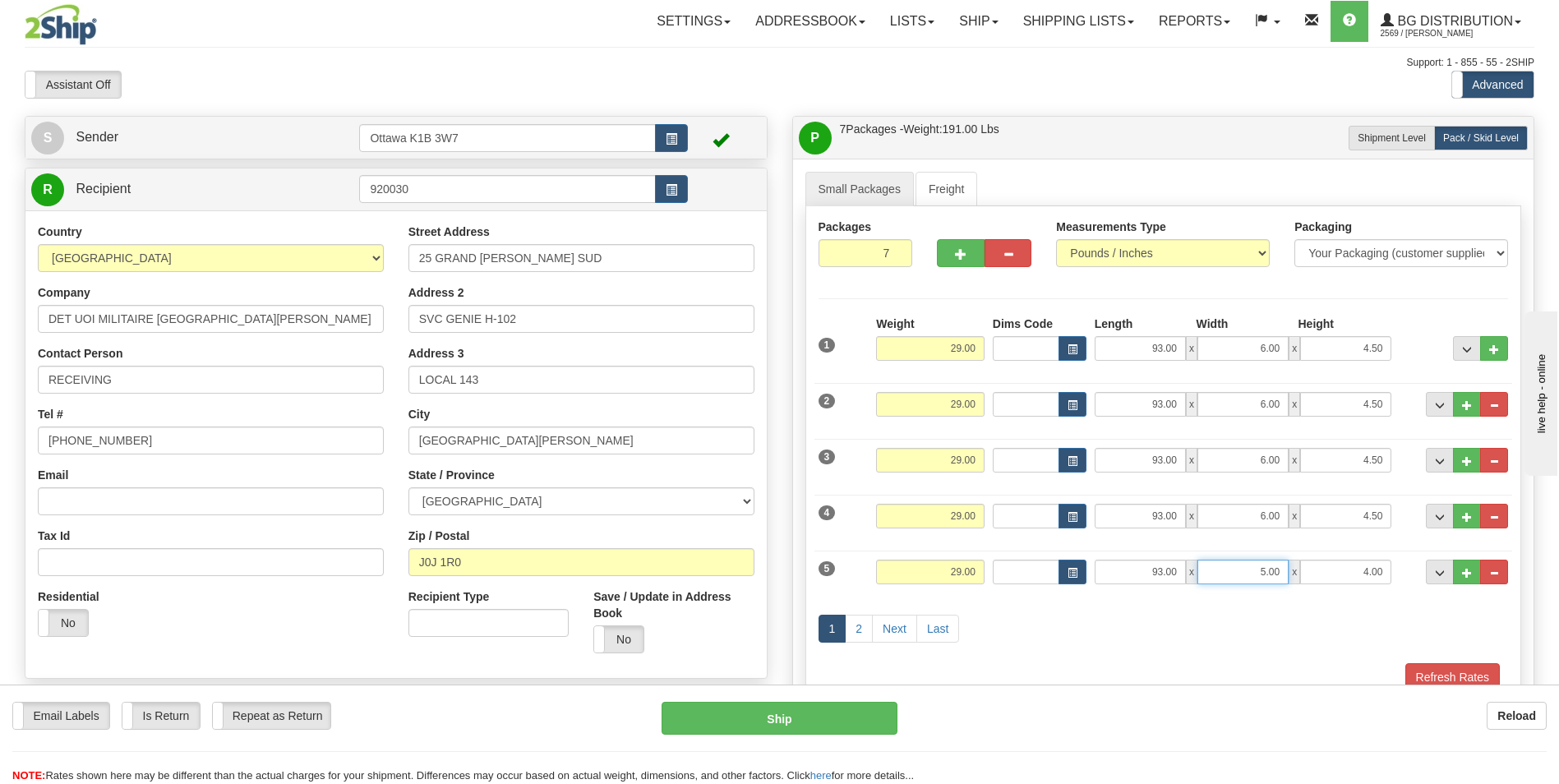
click at [1420, 571] on div "5 Weight 29.00 Dims Code Length Width Height" at bounding box center [1163, 570] width 698 height 55
type input "6.00"
drag, startPoint x: 1355, startPoint y: 579, endPoint x: 1482, endPoint y: 573, distance: 127.1
click at [1482, 573] on div "5 Weight 29.00 Dims Code Length Width Height" at bounding box center [1163, 570] width 698 height 55
type input "4.50"
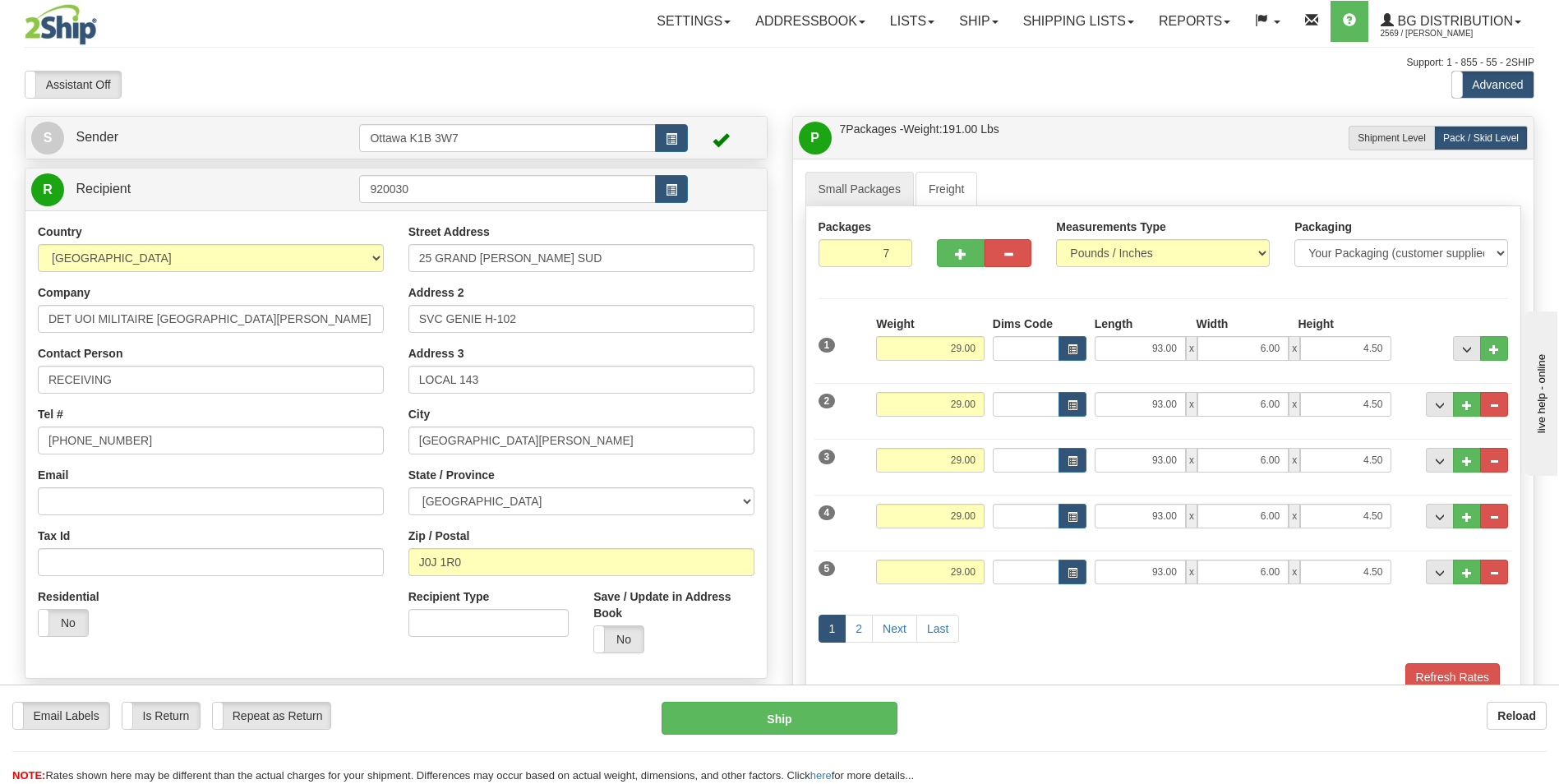
click at [1302, 654] on div "1 2 Next Last" at bounding box center [1163, 630] width 698 height 65
click at [892, 629] on link "Next" at bounding box center [894, 628] width 45 height 28
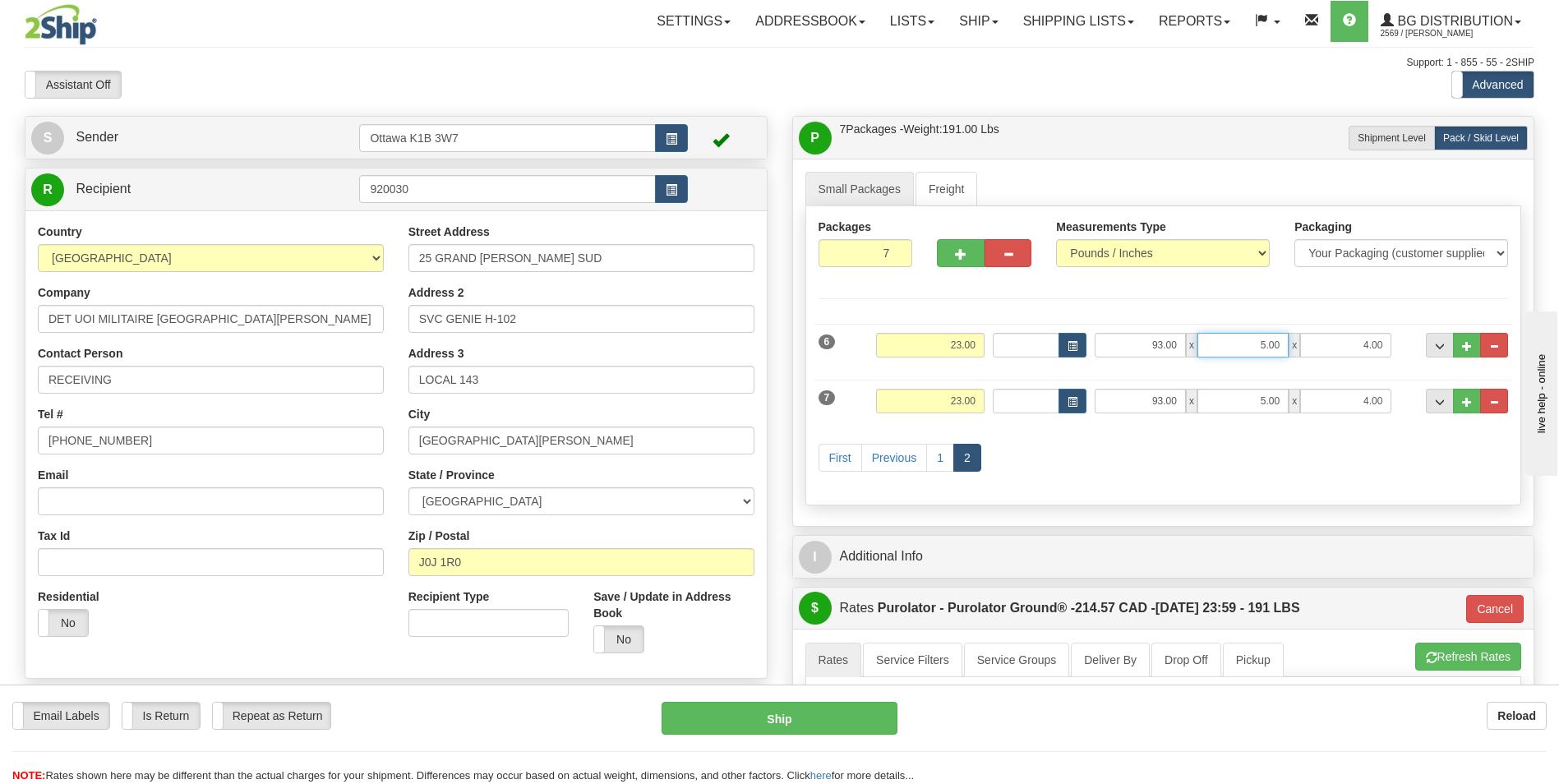
drag, startPoint x: 1240, startPoint y: 344, endPoint x: 1418, endPoint y: 340, distance: 178.0
click at [1418, 340] on div "6 Weight 23.00 Dims Code Length Width Height" at bounding box center [1163, 343] width 698 height 55
type input "6.00"
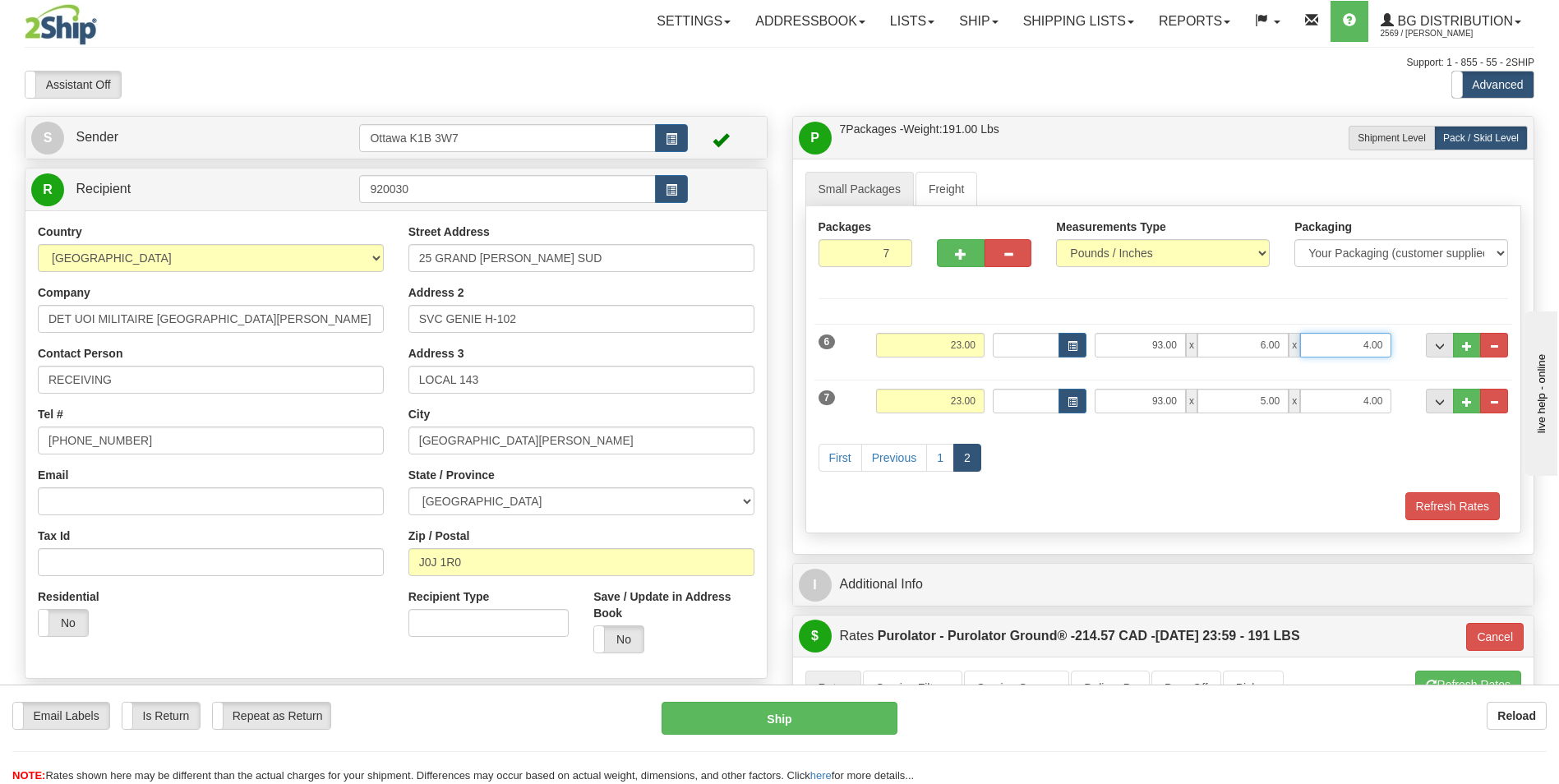
drag, startPoint x: 1350, startPoint y: 346, endPoint x: 1416, endPoint y: 336, distance: 66.8
click at [1416, 336] on div "6 Weight 23.00 Dims Code Length Width Height" at bounding box center [1163, 343] width 698 height 55
type input "4.50"
click at [1294, 465] on div "First Previous 1 2" at bounding box center [1163, 459] width 698 height 65
drag, startPoint x: 970, startPoint y: 346, endPoint x: 1032, endPoint y: 342, distance: 62.1
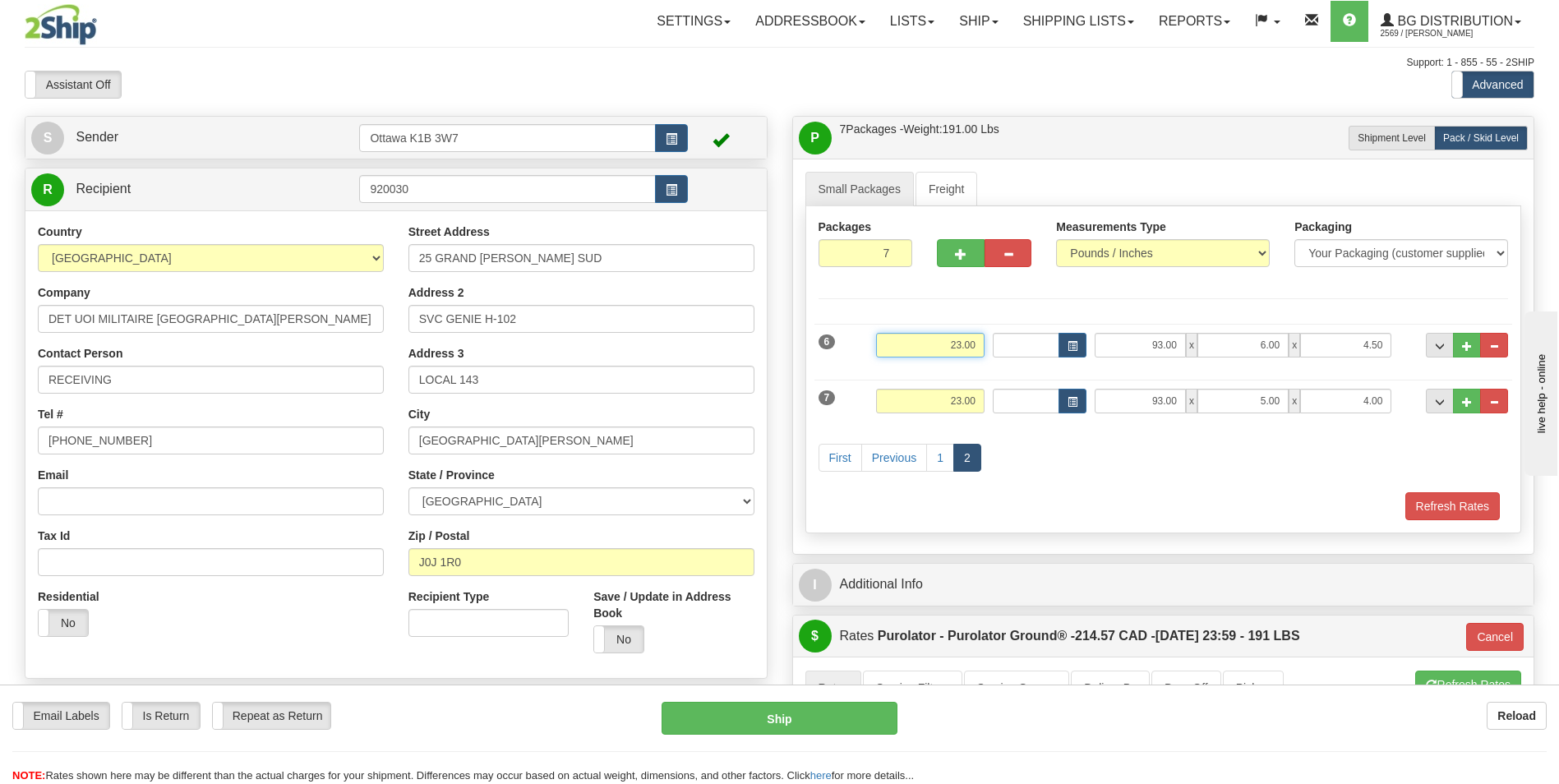
click at [1032, 342] on div "6 Weight 23.00 Dims Code Length Width Height" at bounding box center [1163, 343] width 698 height 55
drag, startPoint x: 1101, startPoint y: 444, endPoint x: 1019, endPoint y: 452, distance: 82.4
click at [1101, 445] on div "First Previous 1 2" at bounding box center [1163, 459] width 698 height 65
drag, startPoint x: 940, startPoint y: 342, endPoint x: 1011, endPoint y: 343, distance: 71.0
click at [1009, 343] on div "6 Weight 23.00 Dims Code Length Width Height" at bounding box center [1163, 343] width 698 height 55
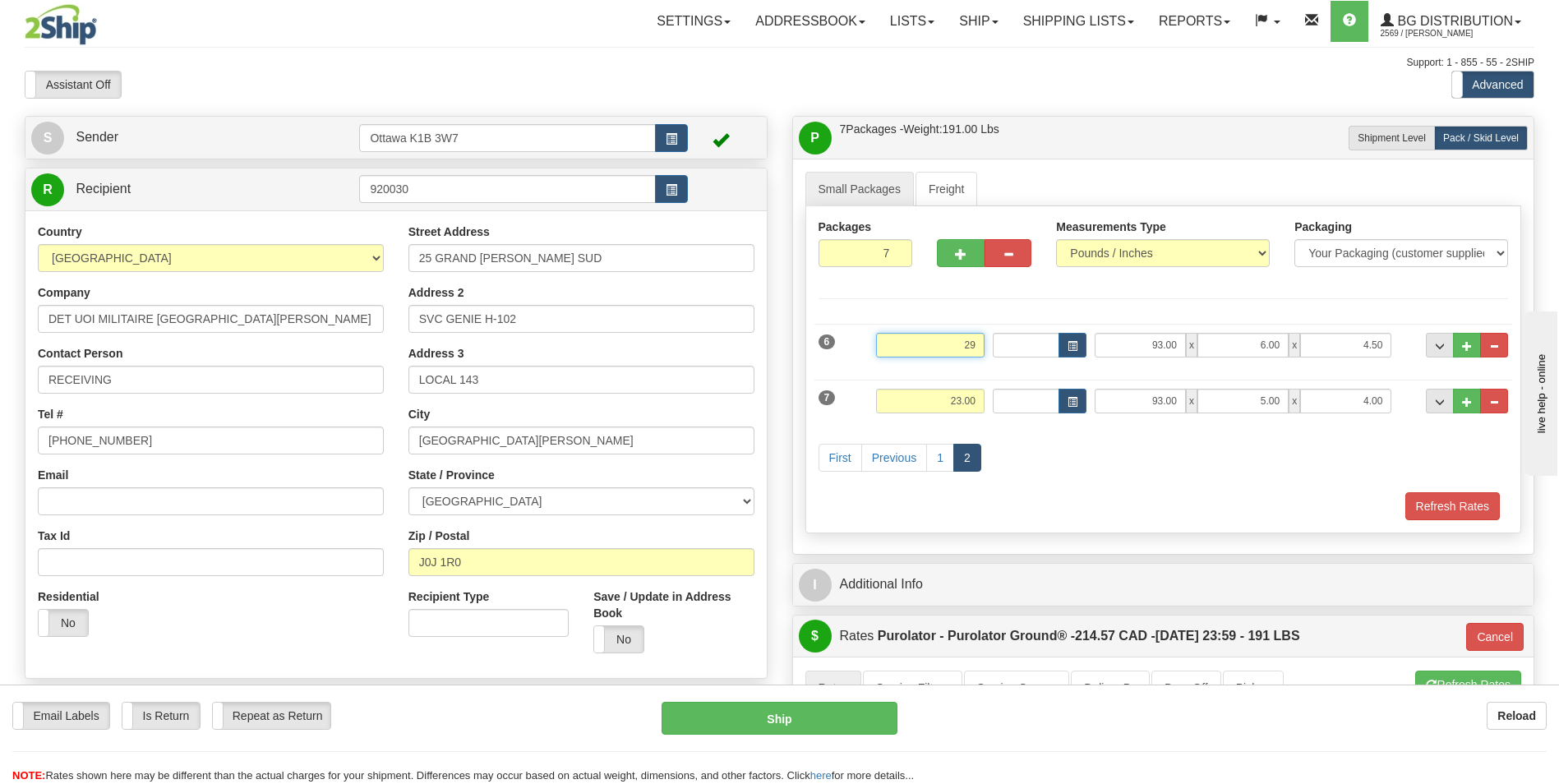
type input "29"
type input "260"
type input "29.00"
click at [1060, 476] on div "First Previous 1 2" at bounding box center [1163, 459] width 698 height 65
drag, startPoint x: 936, startPoint y: 400, endPoint x: 1000, endPoint y: 399, distance: 64.0
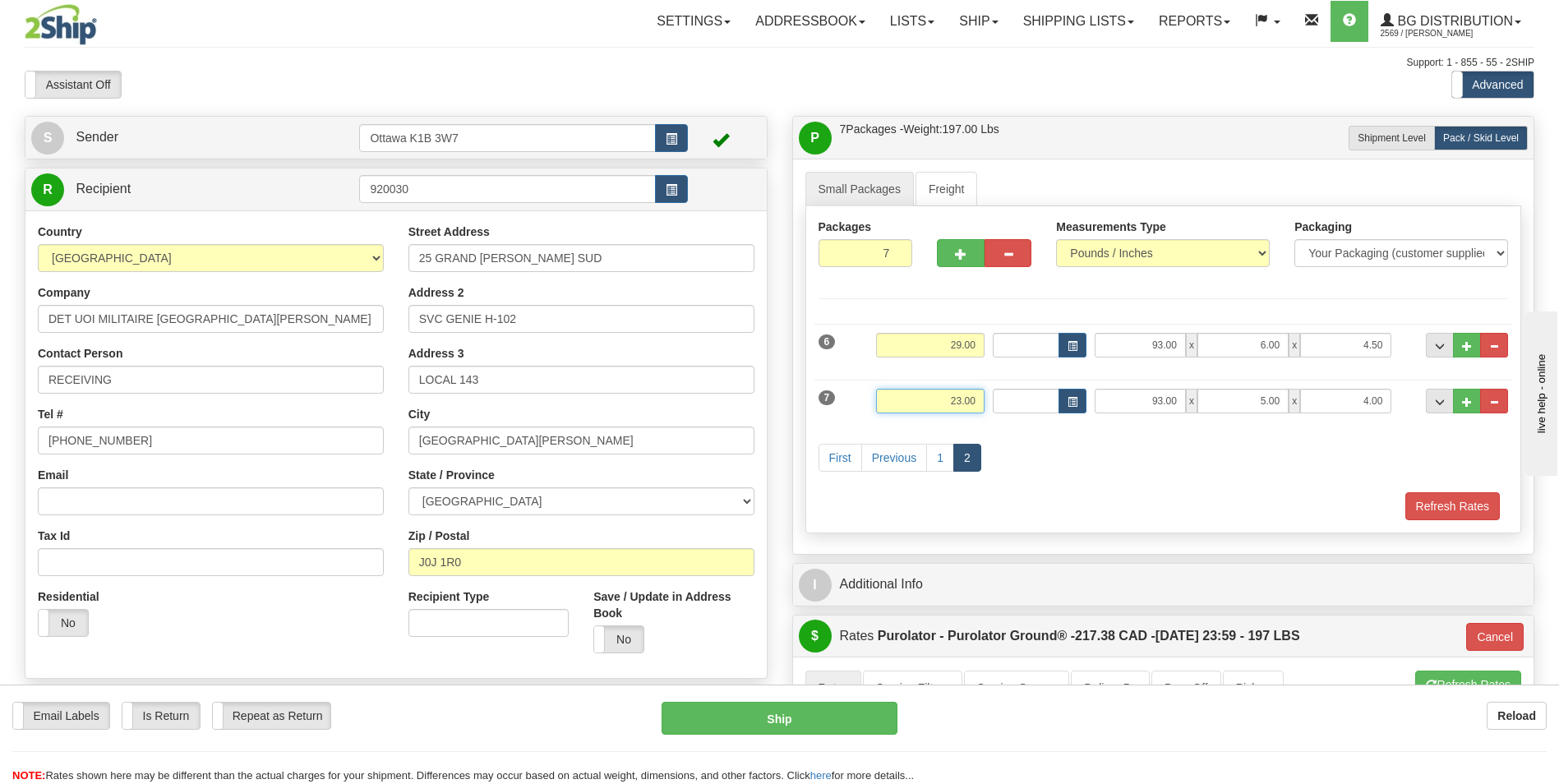
click at [1000, 399] on div "7 Weight 23.00 Dims Code Length Width Height" at bounding box center [1163, 398] width 698 height 55
click at [1130, 454] on div "First Previous 1 2" at bounding box center [1163, 459] width 698 height 65
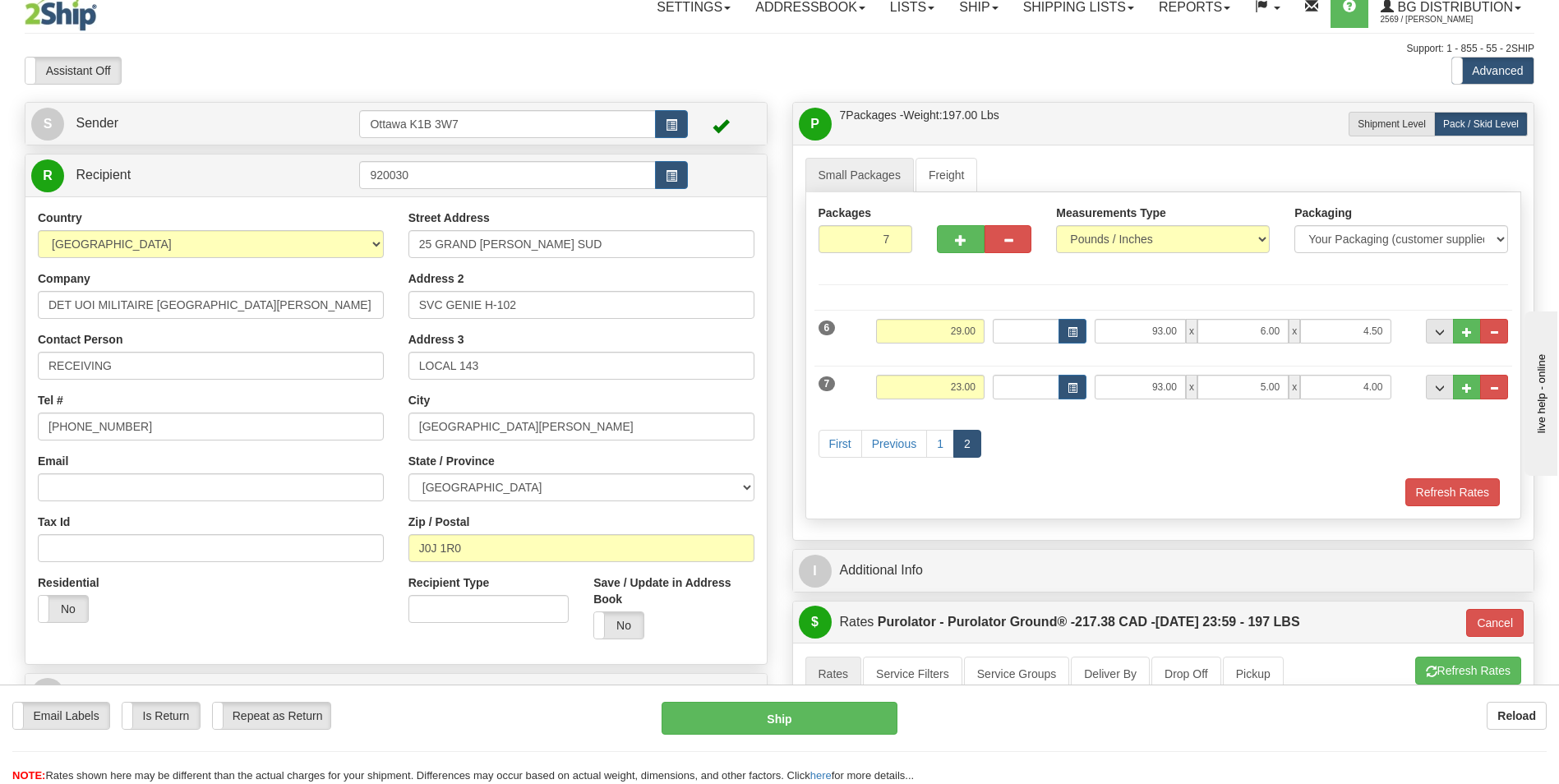
scroll to position [247, 0]
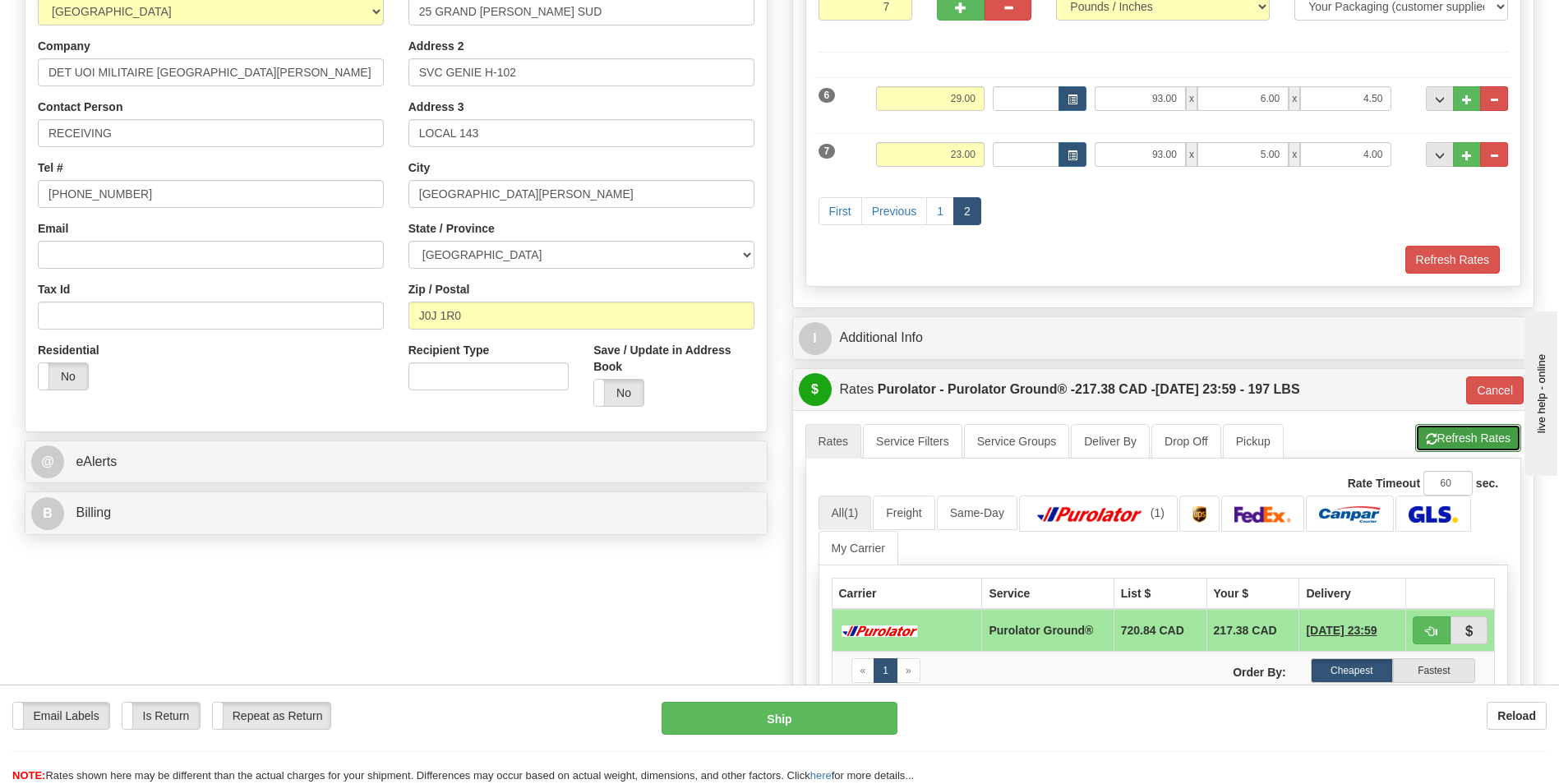
click at [1478, 436] on button "Refresh Rates" at bounding box center [1468, 437] width 106 height 28
type input "260"
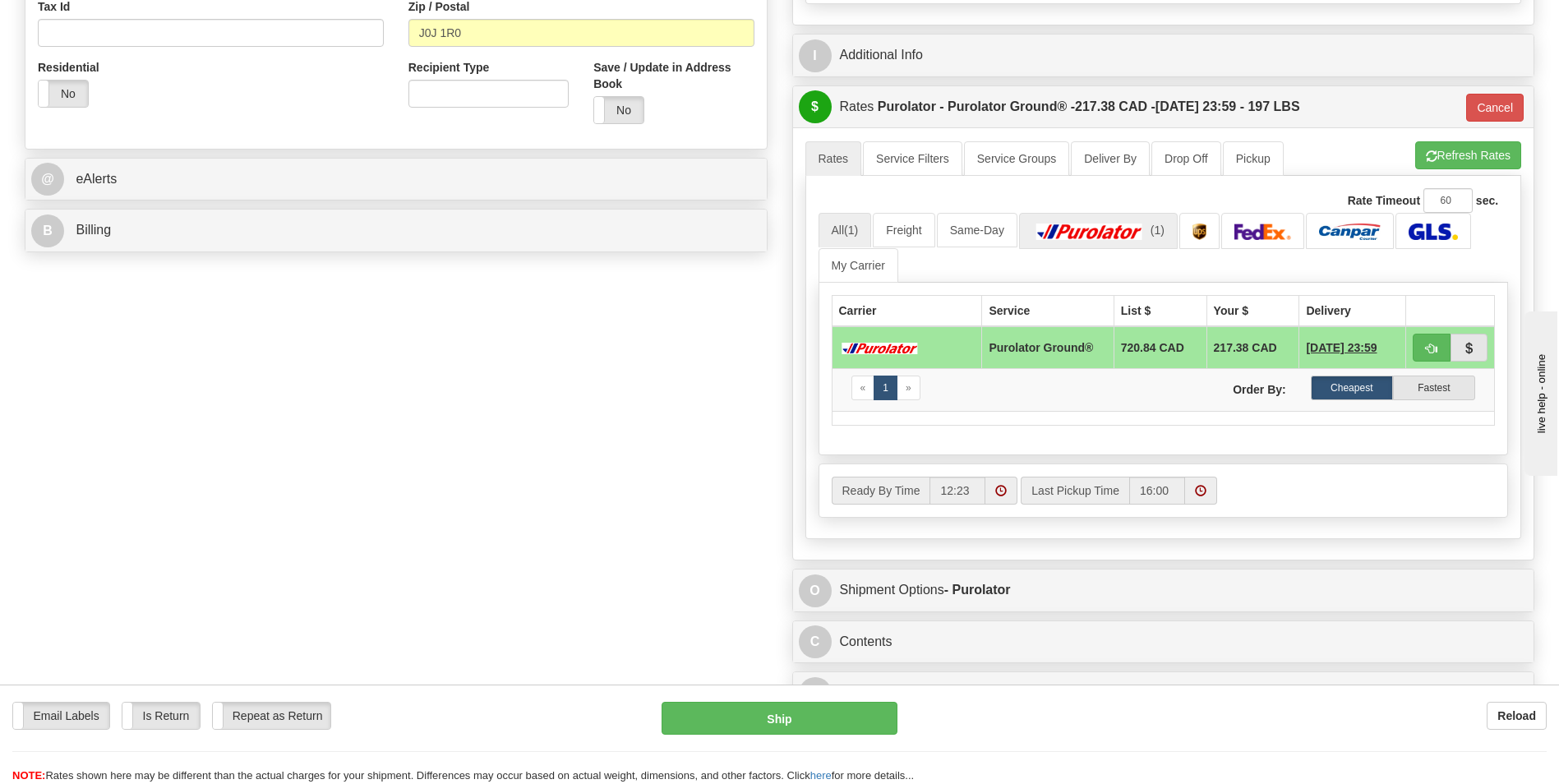
scroll to position [575, 0]
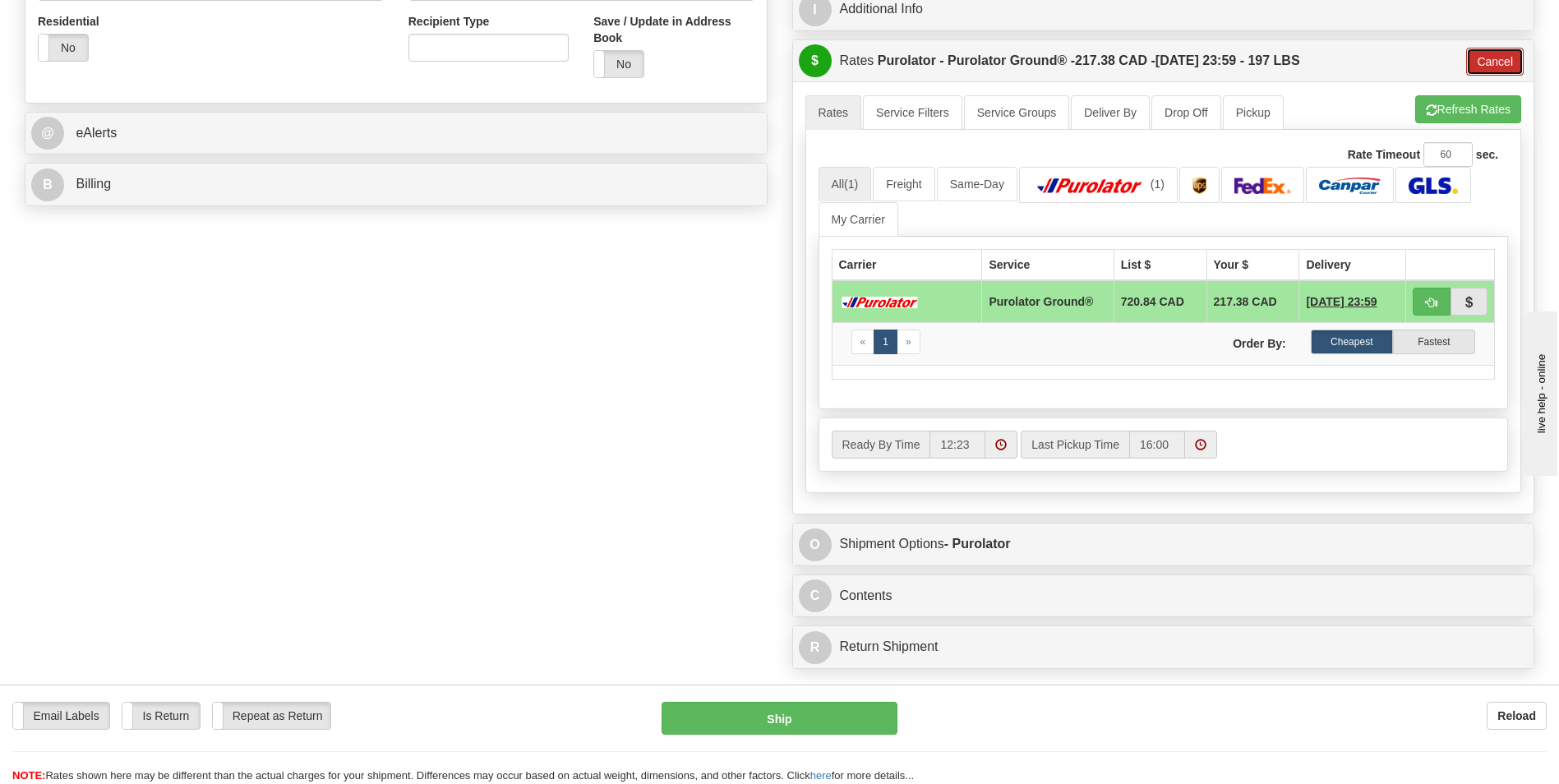
click at [1508, 64] on button "Cancel" at bounding box center [1494, 61] width 58 height 28
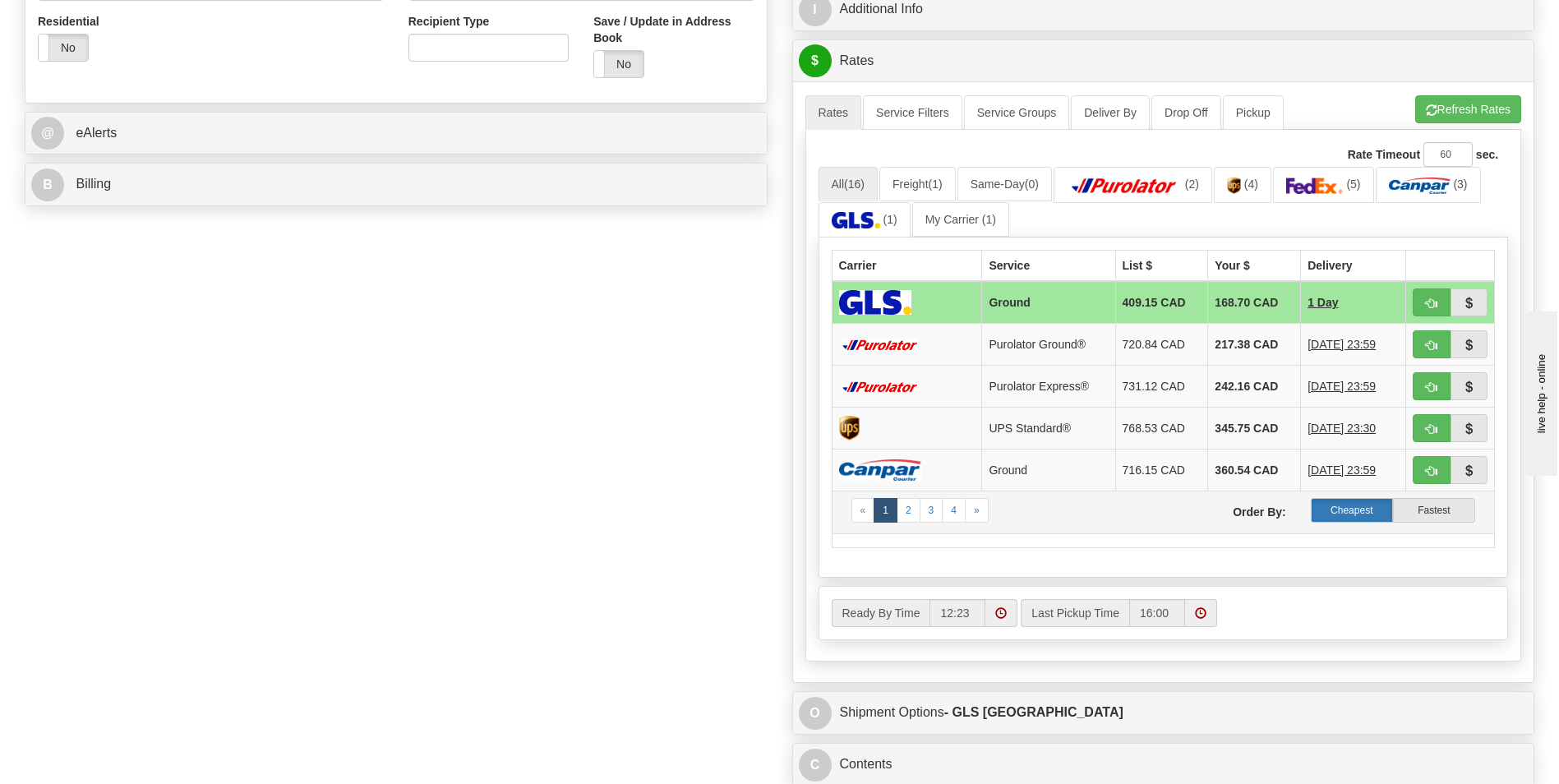
click at [1374, 512] on label "Cheapest" at bounding box center [1351, 510] width 82 height 25
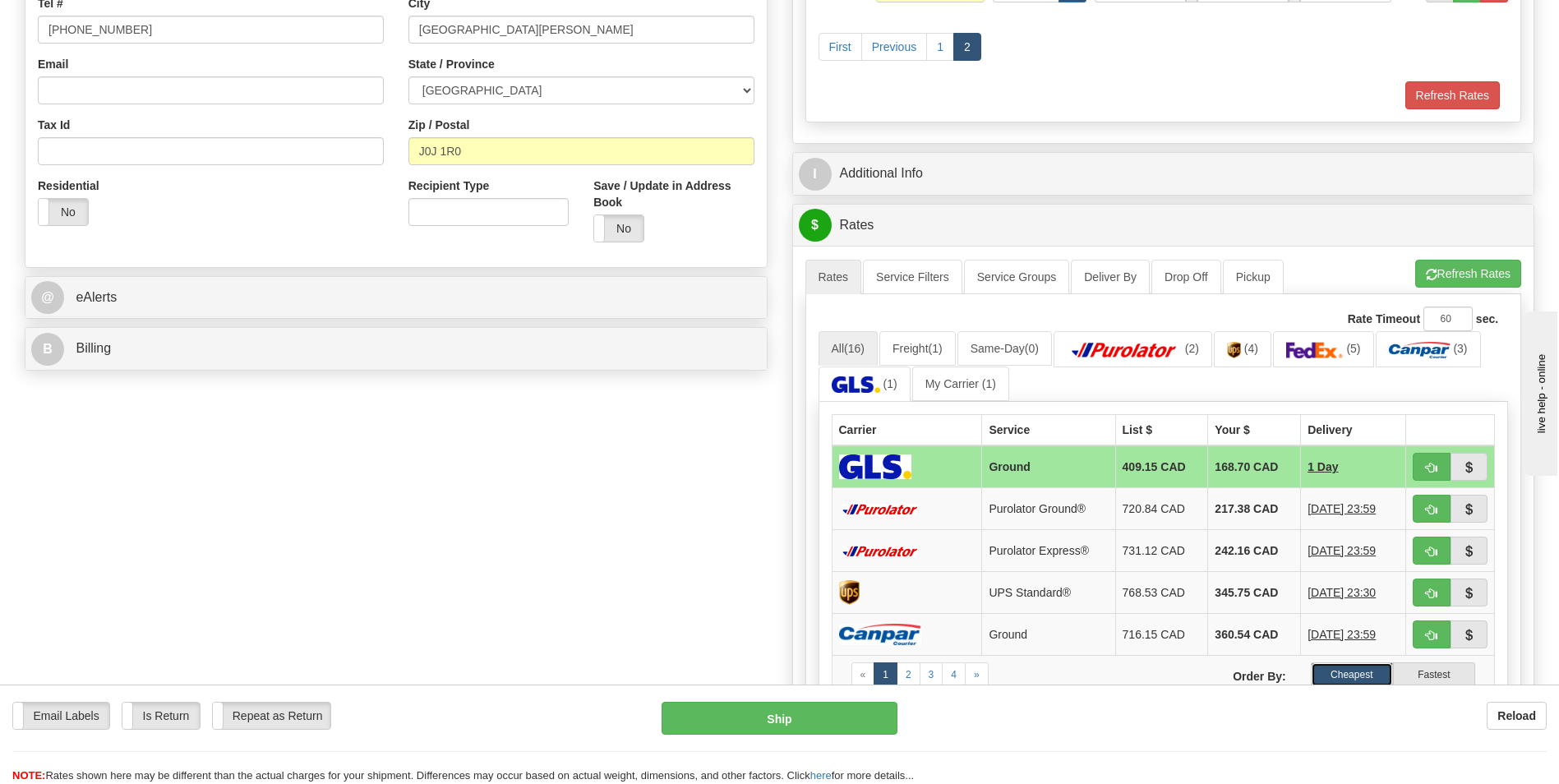
scroll to position [739, 0]
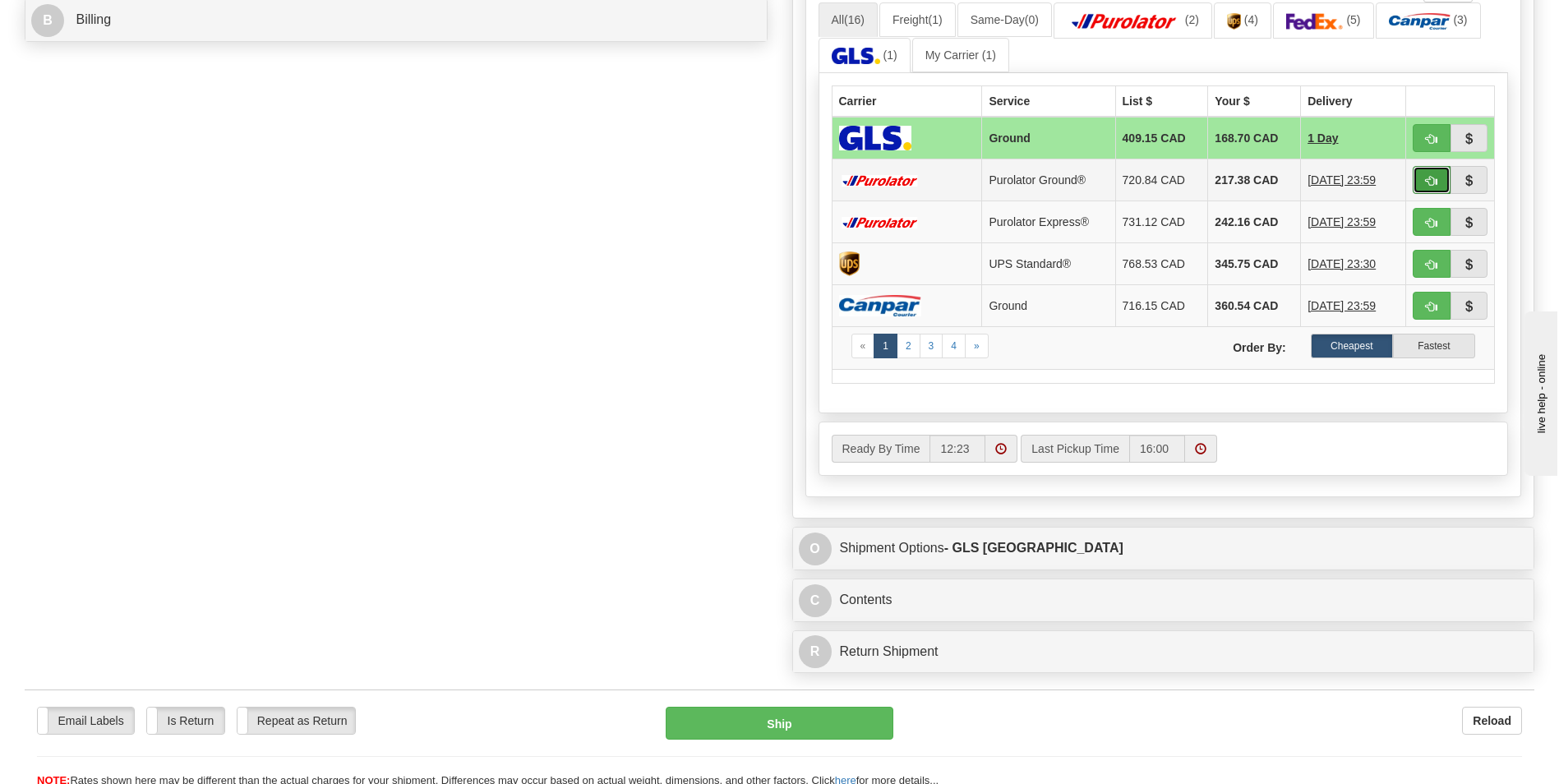
click at [1432, 180] on span "button" at bounding box center [1430, 181] width 11 height 10
type input "260"
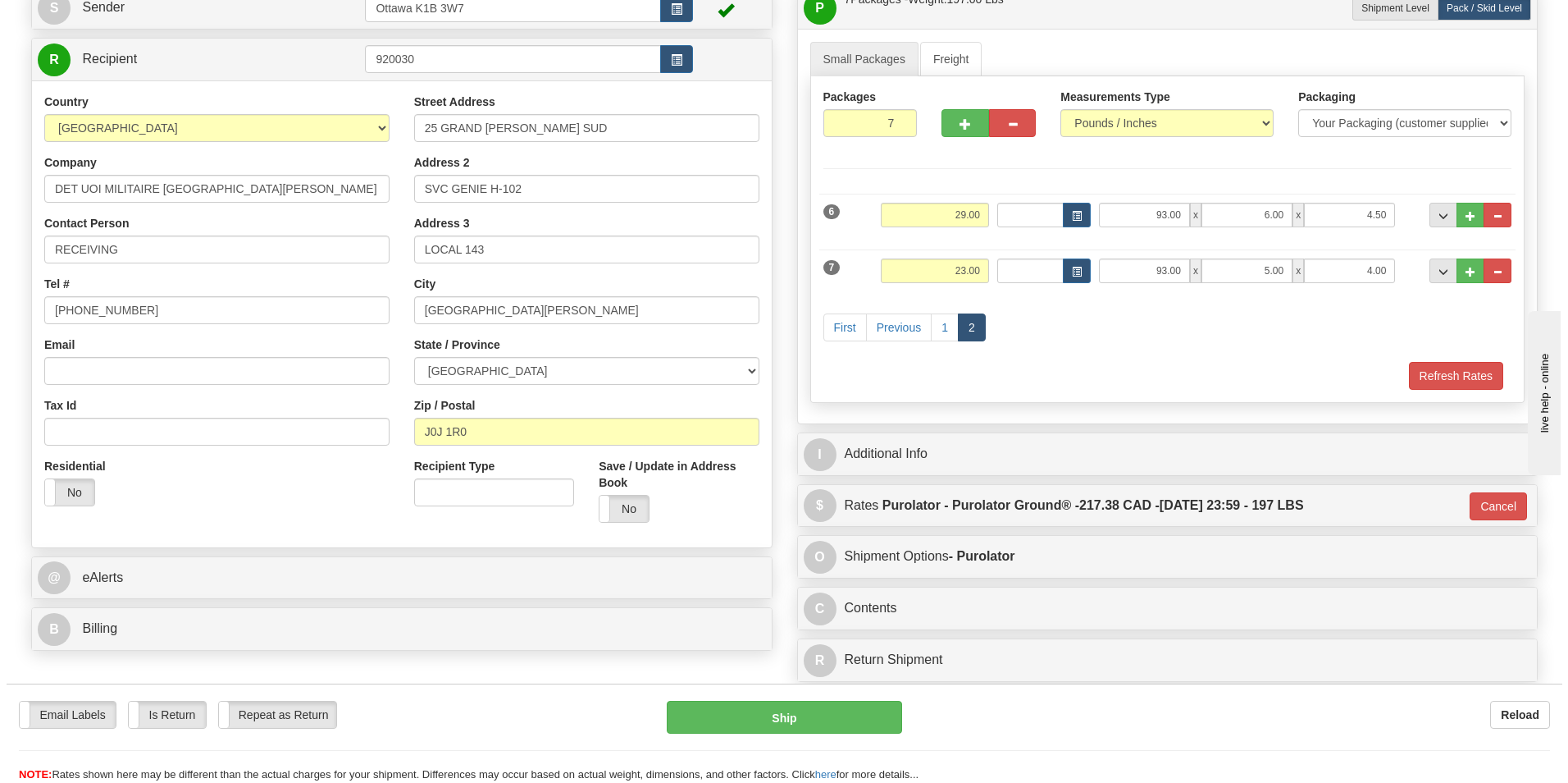
scroll to position [320, 0]
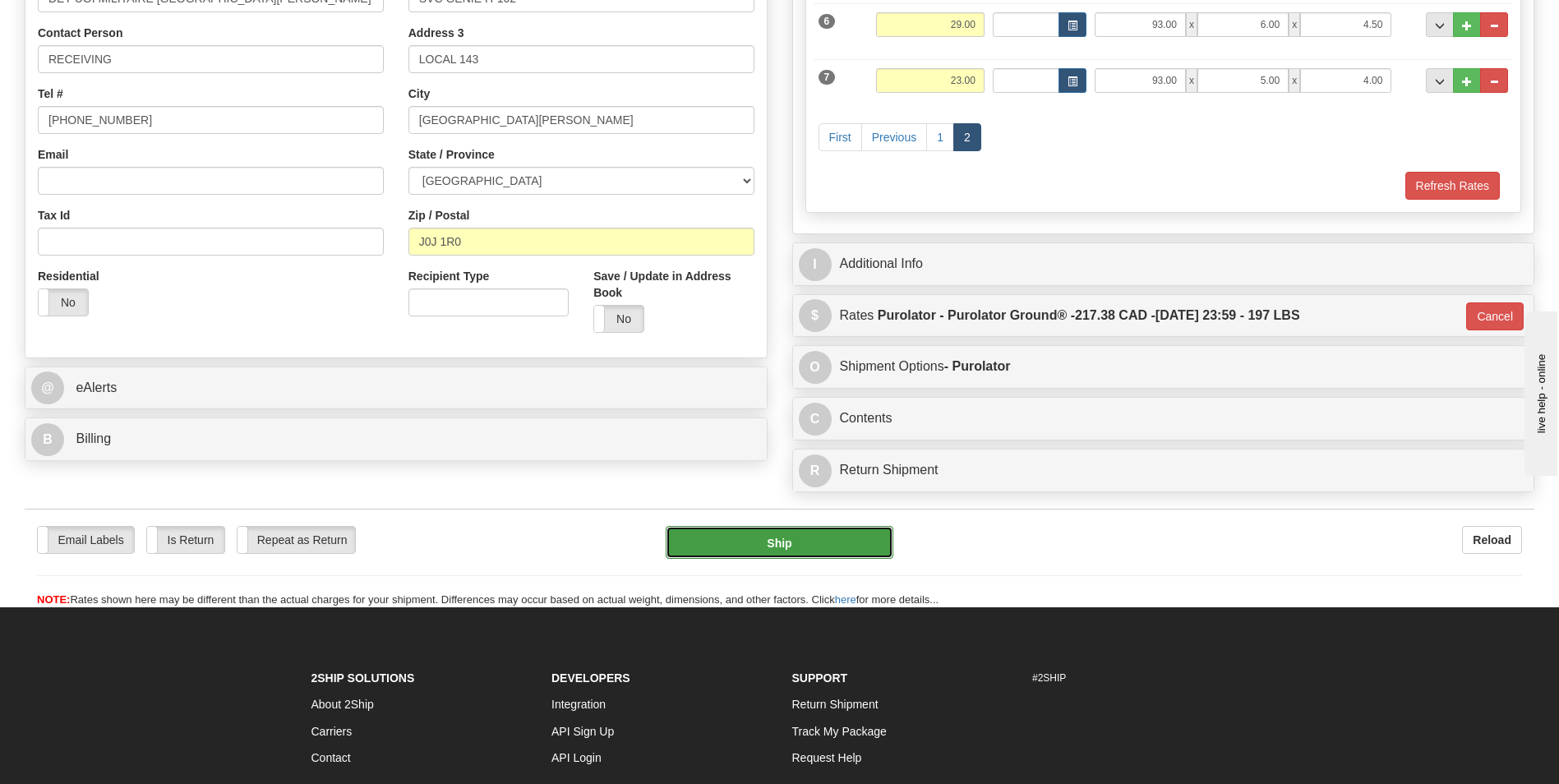
click at [812, 549] on button "Ship" at bounding box center [778, 542] width 227 height 33
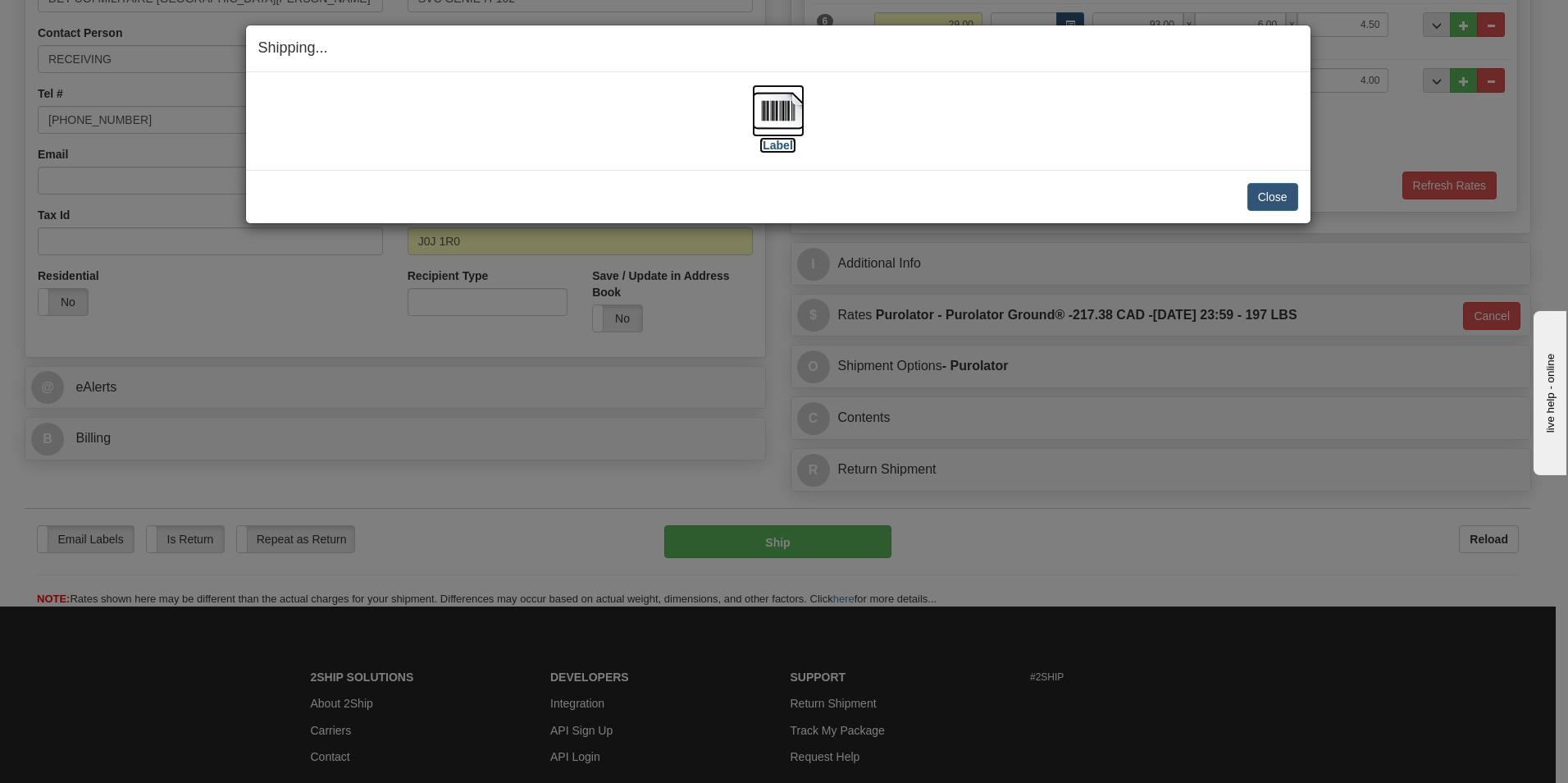
click at [784, 146] on label "[Label]" at bounding box center [778, 145] width 38 height 16
